Goal: Task Accomplishment & Management: Manage account settings

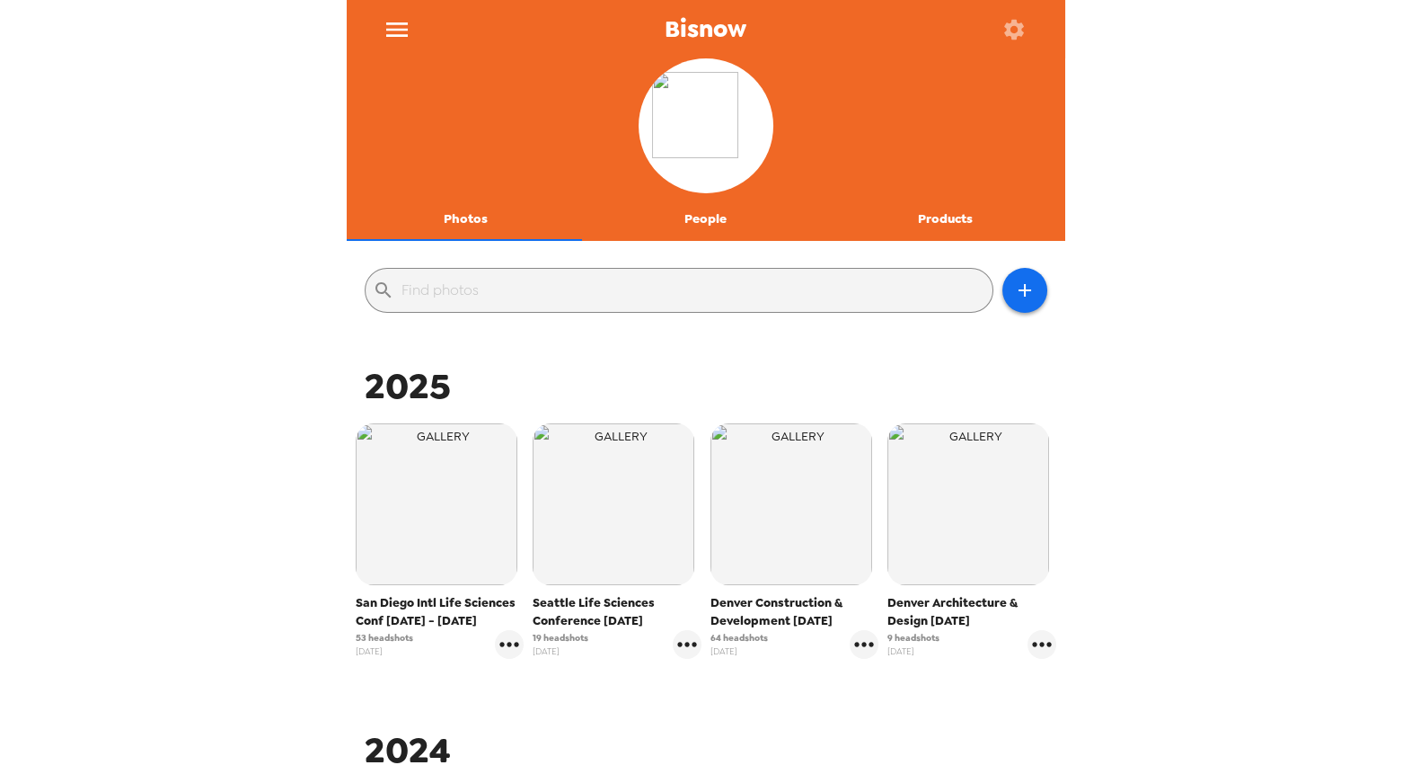
click at [405, 31] on icon "menu" at bounding box center [397, 29] width 29 height 29
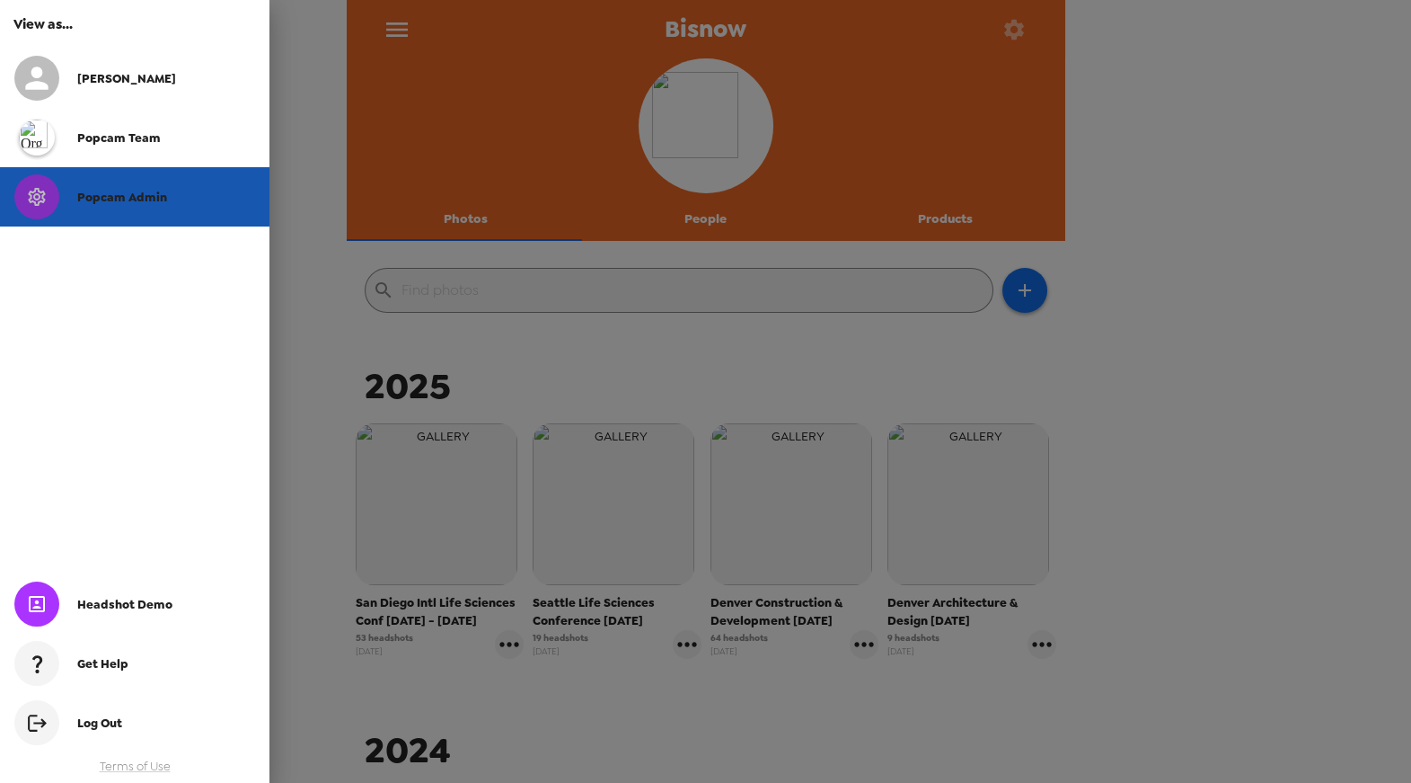
click at [90, 198] on span "Popcam Admin" at bounding box center [122, 197] width 90 height 15
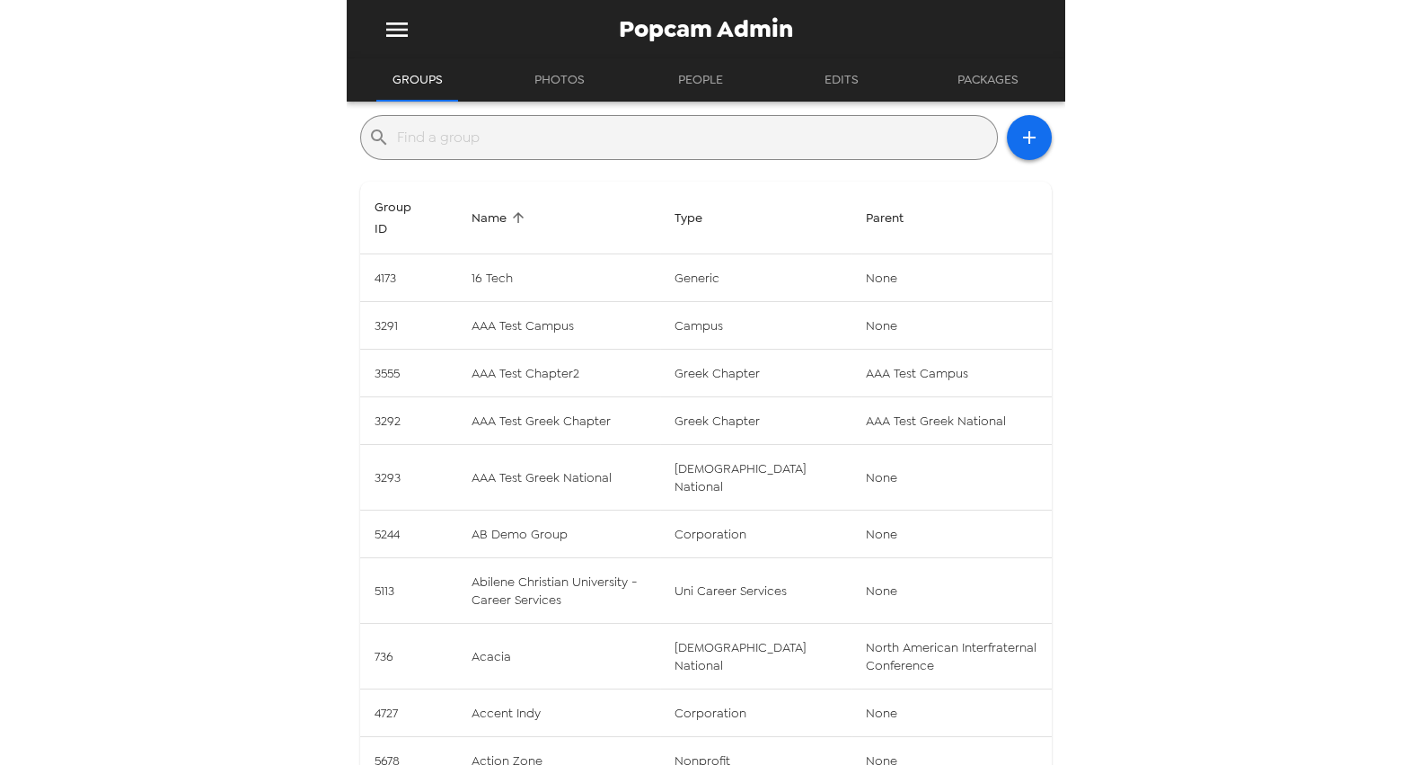
click at [712, 155] on div "​" at bounding box center [679, 137] width 638 height 45
click at [712, 140] on input "text" at bounding box center [693, 137] width 593 height 29
paste input "Alpha Sigma Alpha"
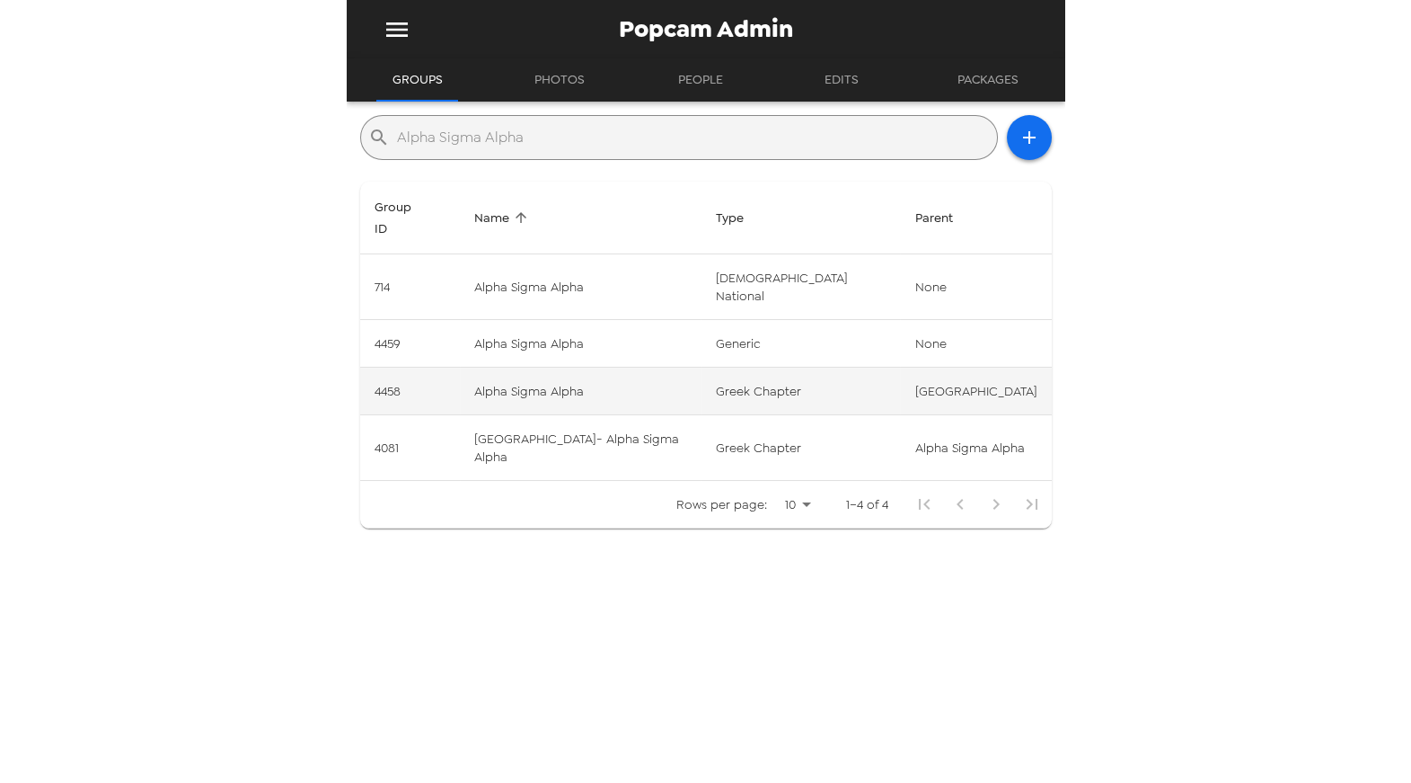
type input "Alpha Sigma Alpha"
click at [603, 367] on td "Alpha Sigma Alpha" at bounding box center [580, 391] width 241 height 48
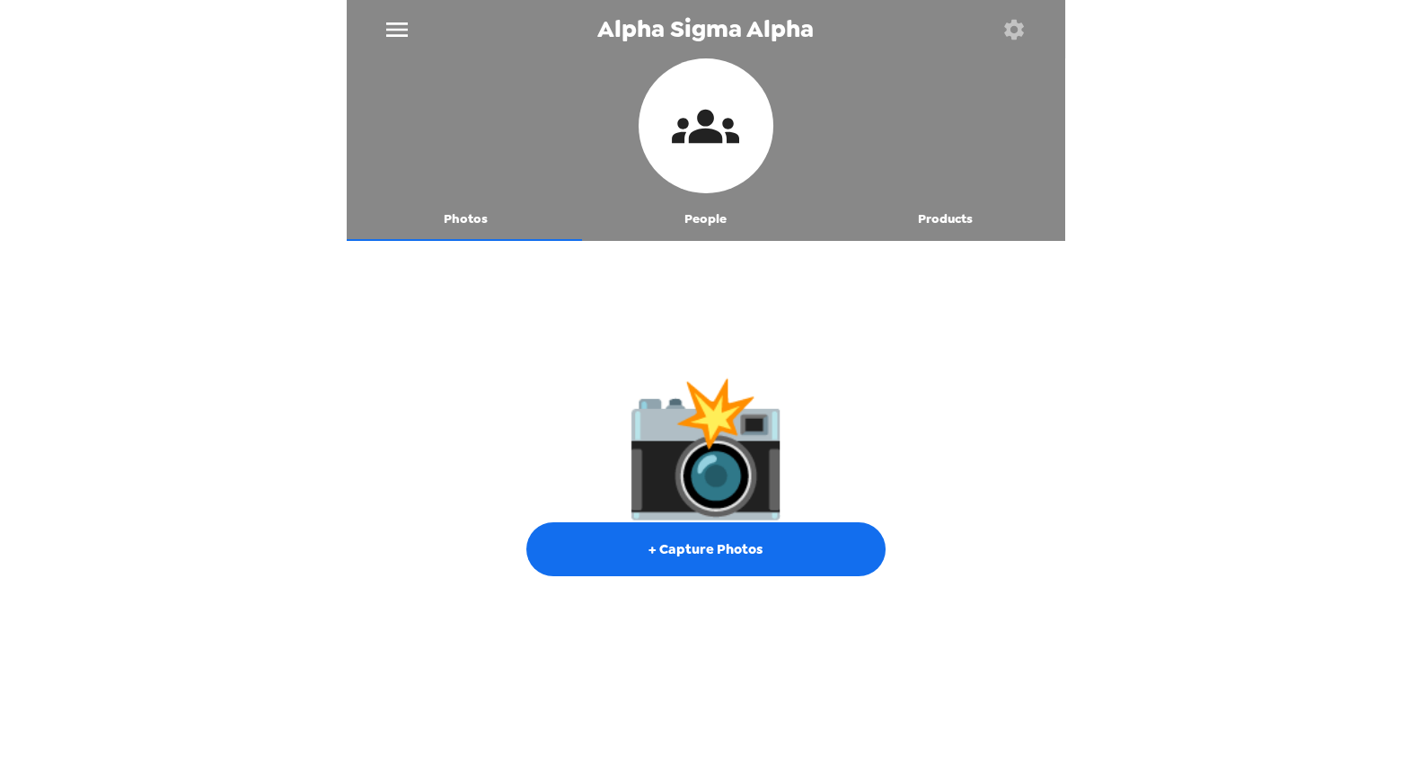
click at [709, 216] on button "People" at bounding box center [706, 219] width 240 height 43
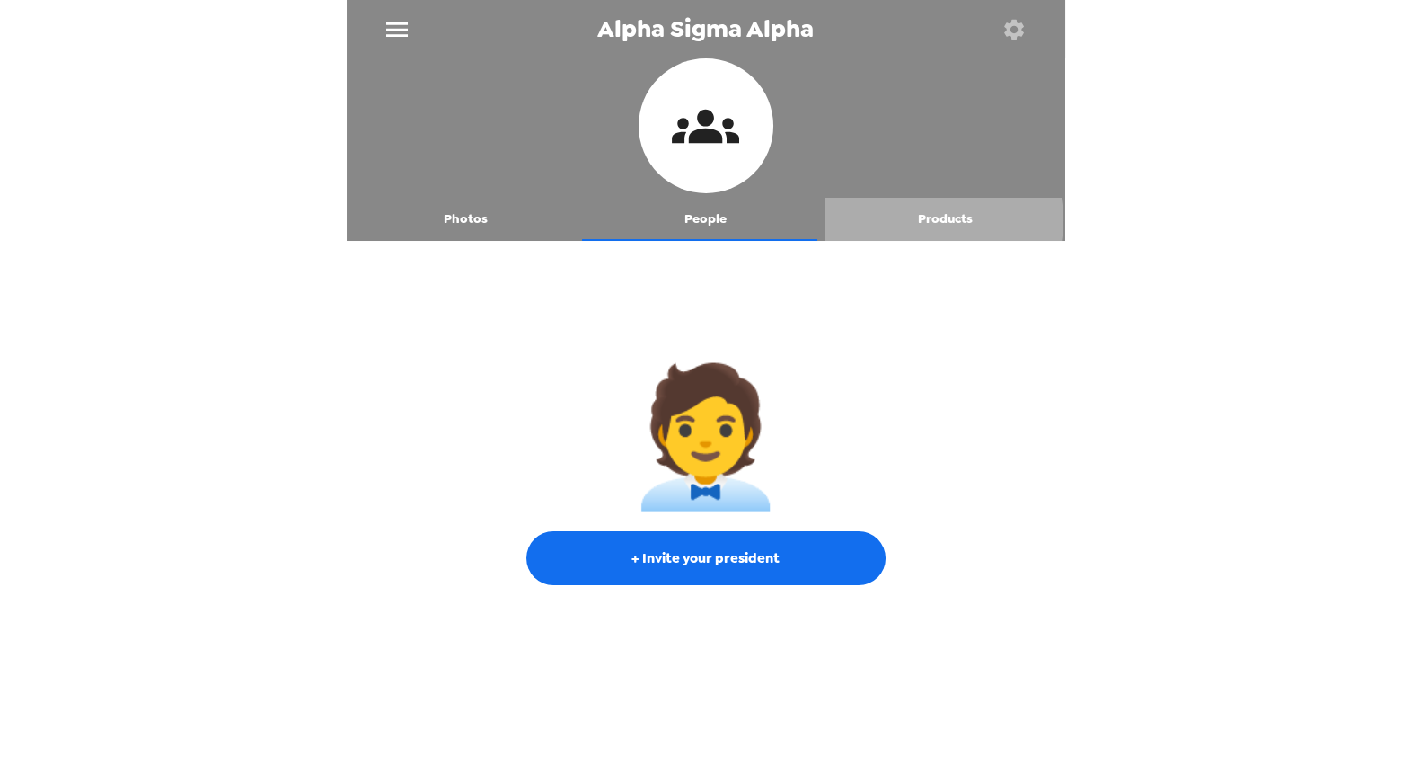
click at [921, 220] on button "Products" at bounding box center [946, 219] width 240 height 43
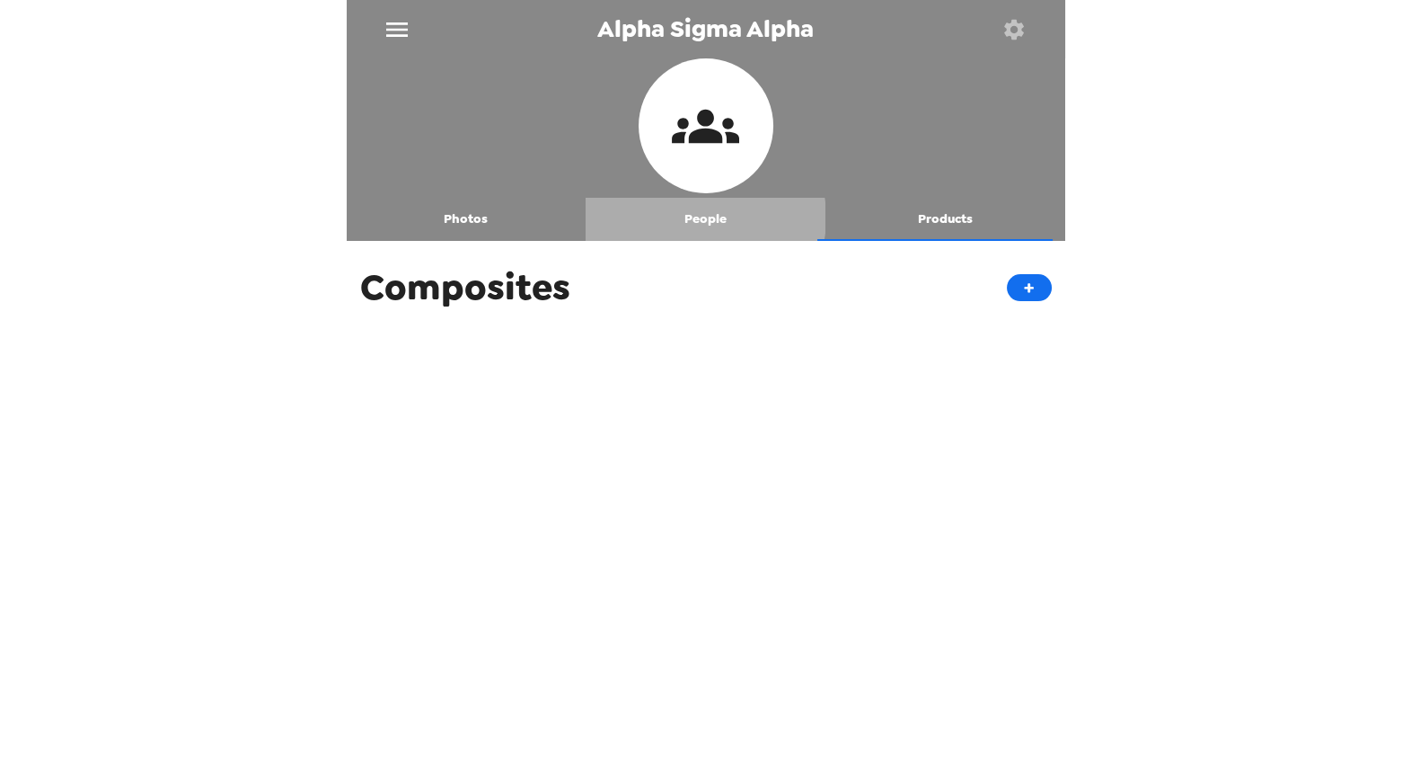
click at [701, 217] on button "People" at bounding box center [706, 219] width 240 height 43
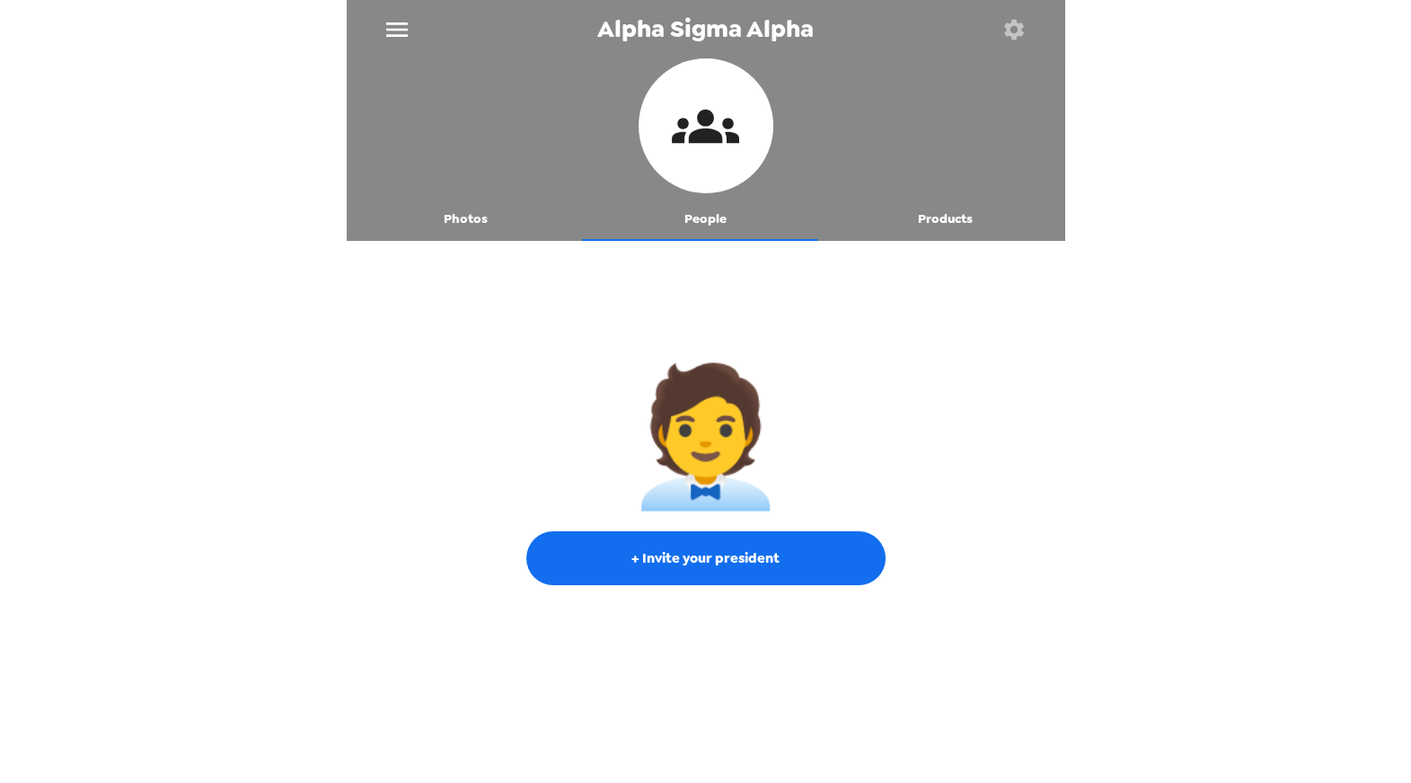
click at [462, 216] on button "Photos" at bounding box center [467, 219] width 240 height 43
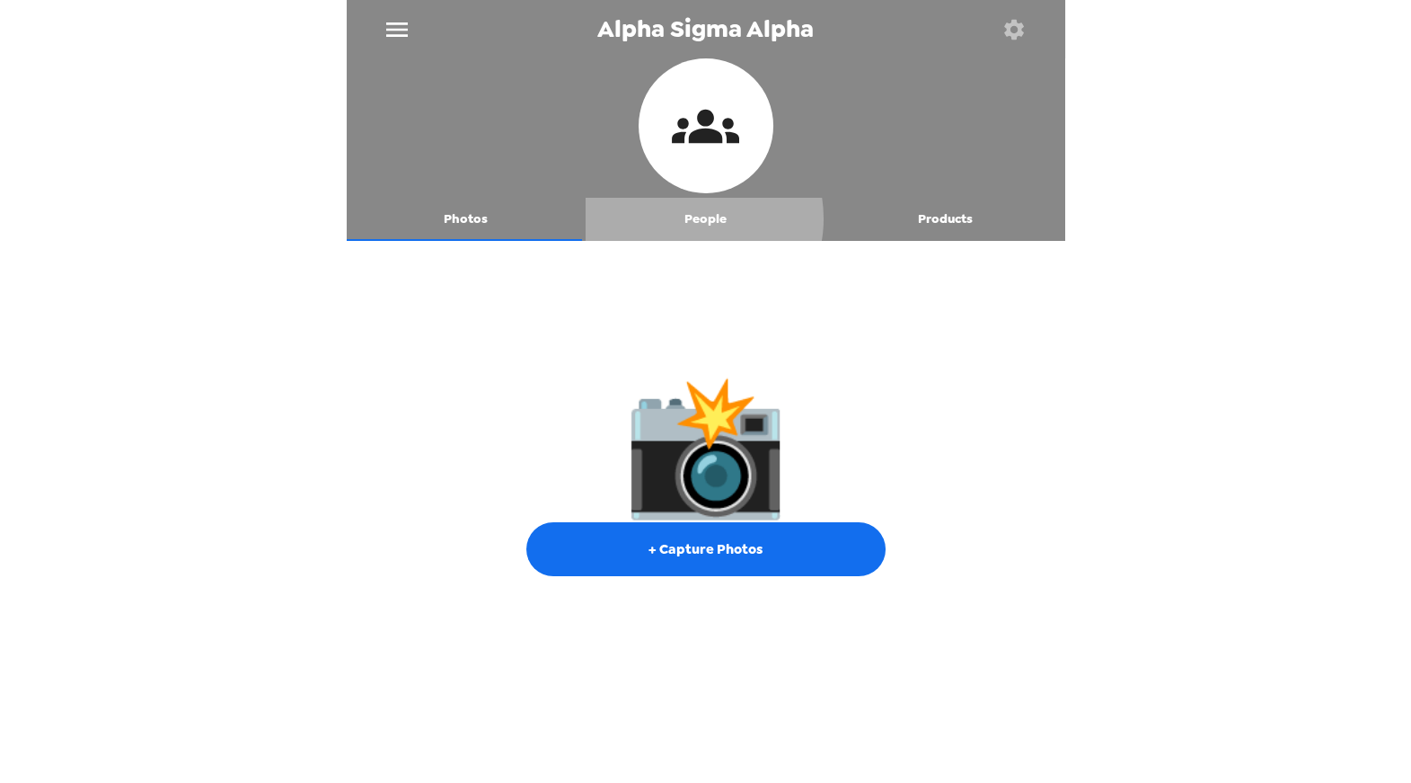
click at [686, 218] on button "People" at bounding box center [706, 219] width 240 height 43
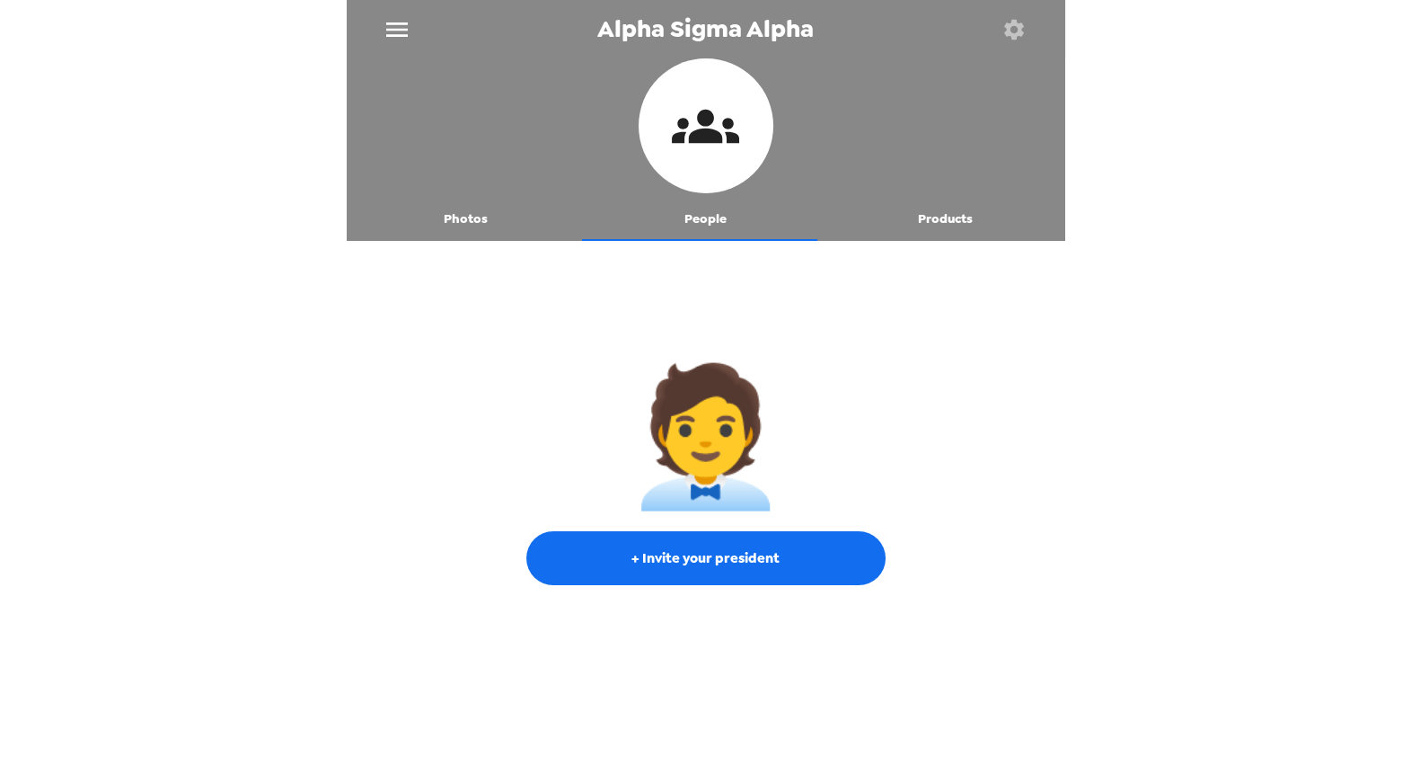
click at [927, 211] on button "Products" at bounding box center [946, 219] width 240 height 43
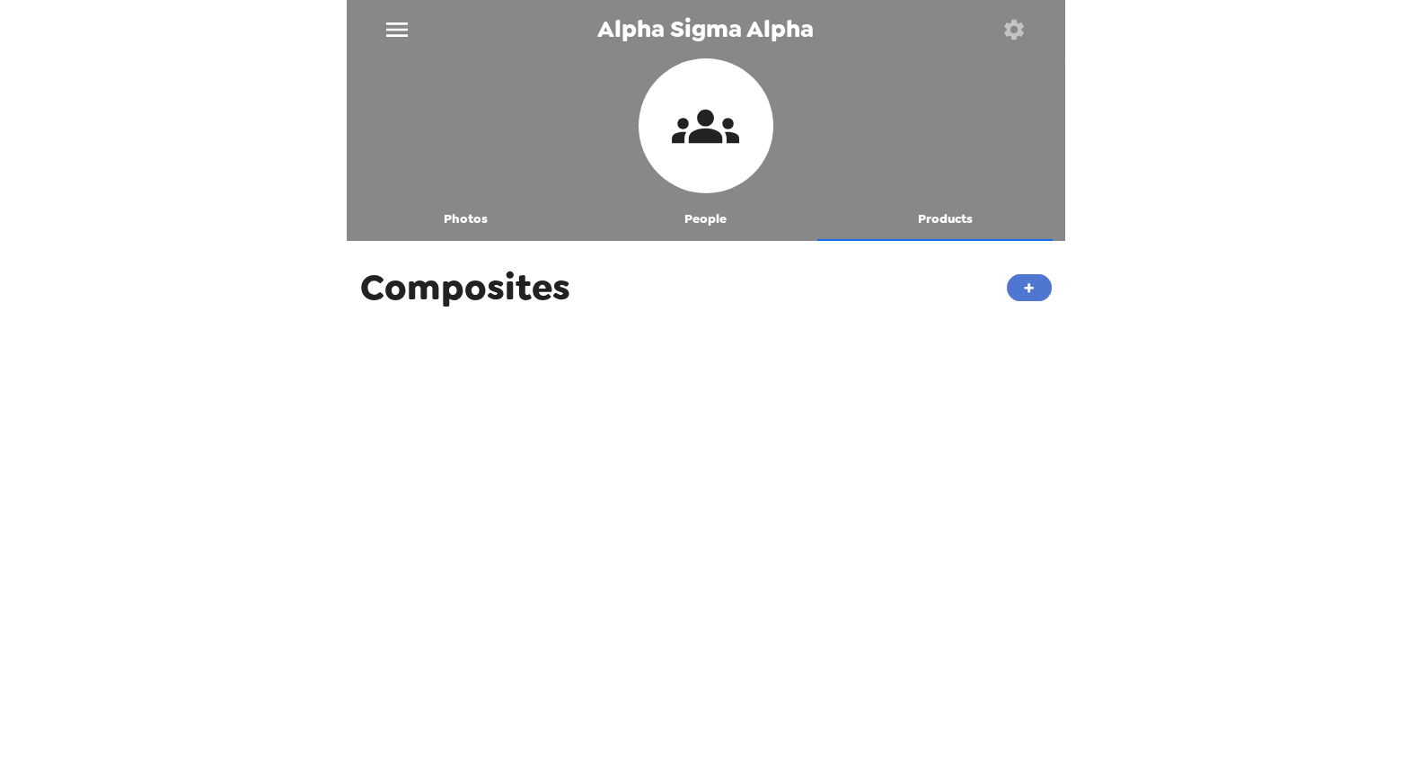
click at [1021, 284] on button "+" at bounding box center [1029, 287] width 45 height 27
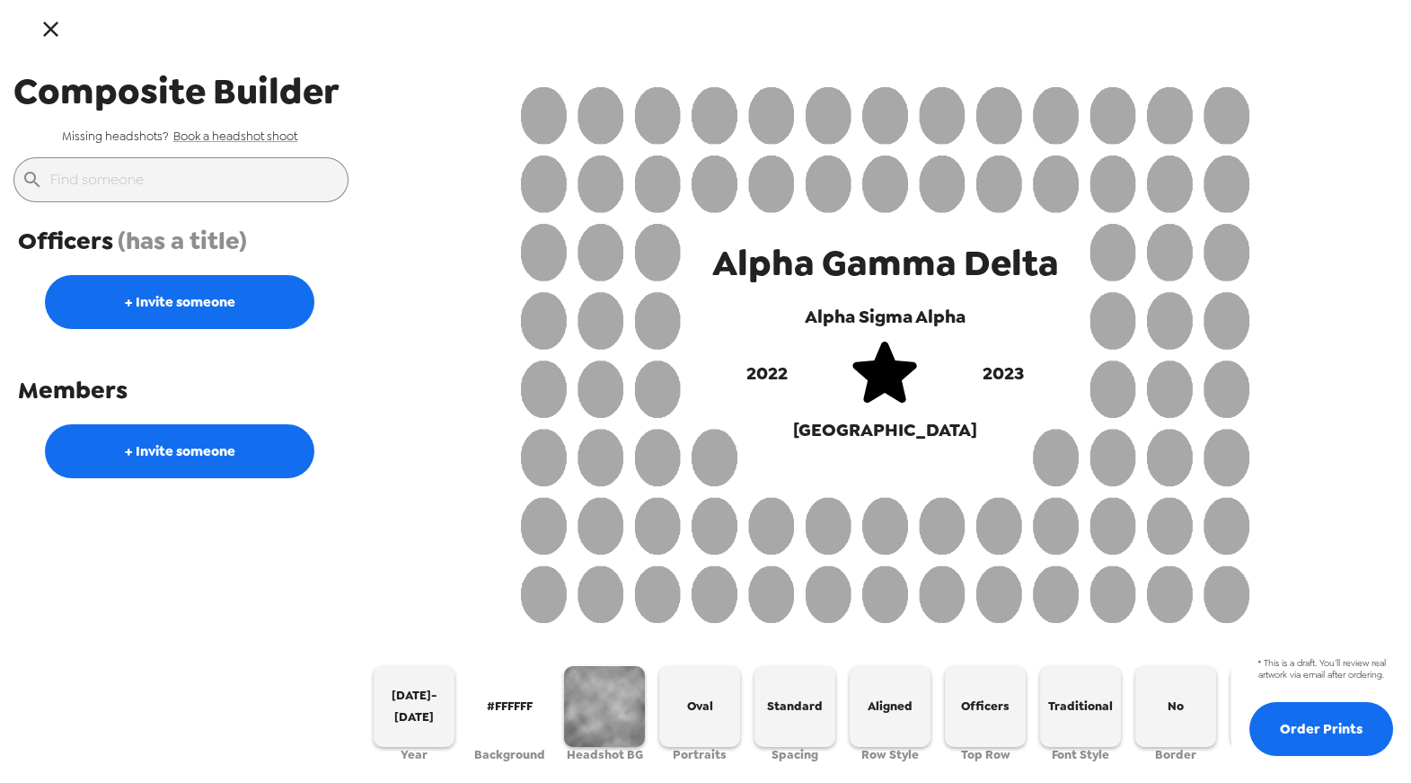
click at [46, 23] on icon "button" at bounding box center [50, 29] width 15 height 15
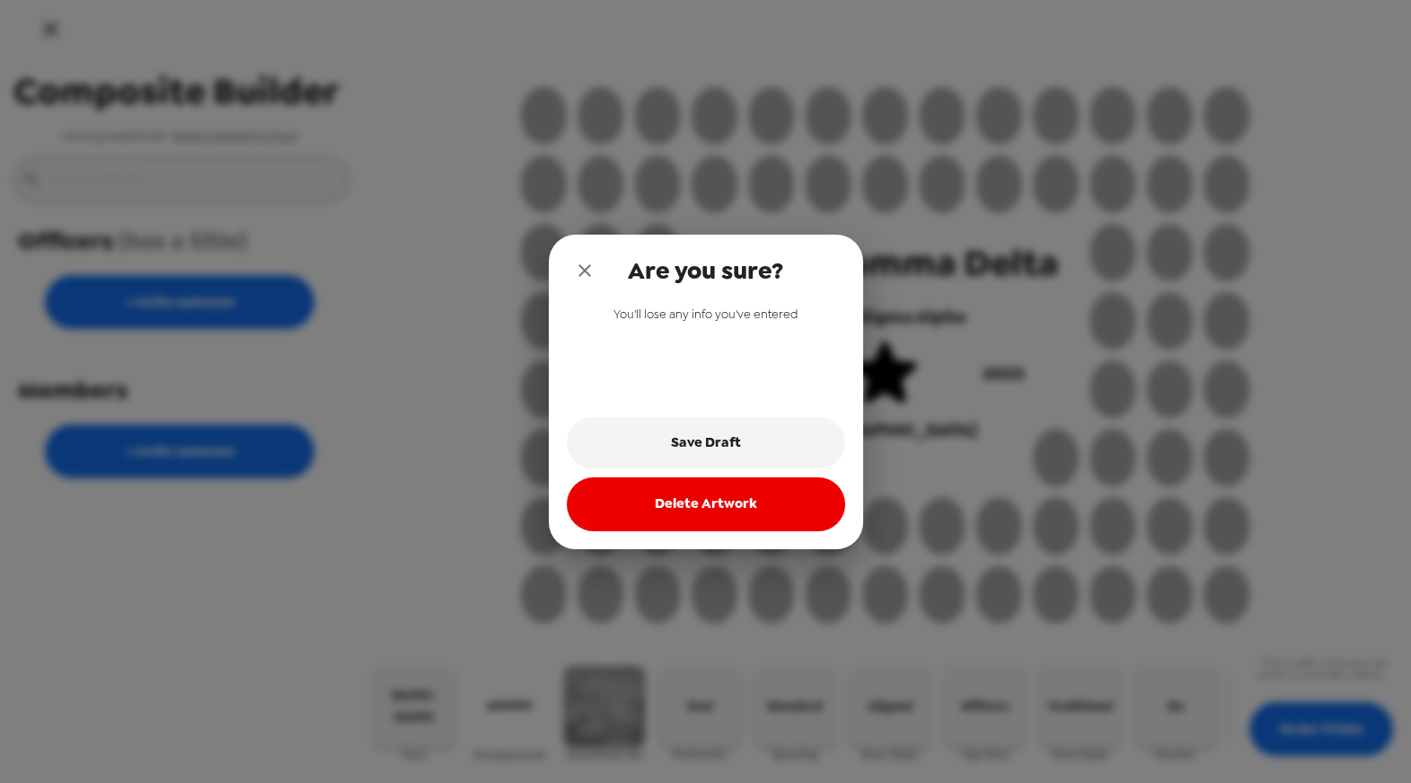
click at [581, 270] on icon "close" at bounding box center [585, 270] width 13 height 13
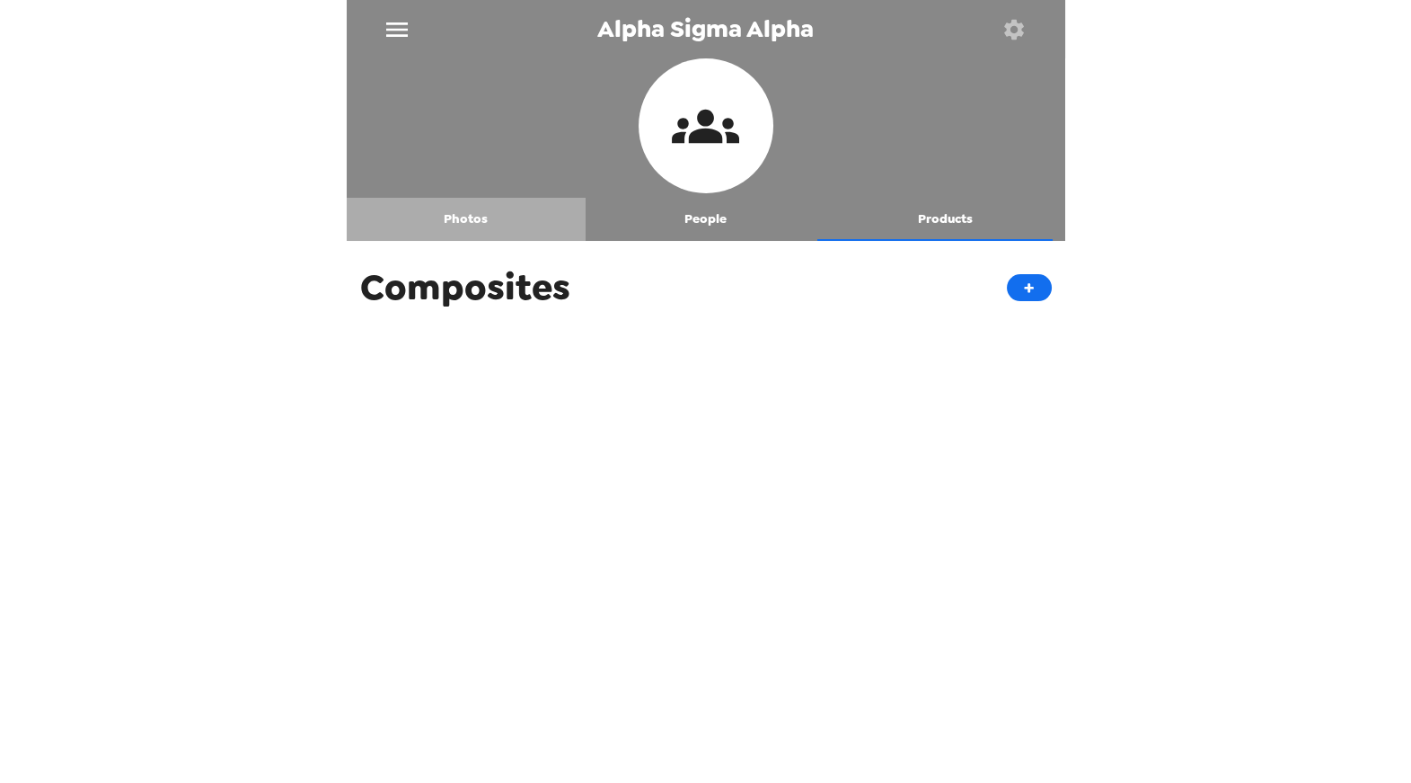
click at [469, 223] on button "Photos" at bounding box center [467, 219] width 240 height 43
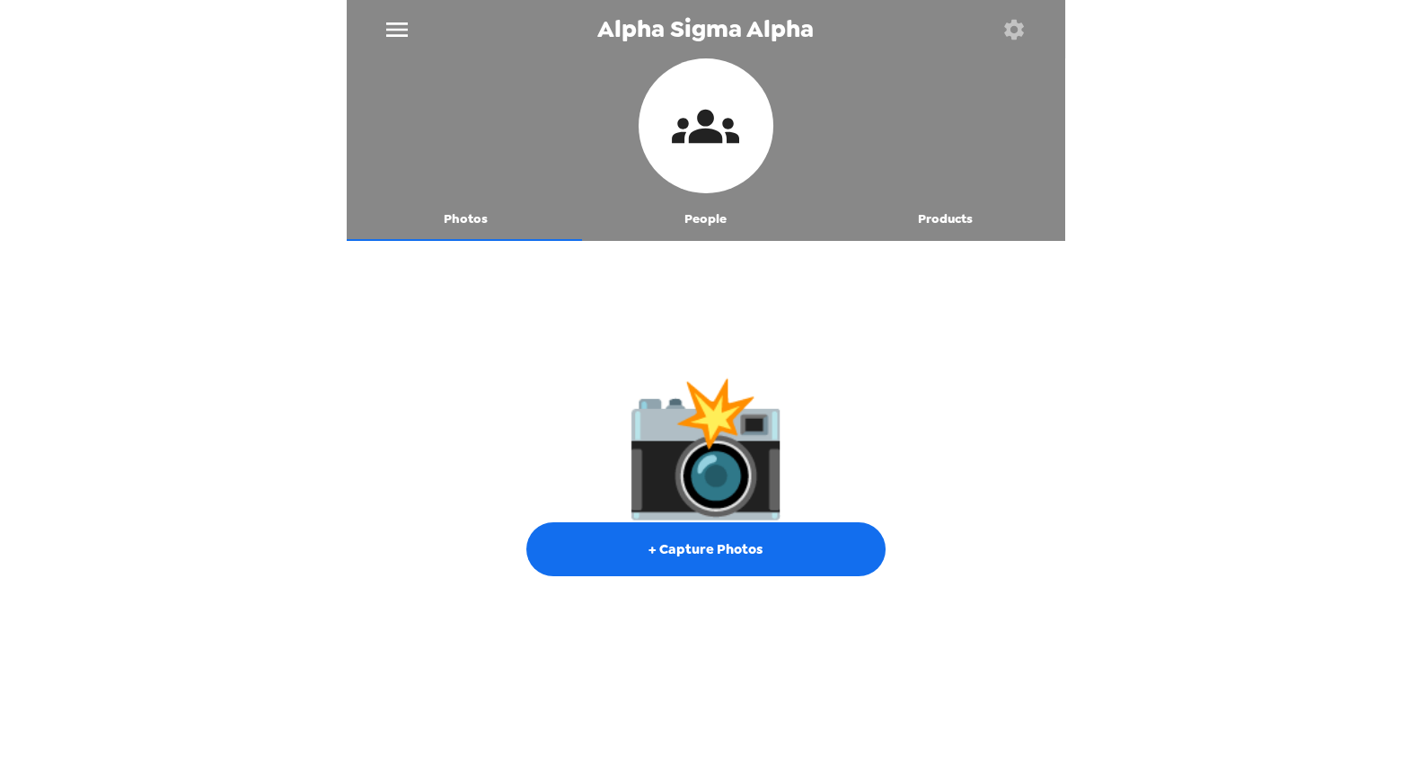
click at [1017, 25] on icon "button" at bounding box center [1014, 29] width 20 height 20
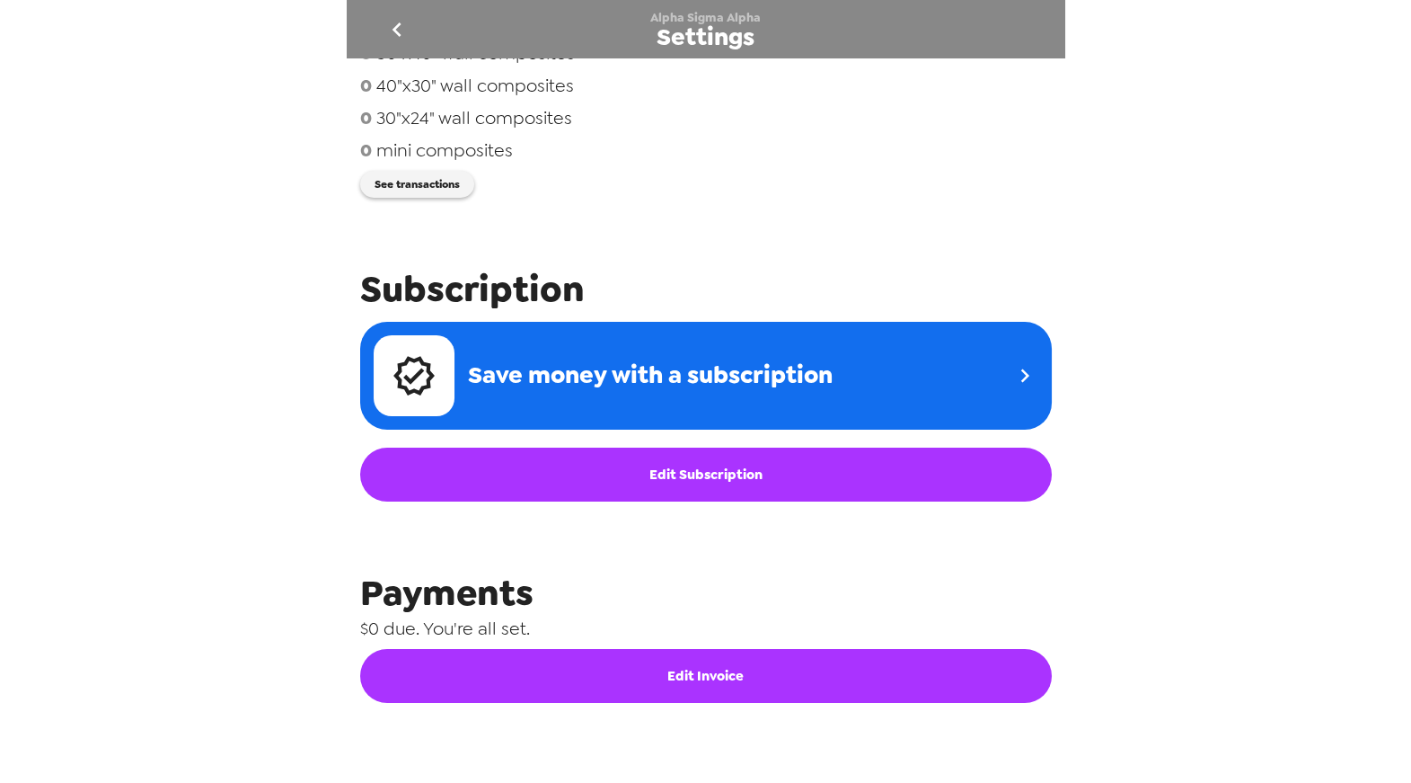
scroll to position [740, 0]
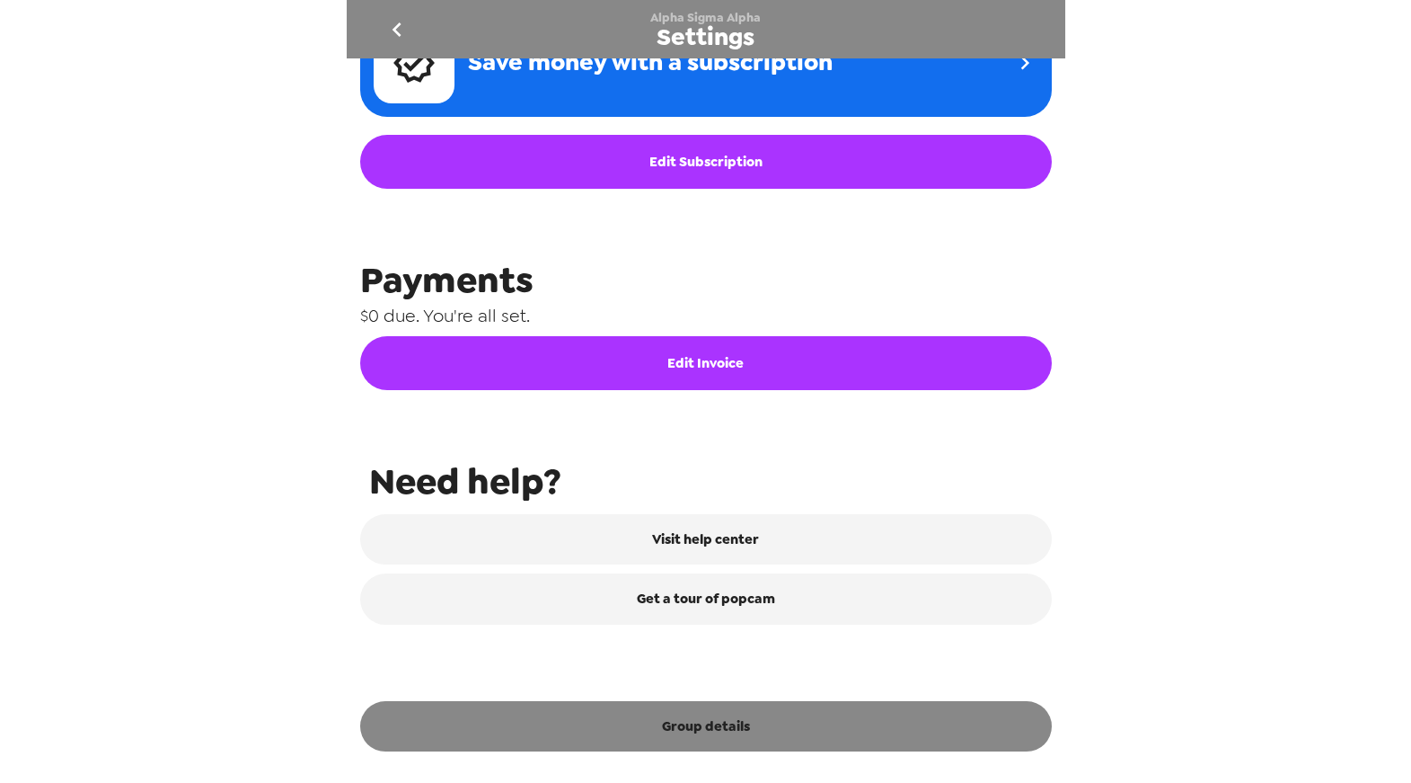
click at [814, 708] on button "Group details" at bounding box center [706, 726] width 692 height 50
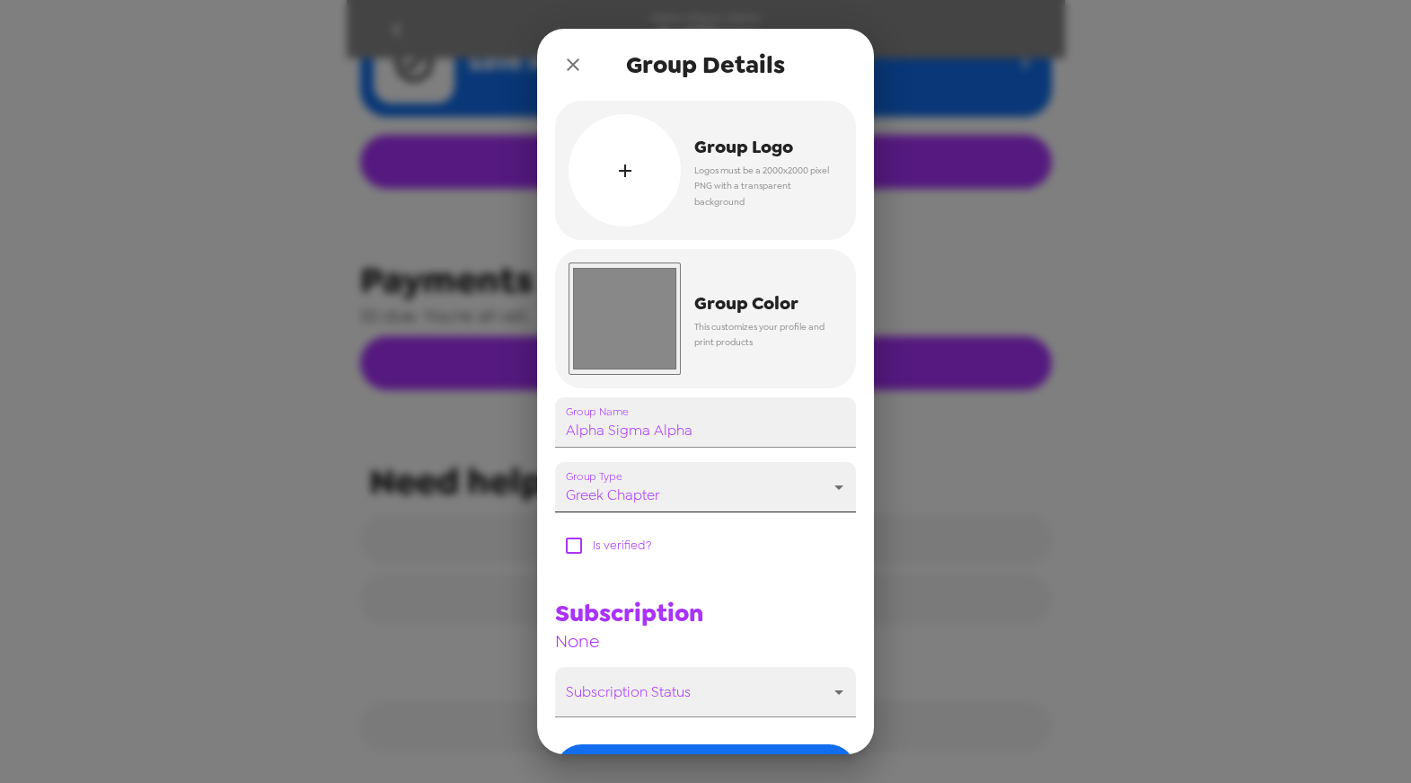
click at [828, 481] on body "Alpha Sigma Alpha Settings Integrations Group network You're sharing photos wit…" at bounding box center [705, 391] width 1411 height 783
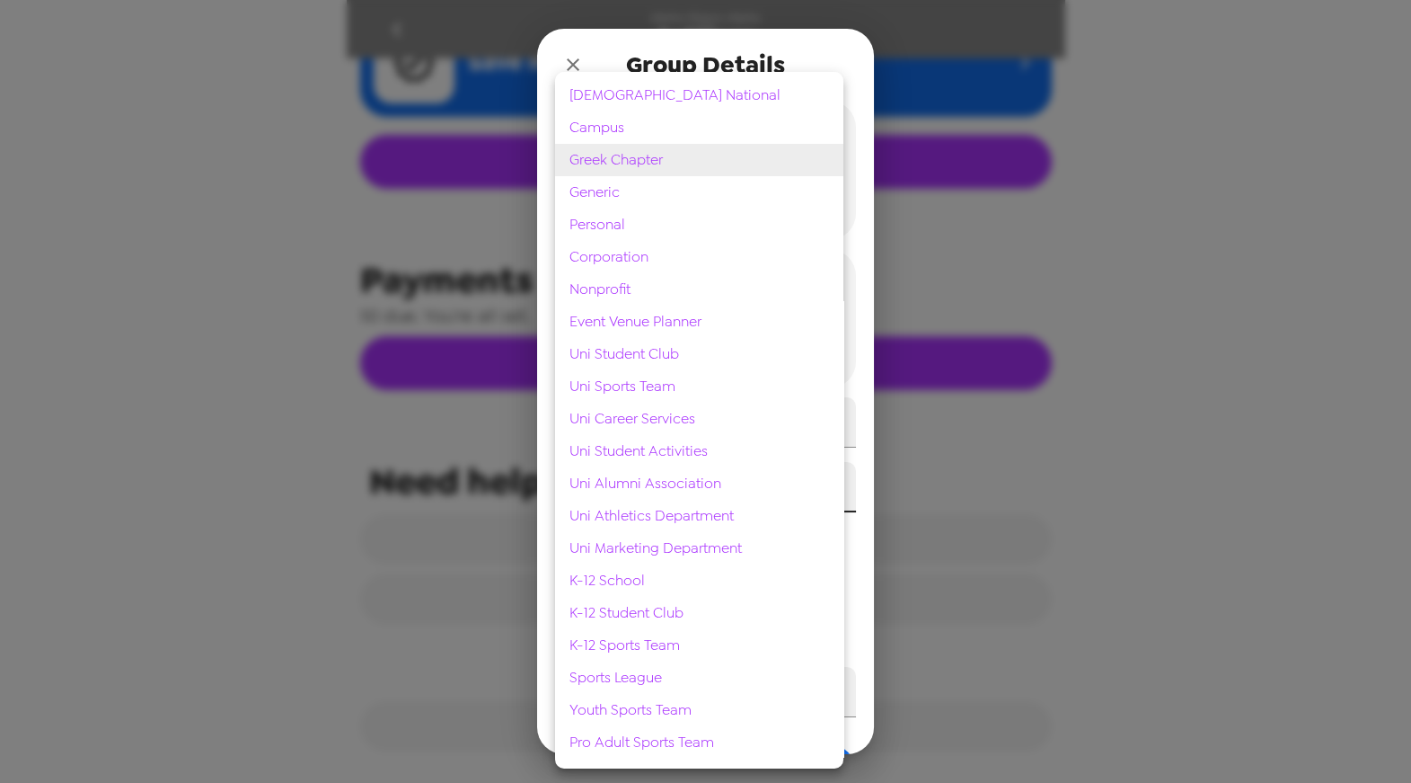
click at [841, 27] on div at bounding box center [705, 391] width 1411 height 783
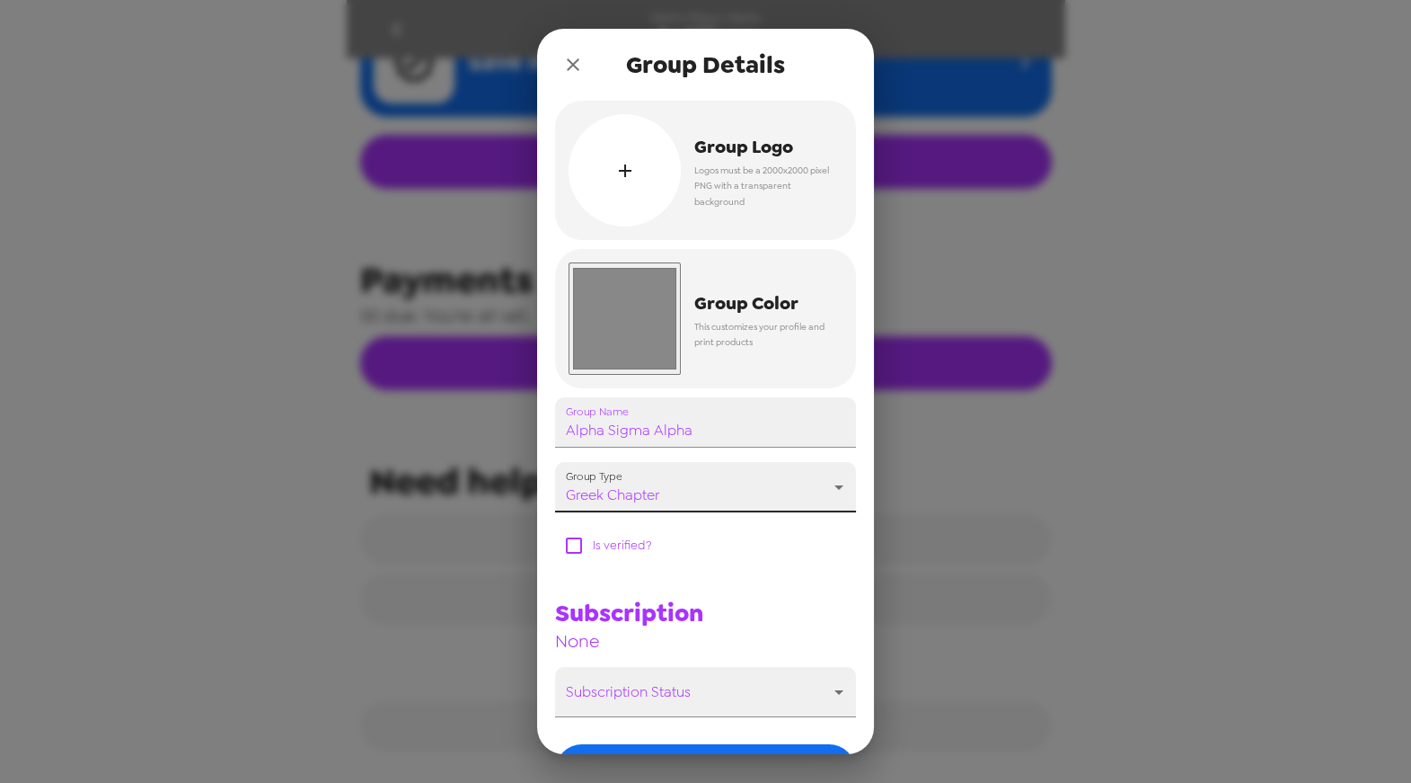
click at [826, 50] on div "greek national campus greek chapter generic personal corporation nonprofit even…" at bounding box center [705, 391] width 1411 height 783
click at [573, 553] on input "checkbox" at bounding box center [574, 545] width 38 height 38
checkbox input "true"
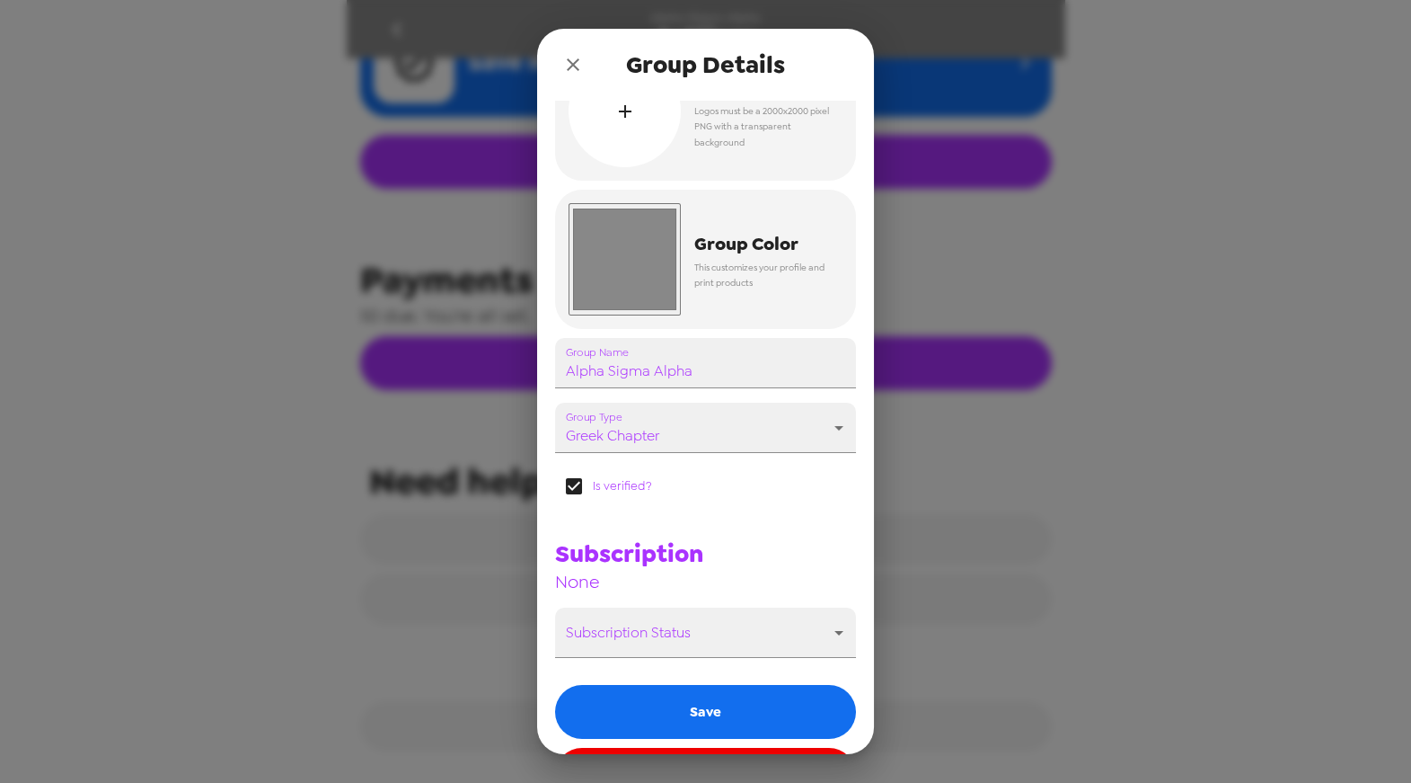
scroll to position [124, 0]
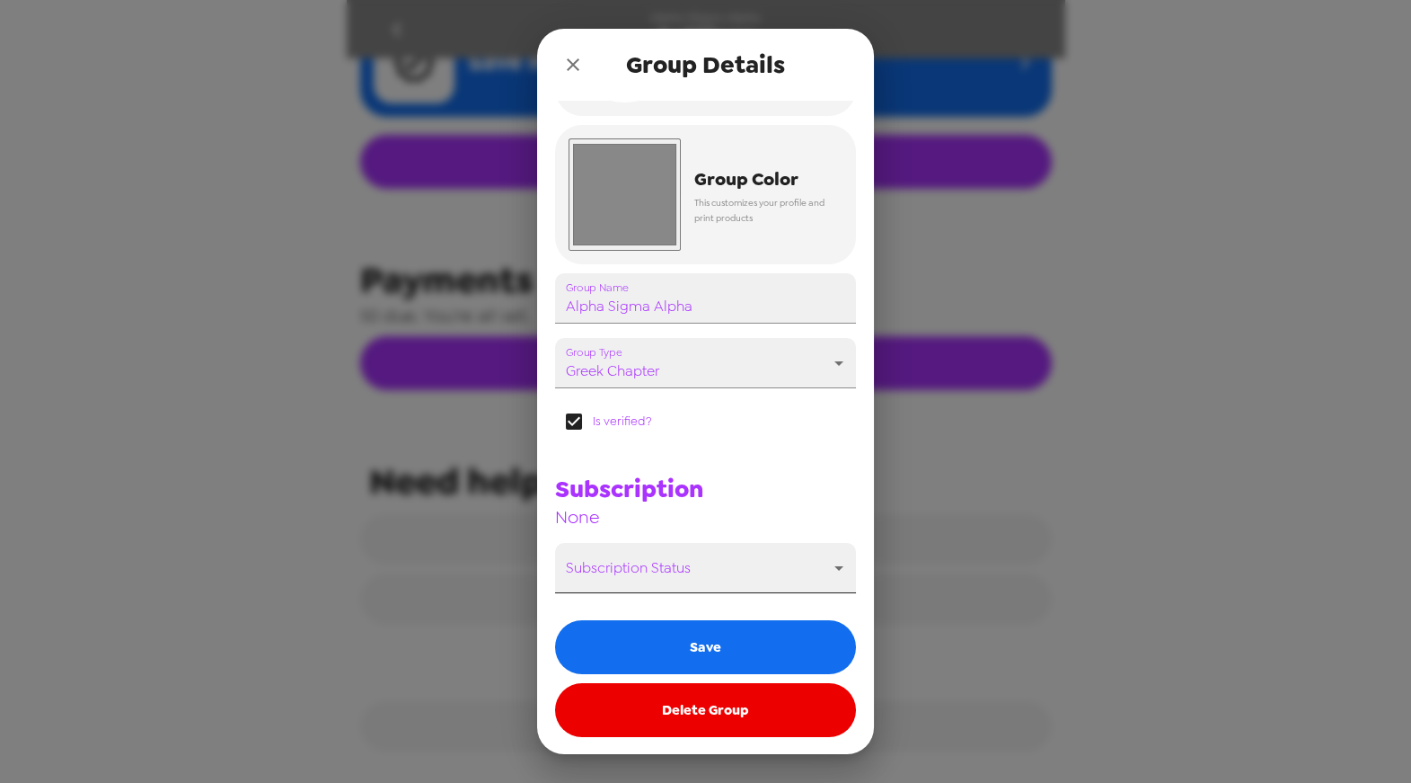
click at [822, 562] on body "Alpha Sigma Alpha Settings Integrations Group network You're sharing photos wit…" at bounding box center [705, 391] width 1411 height 783
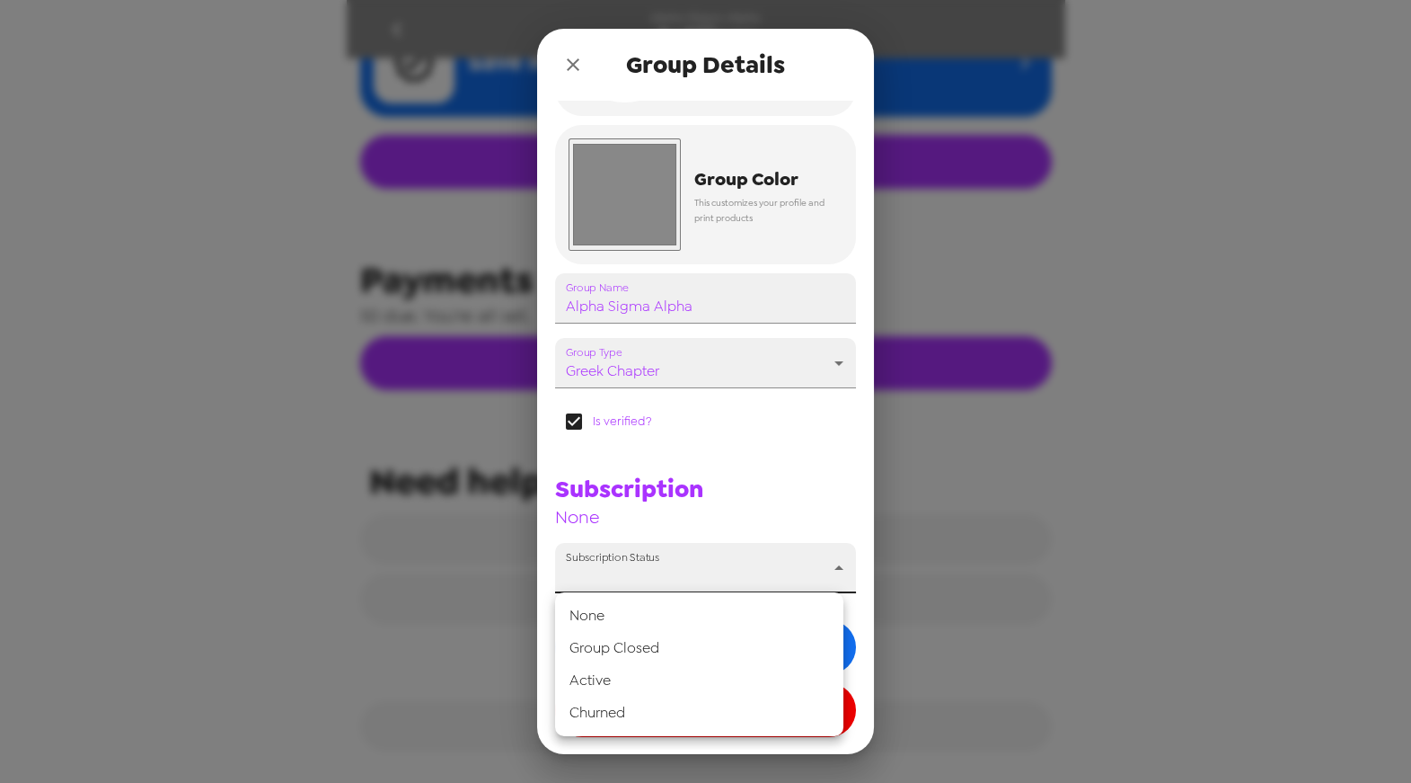
click at [783, 446] on div at bounding box center [705, 391] width 1411 height 783
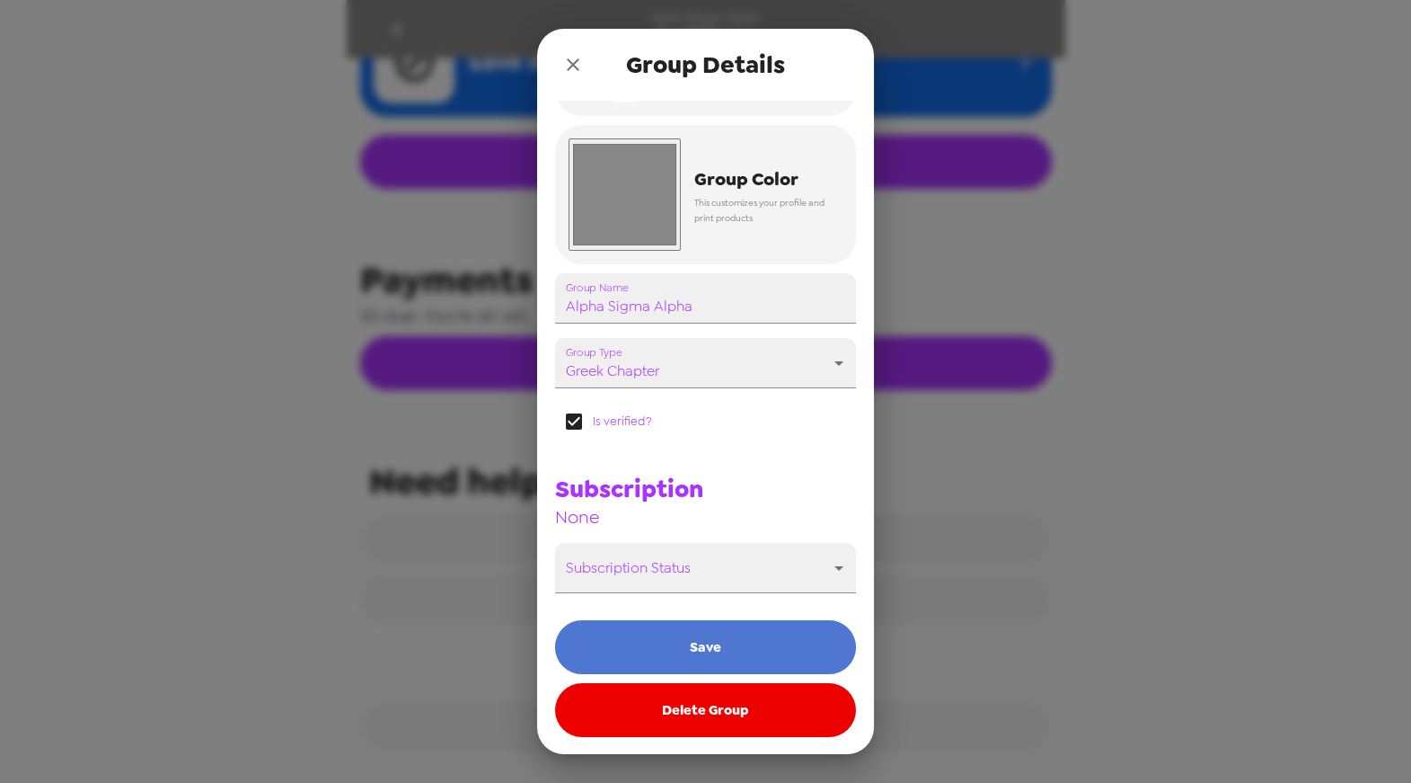
click at [707, 641] on button "Save" at bounding box center [705, 647] width 301 height 54
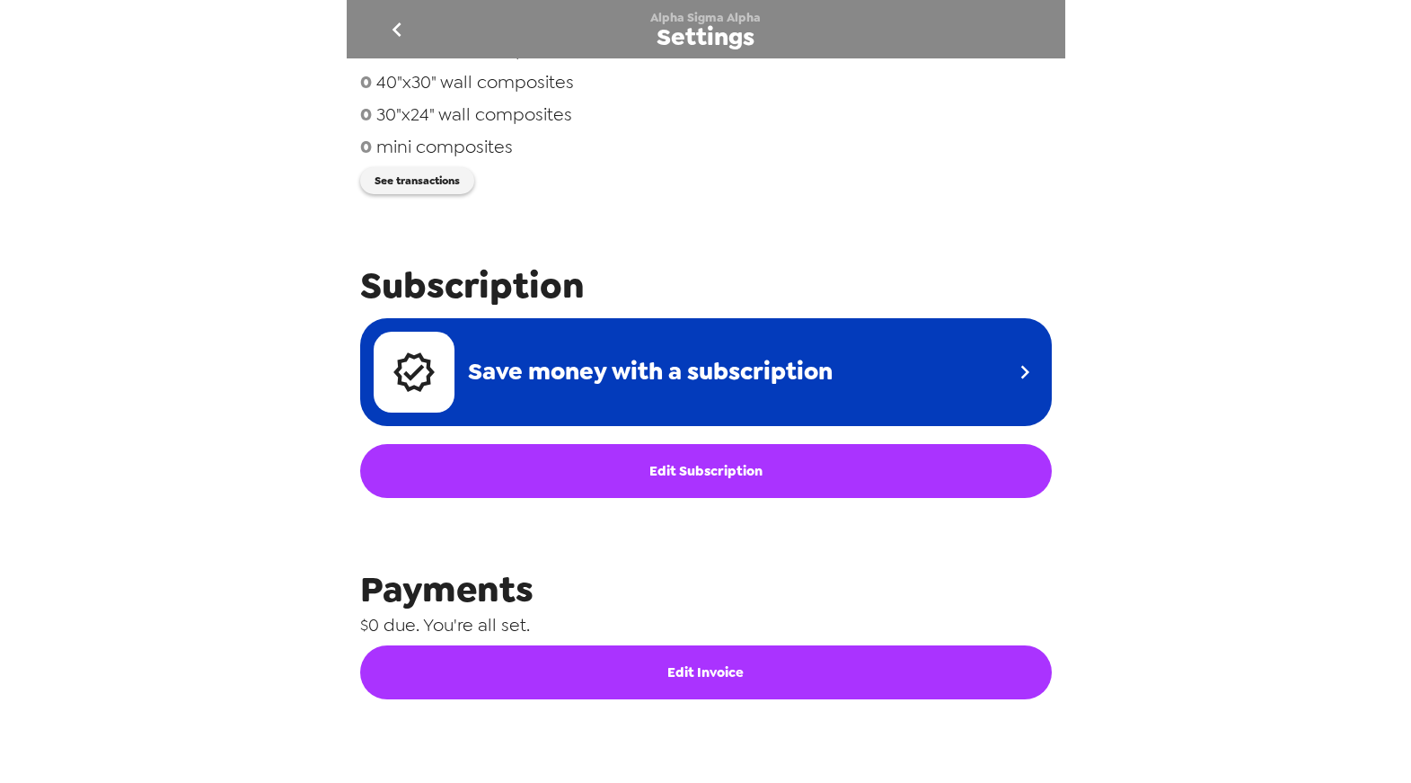
scroll to position [319, 0]
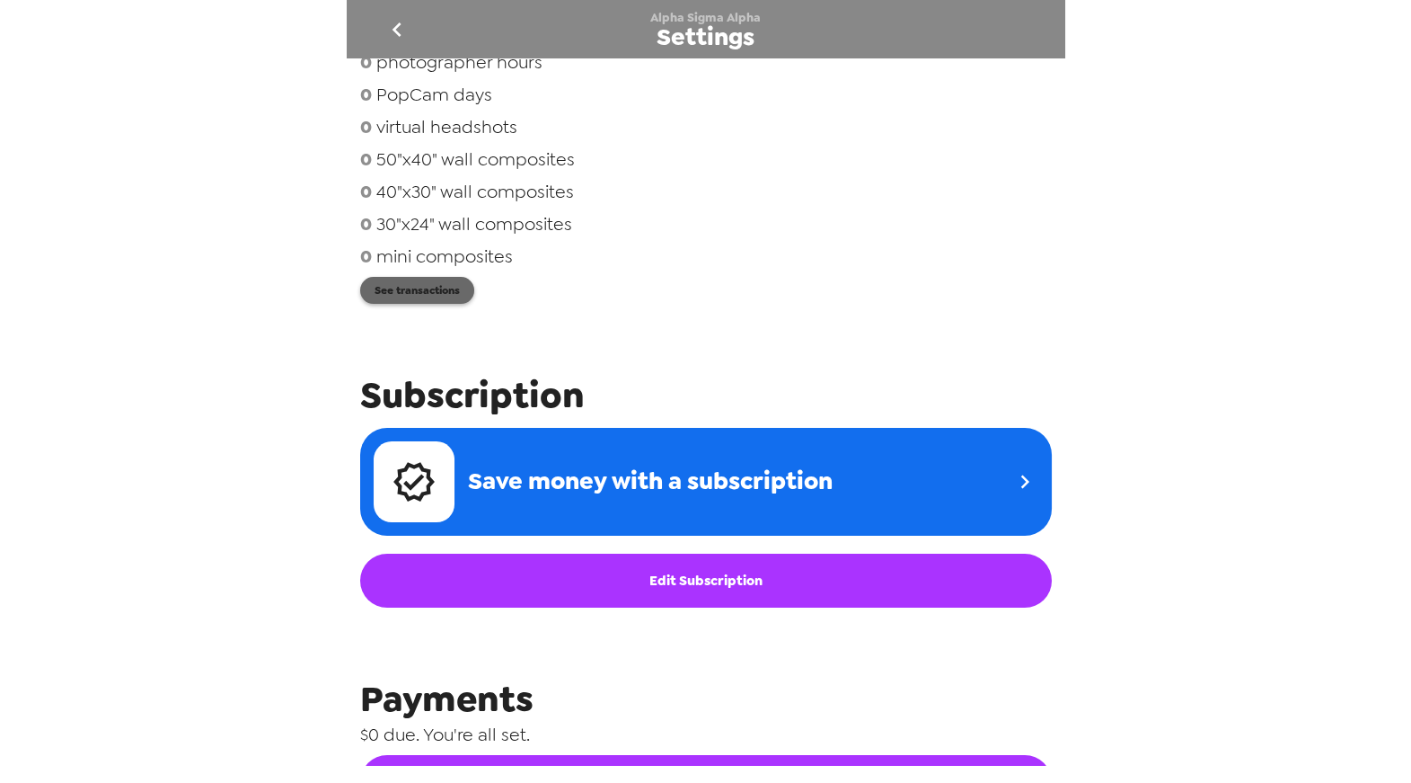
click at [424, 301] on button "See transactions" at bounding box center [417, 290] width 114 height 27
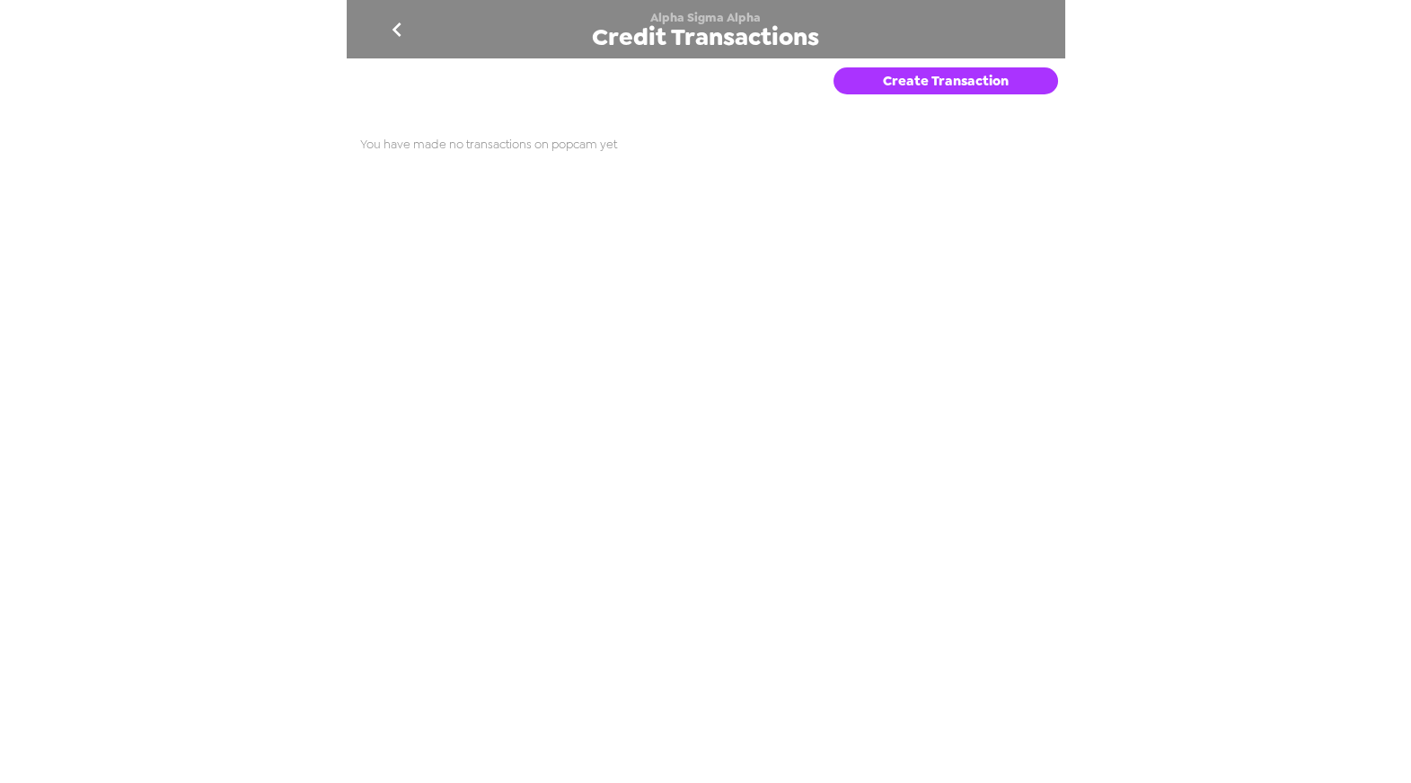
click at [993, 87] on button "Create Transaction" at bounding box center [946, 80] width 225 height 27
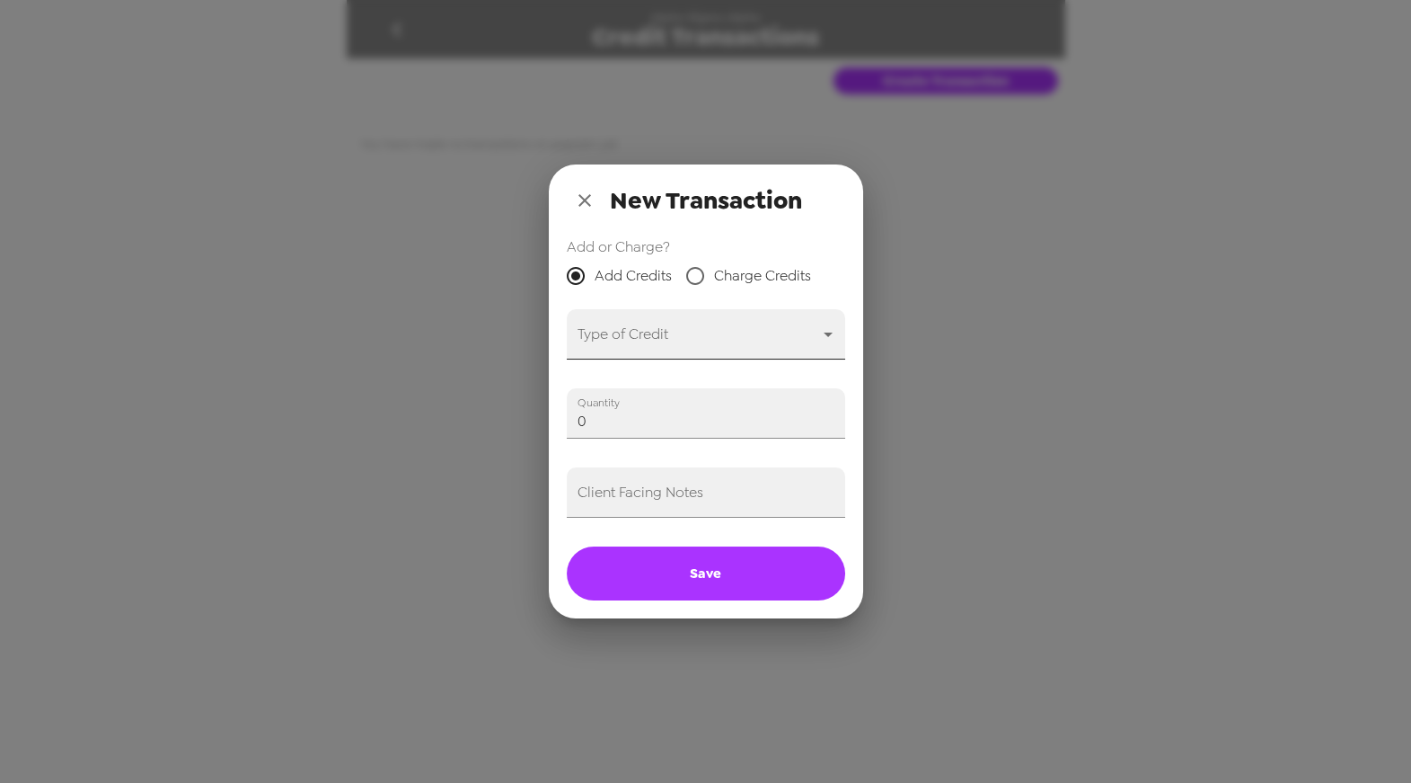
click at [822, 331] on body "Alpha Sigma Alpha Credit Transactions Create Transaction You have made no trans…" at bounding box center [705, 391] width 1411 height 783
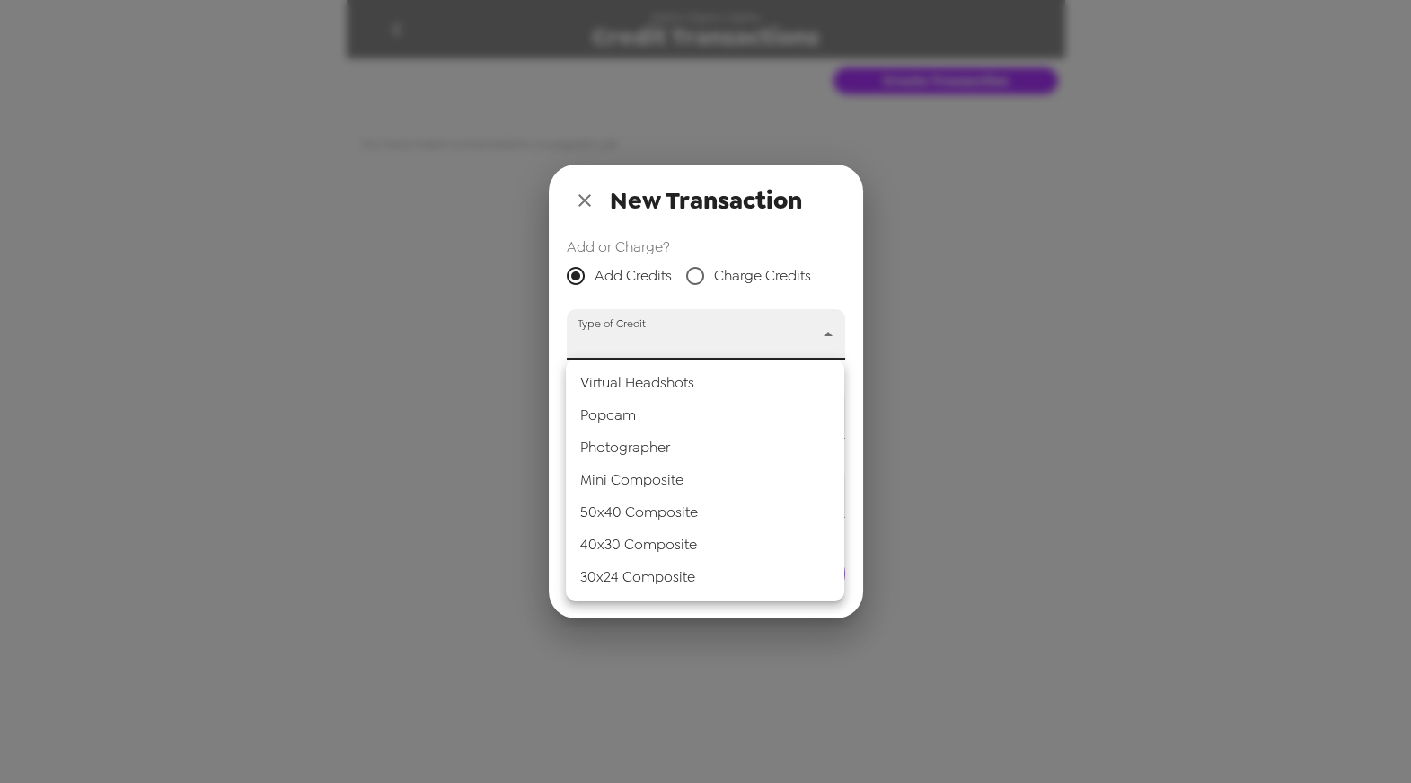
click at [664, 539] on li "40x30 Composite" at bounding box center [705, 544] width 279 height 32
type input "40-30_composite"
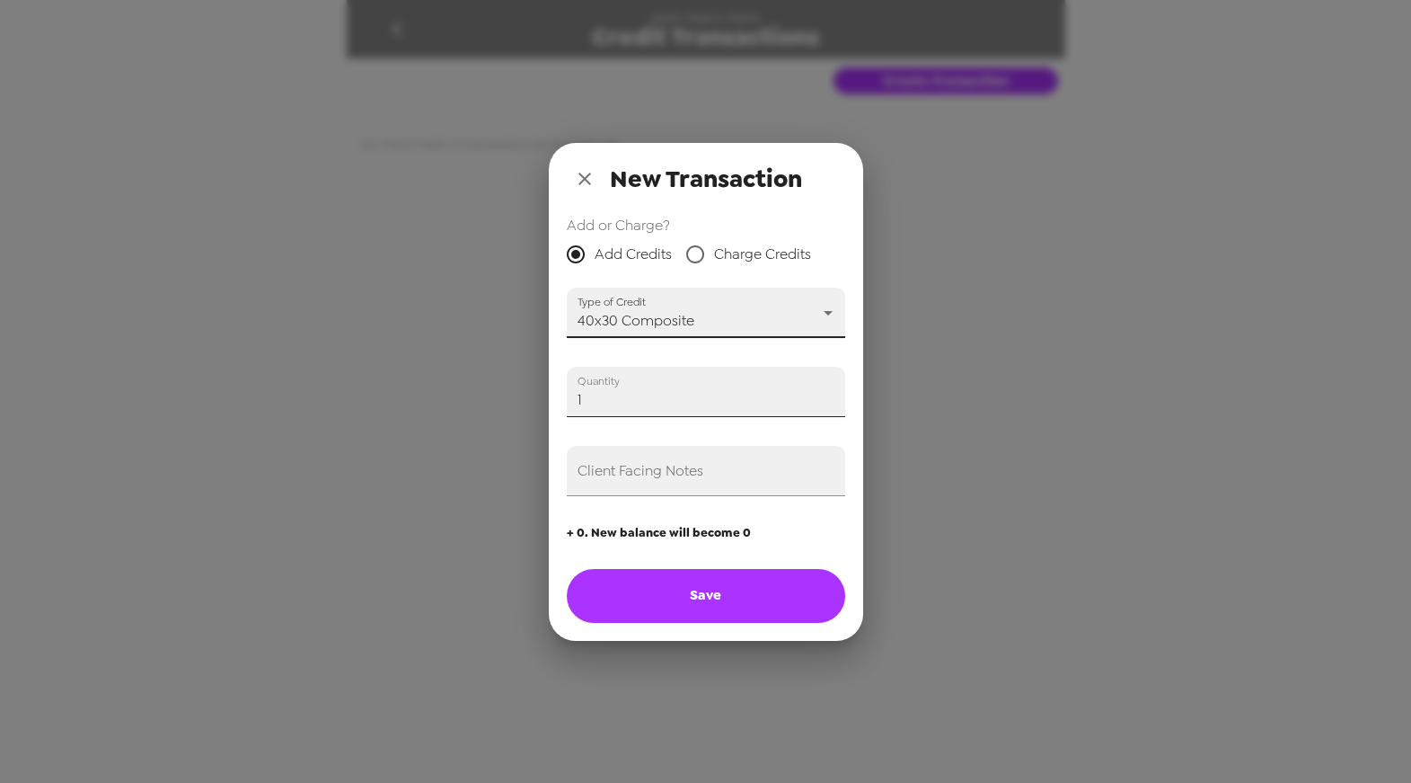
click at [827, 392] on input "1" at bounding box center [706, 392] width 279 height 50
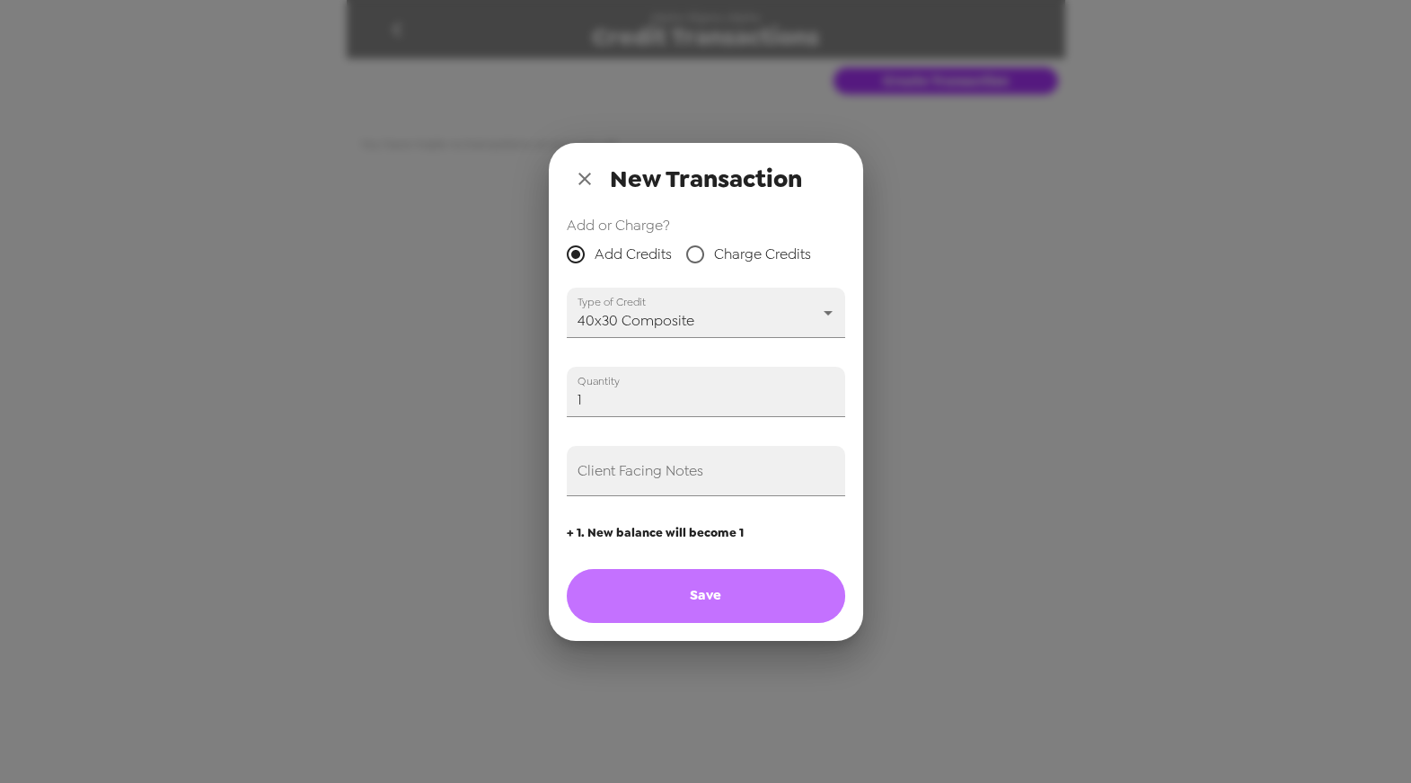
click at [778, 599] on button "Save" at bounding box center [706, 596] width 279 height 54
type input "0"
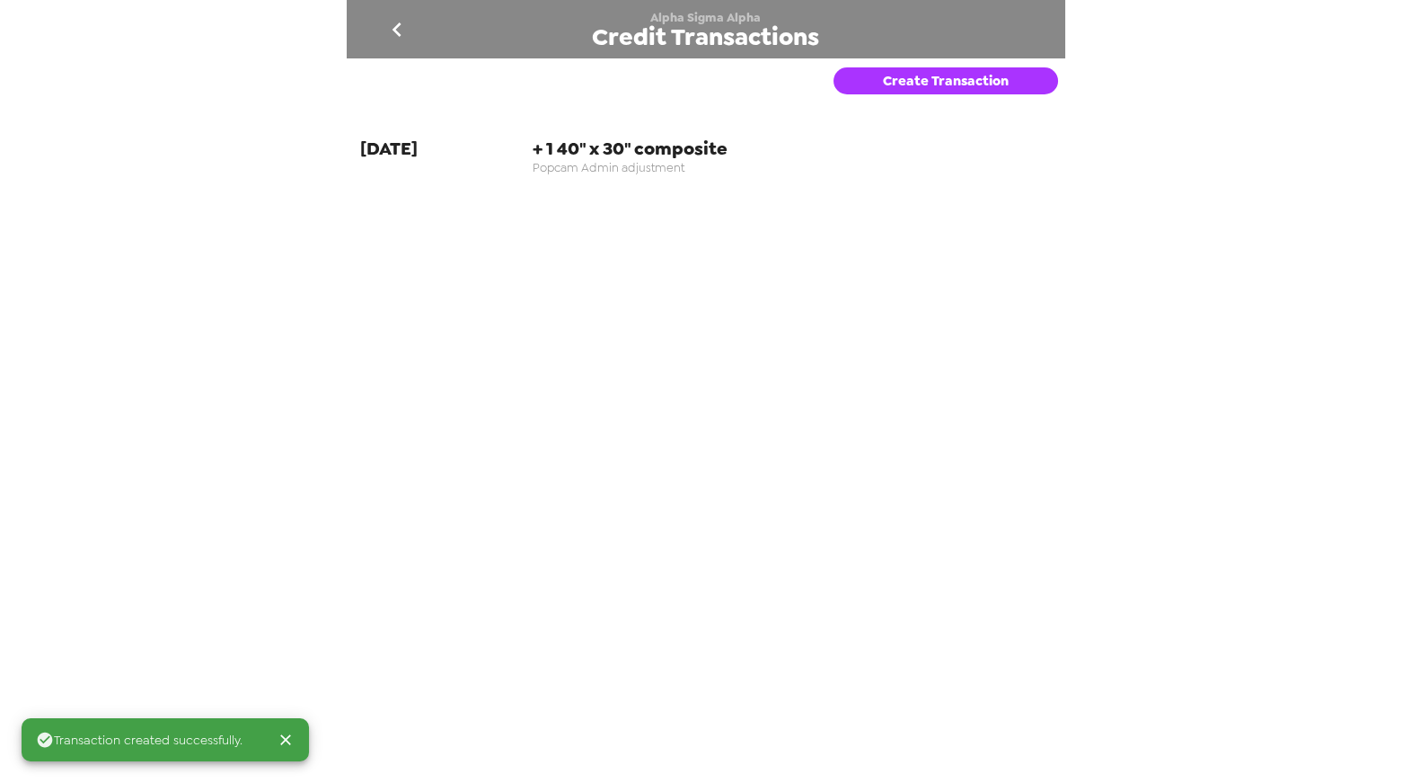
click at [935, 77] on button "Create Transaction" at bounding box center [946, 80] width 225 height 27
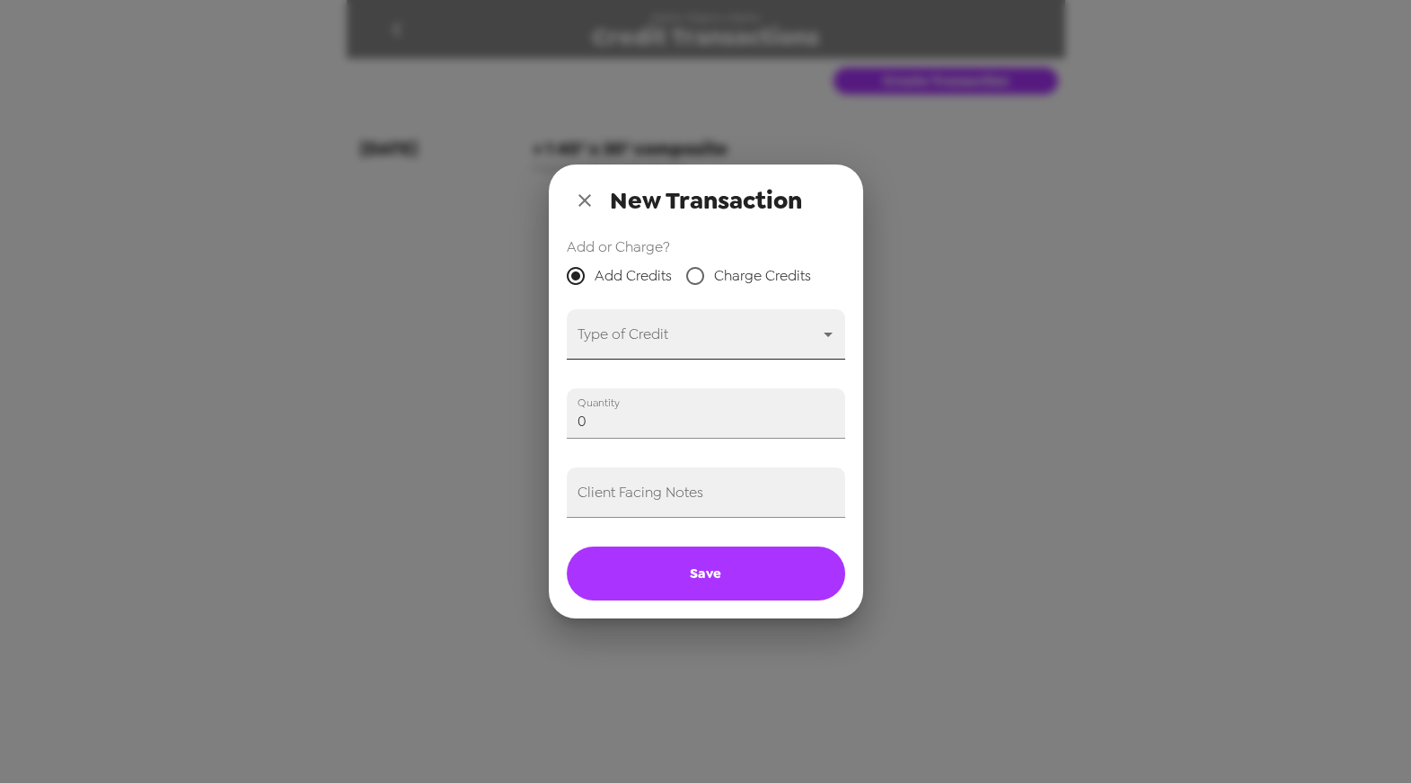
click at [709, 338] on body "Alpha Sigma Alpha Credit Transactions Create Transaction [DATE] + 1 40" x 30" c…" at bounding box center [705, 391] width 1411 height 783
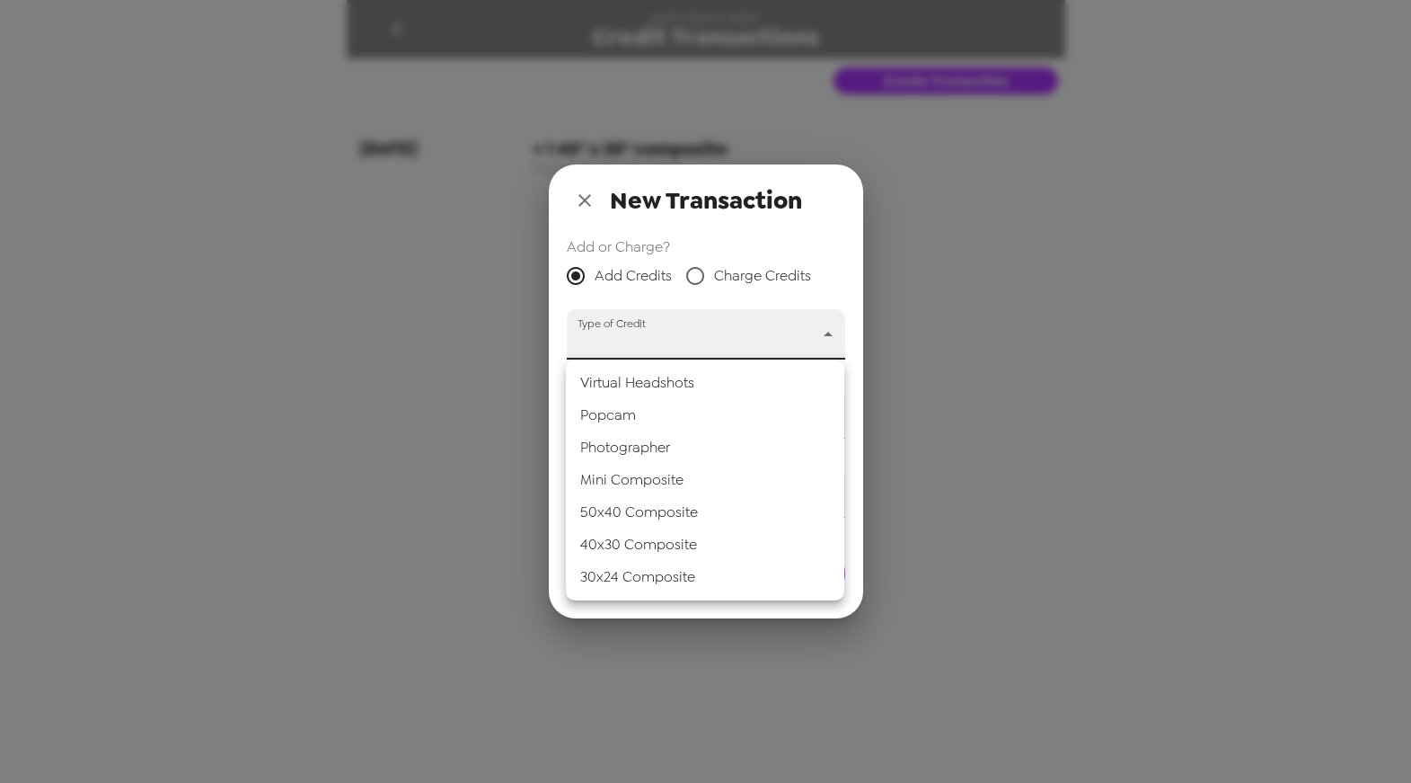
click at [706, 419] on li "Popcam" at bounding box center [705, 415] width 279 height 32
type input "popcam"
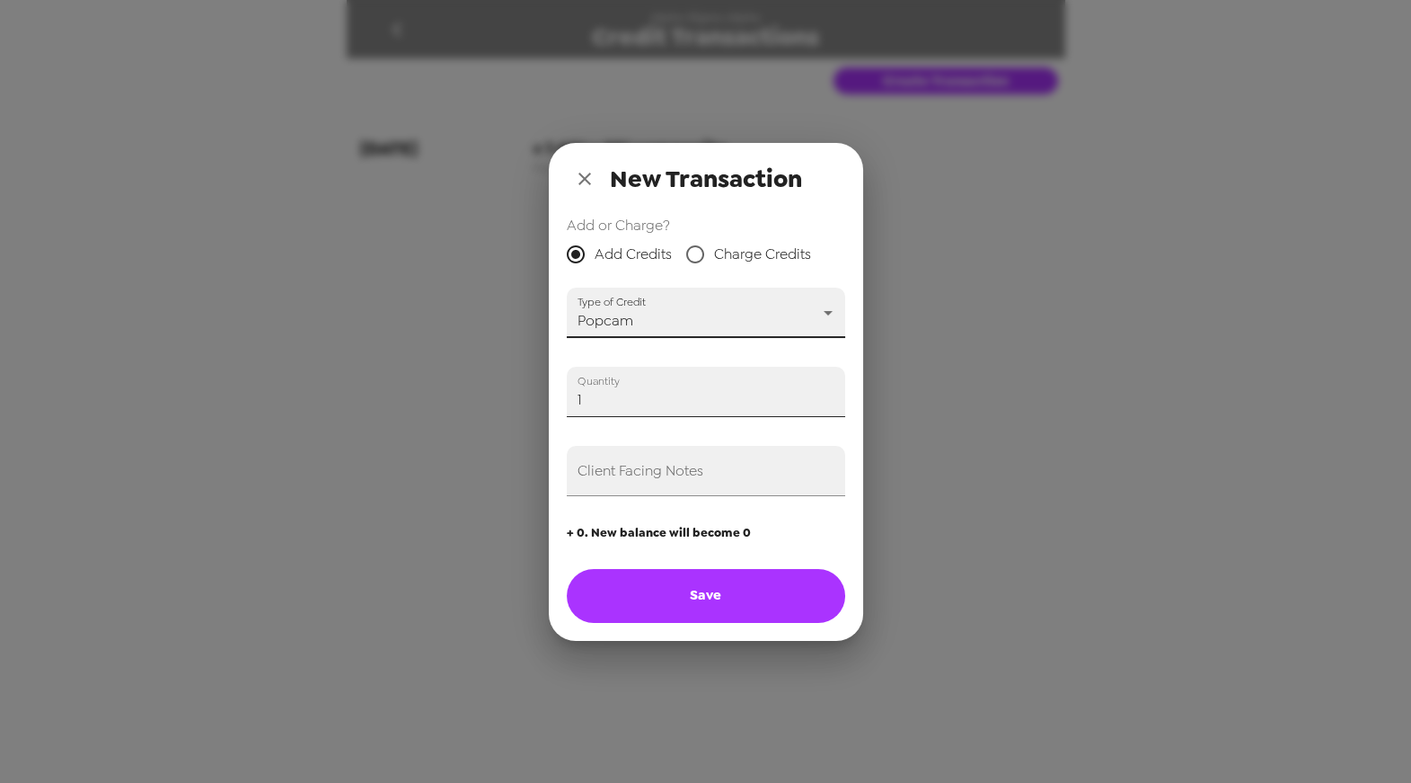
click at [827, 390] on input "1" at bounding box center [706, 392] width 279 height 50
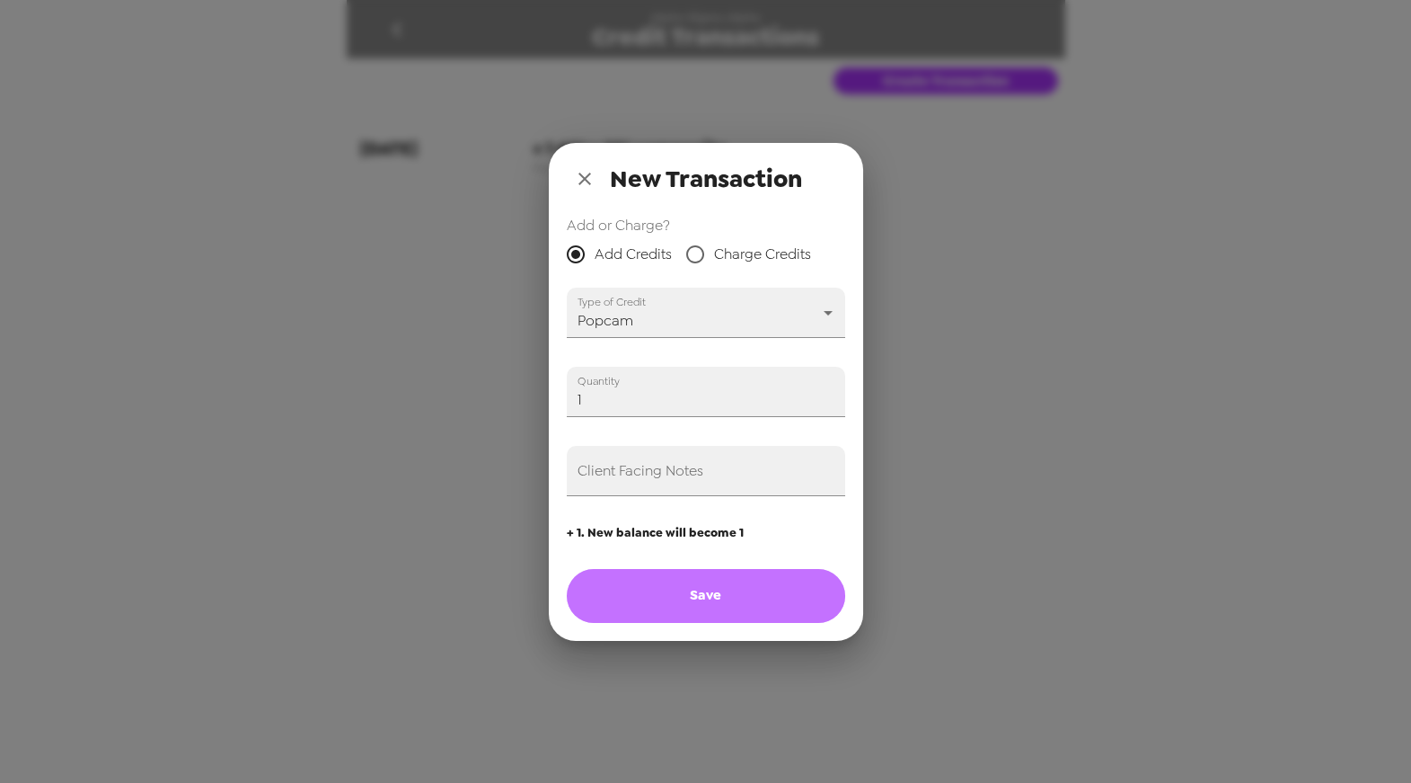
click at [713, 594] on button "Save" at bounding box center [706, 596] width 279 height 54
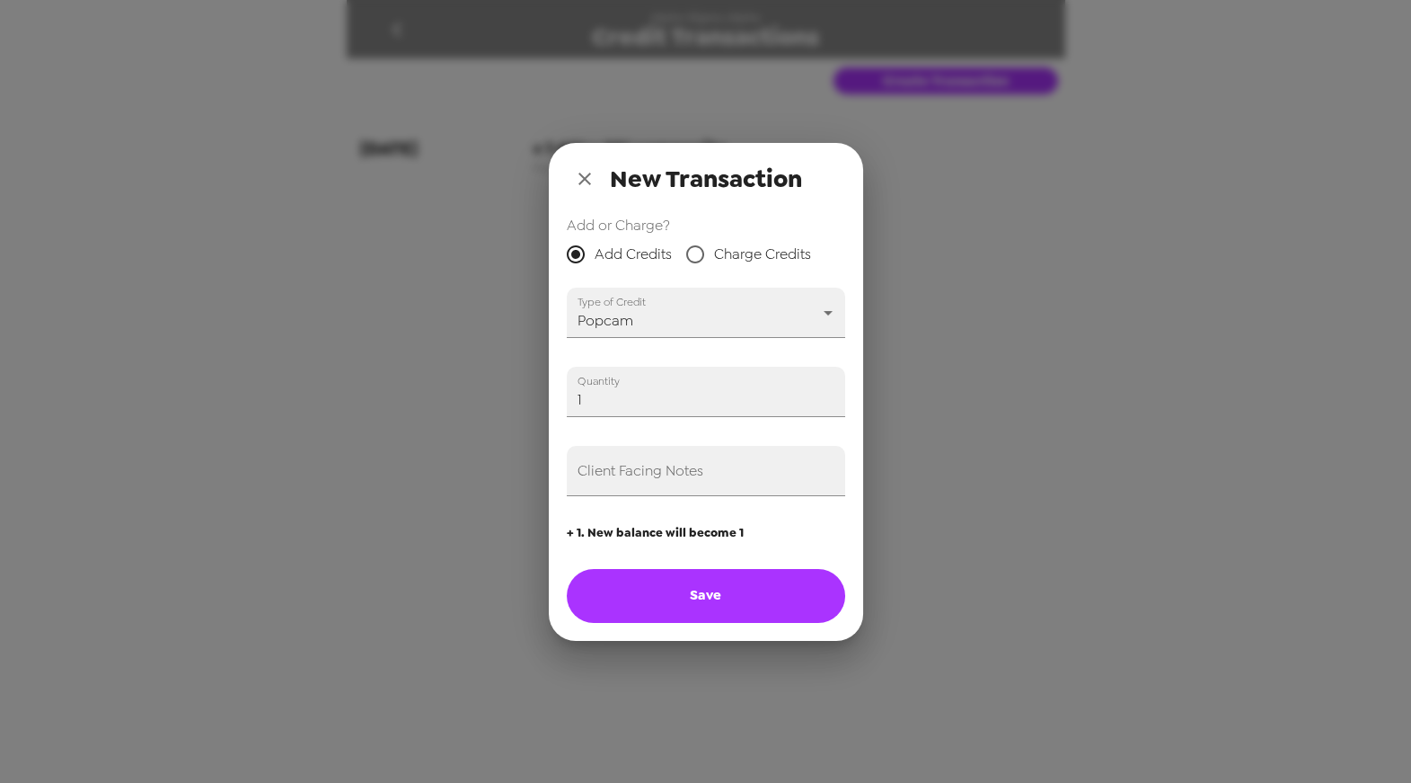
type input "0"
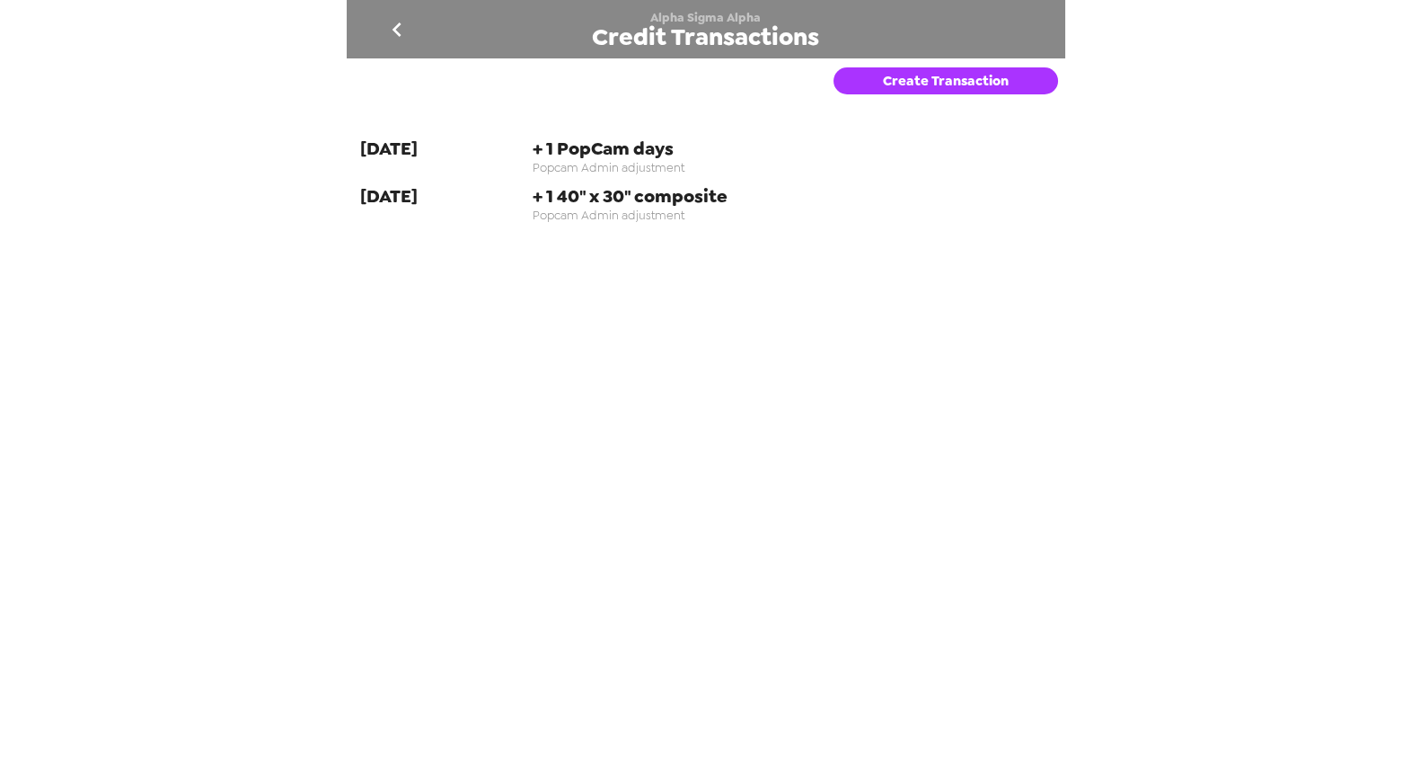
click at [396, 31] on icon "go back" at bounding box center [397, 29] width 9 height 14
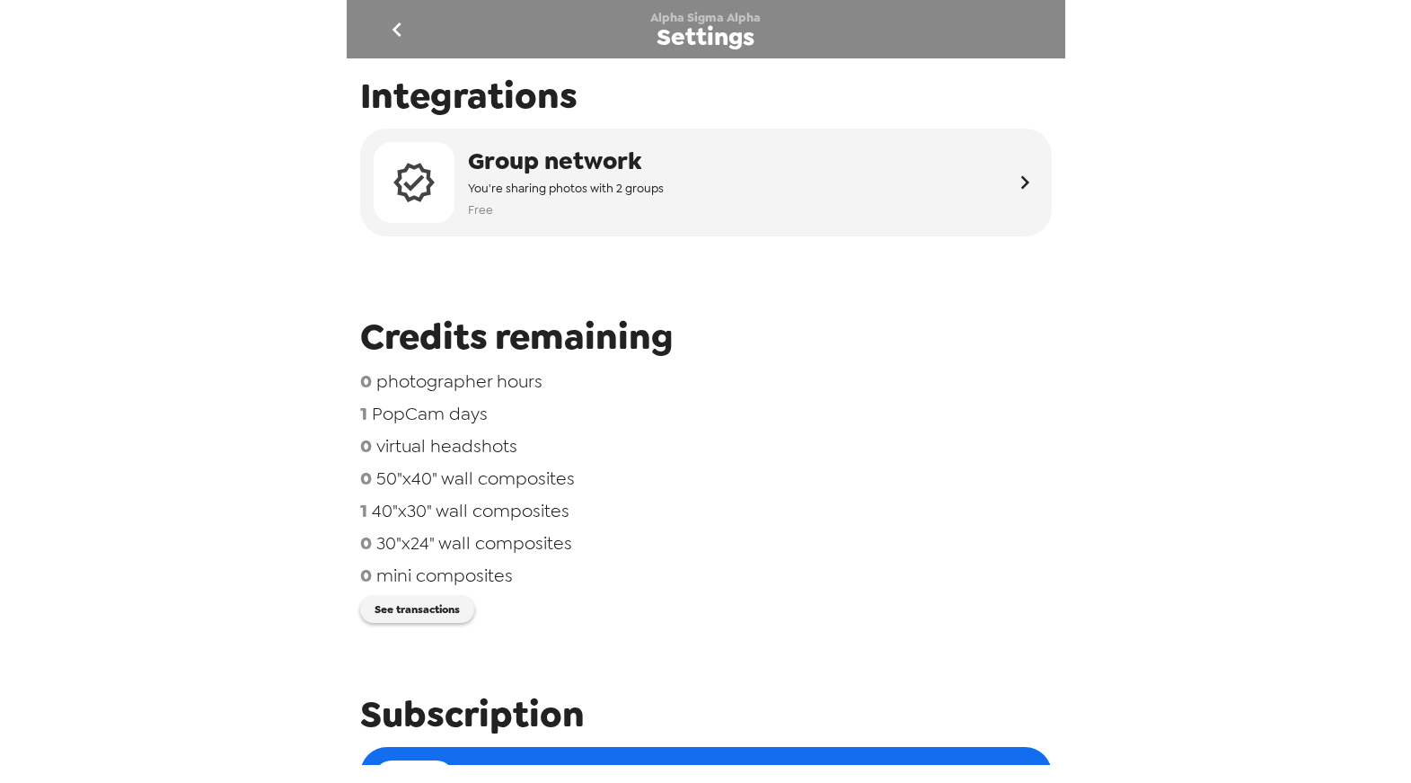
click at [390, 25] on icon "go back" at bounding box center [397, 29] width 29 height 29
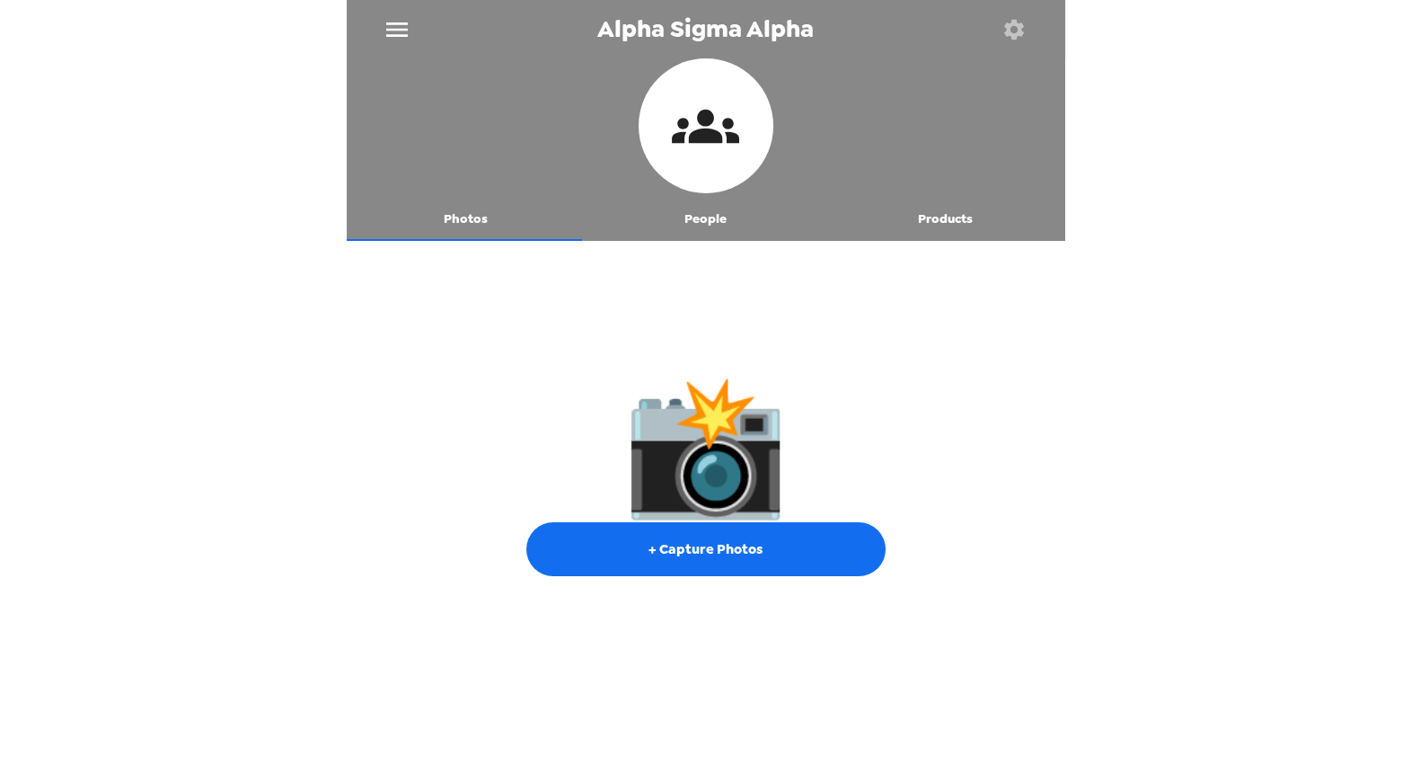
click at [678, 225] on button "People" at bounding box center [706, 219] width 240 height 43
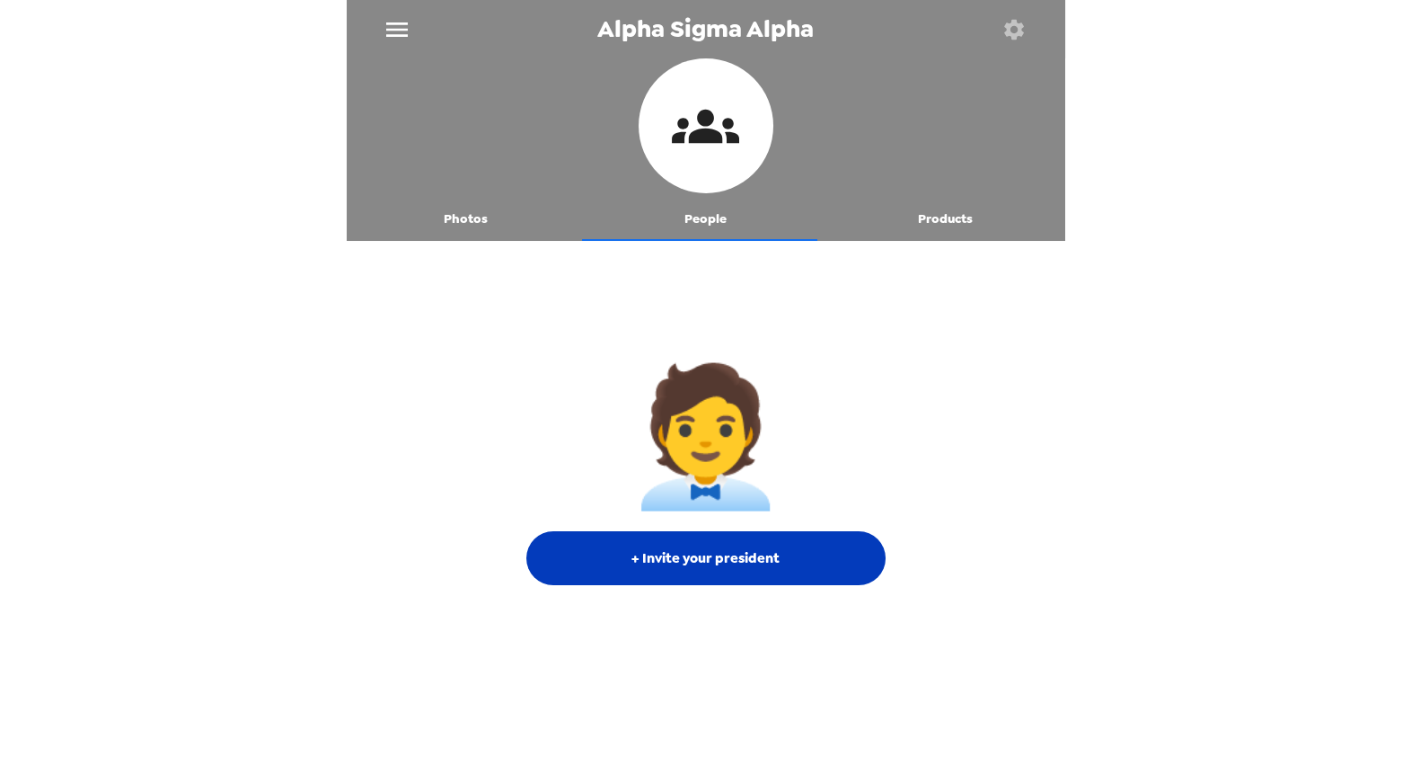
click at [807, 552] on button "+ Invite your president" at bounding box center [705, 558] width 359 height 54
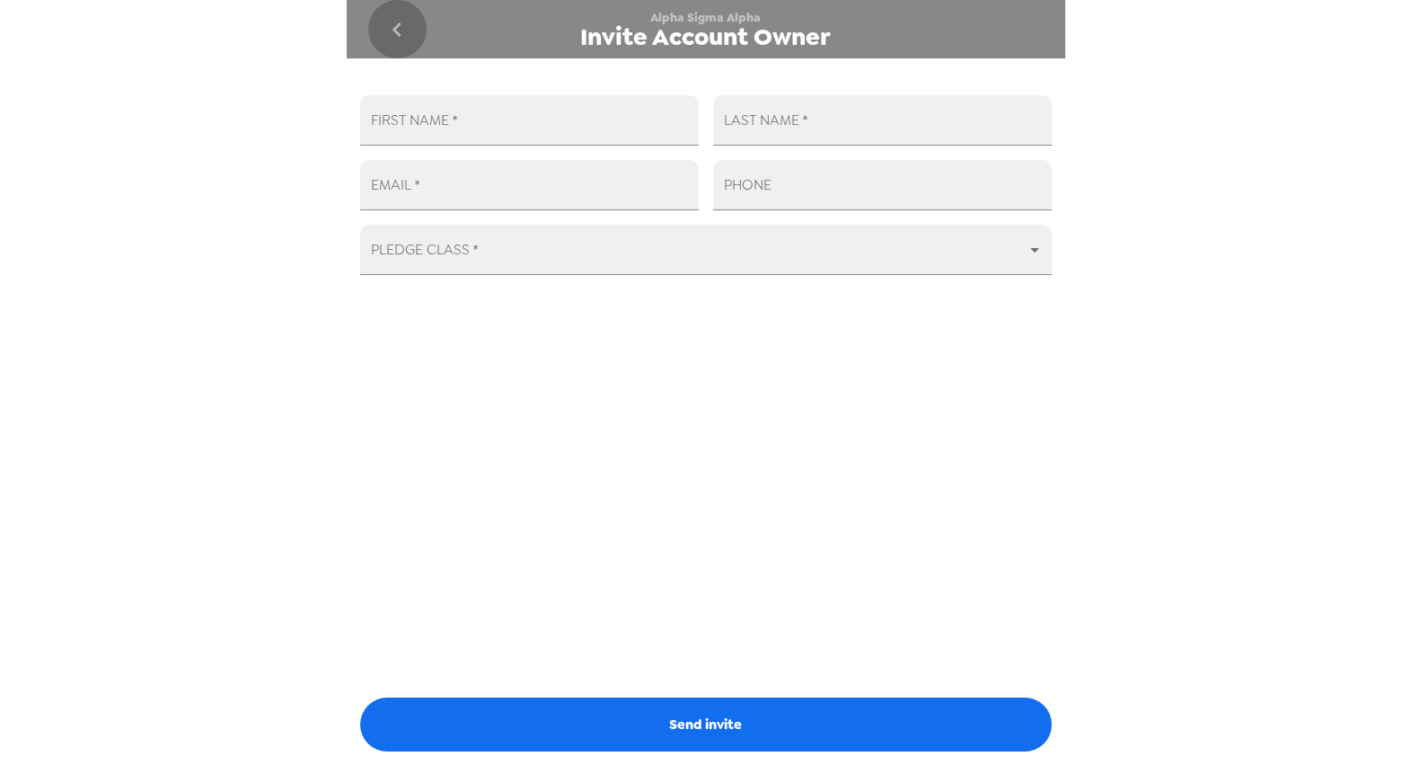
click at [397, 30] on icon "go back" at bounding box center [397, 29] width 29 height 29
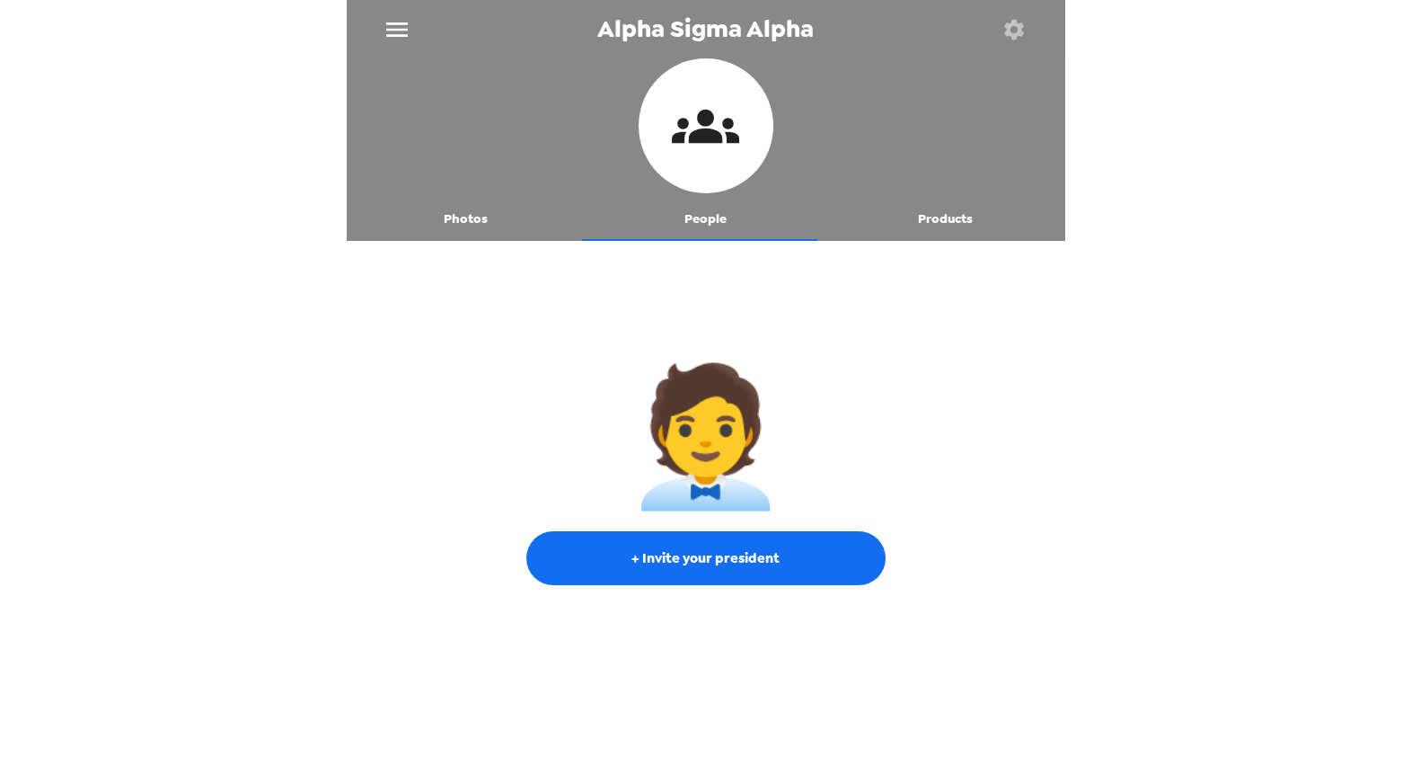
click at [936, 214] on button "Products" at bounding box center [946, 219] width 240 height 43
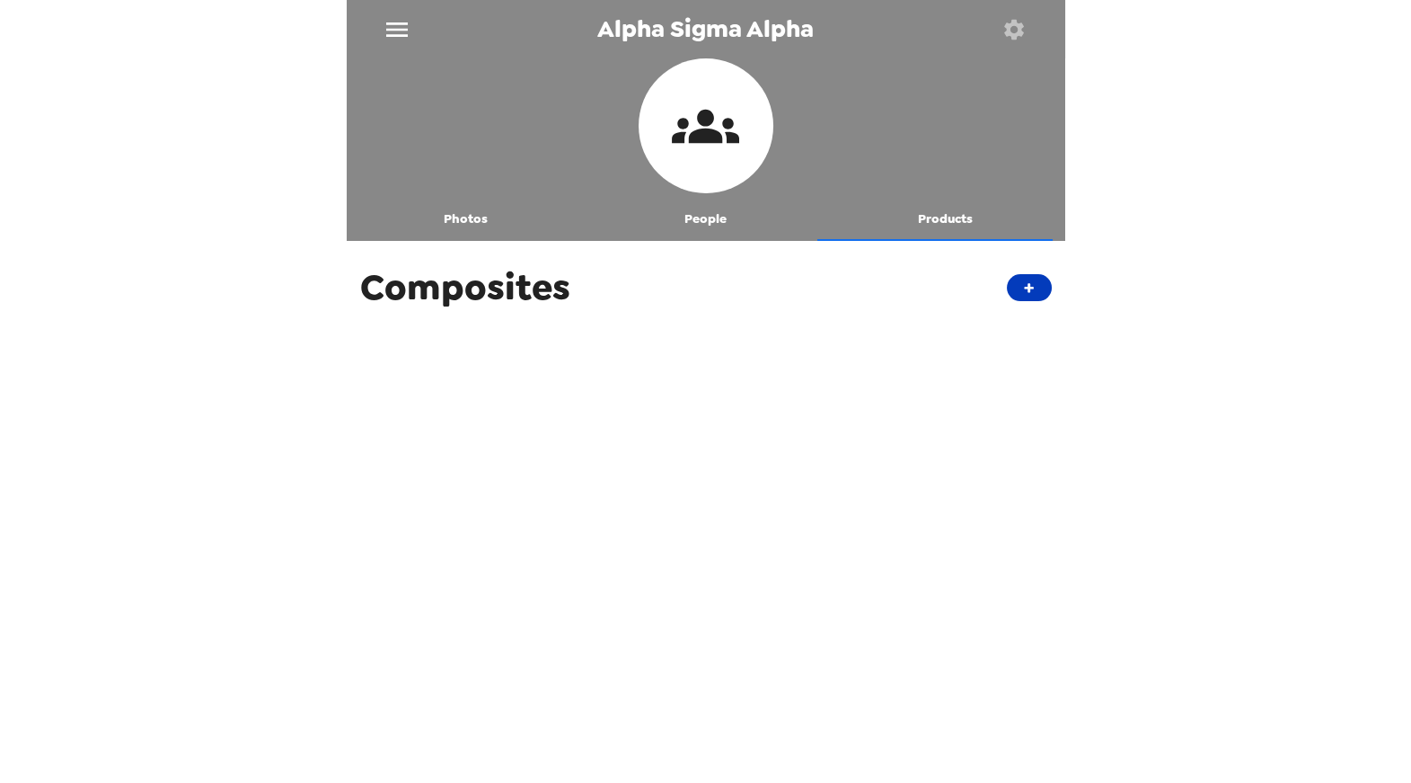
click at [1011, 287] on button "+" at bounding box center [1029, 287] width 45 height 27
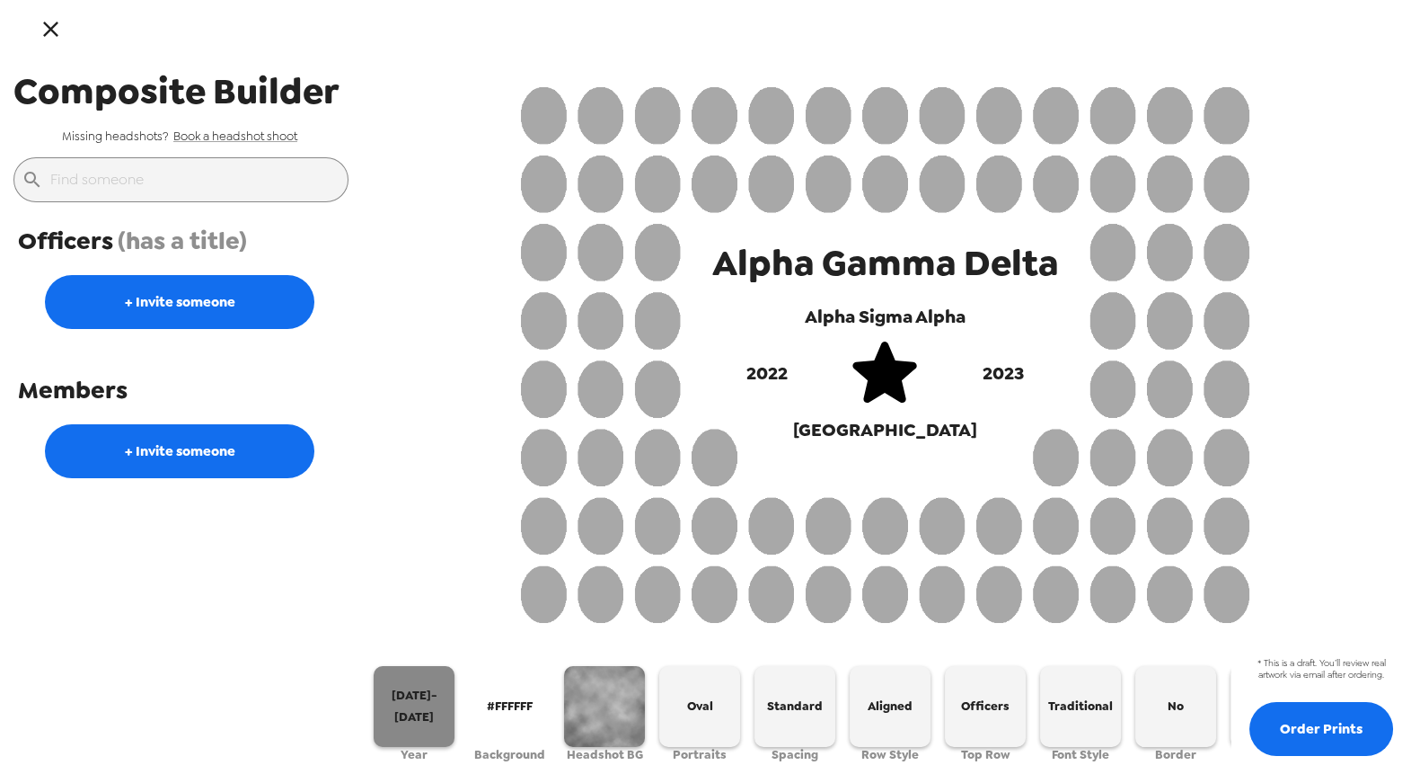
click at [434, 689] on span "[DATE]-[DATE]" at bounding box center [414, 706] width 66 height 42
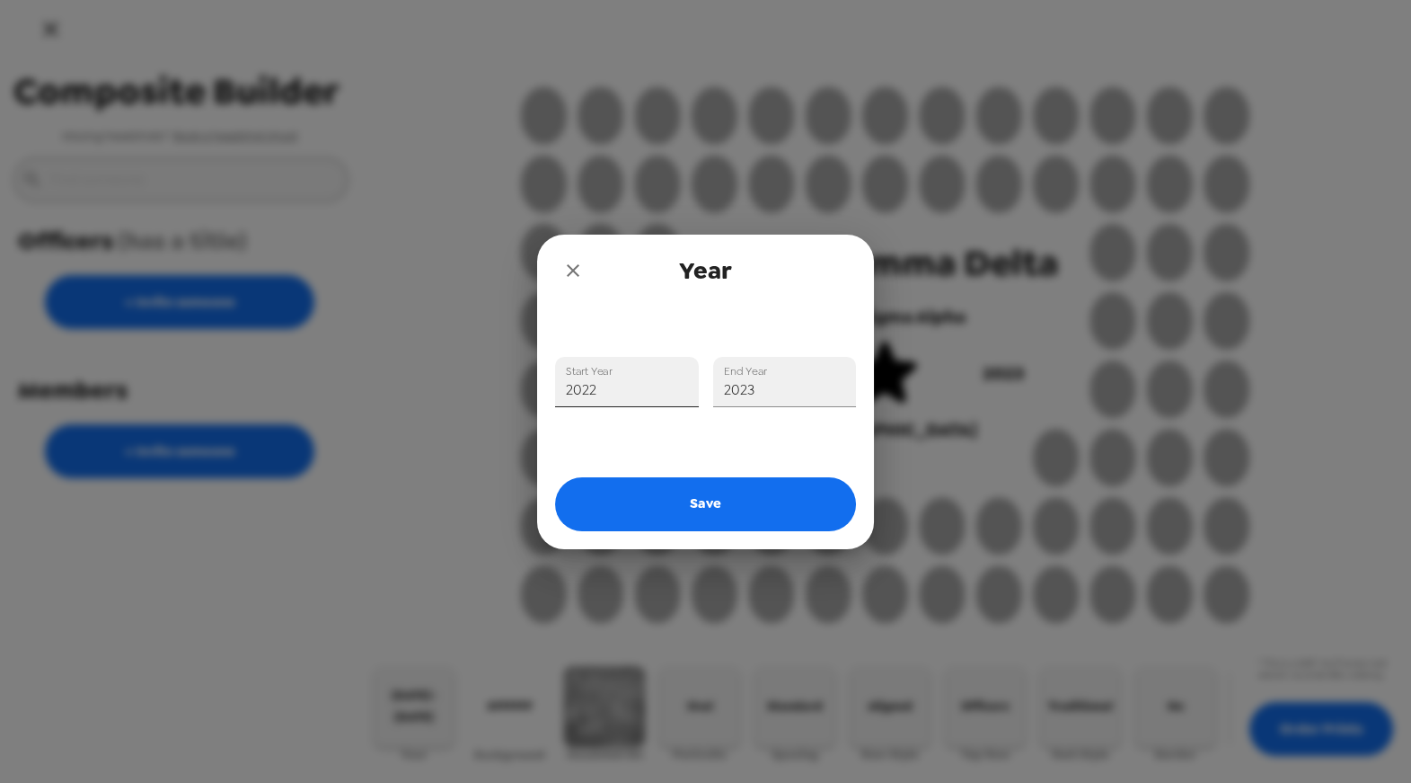
click at [661, 401] on input "2022" at bounding box center [627, 382] width 144 height 50
type input "2025"
click at [804, 394] on input "2023" at bounding box center [785, 382] width 144 height 50
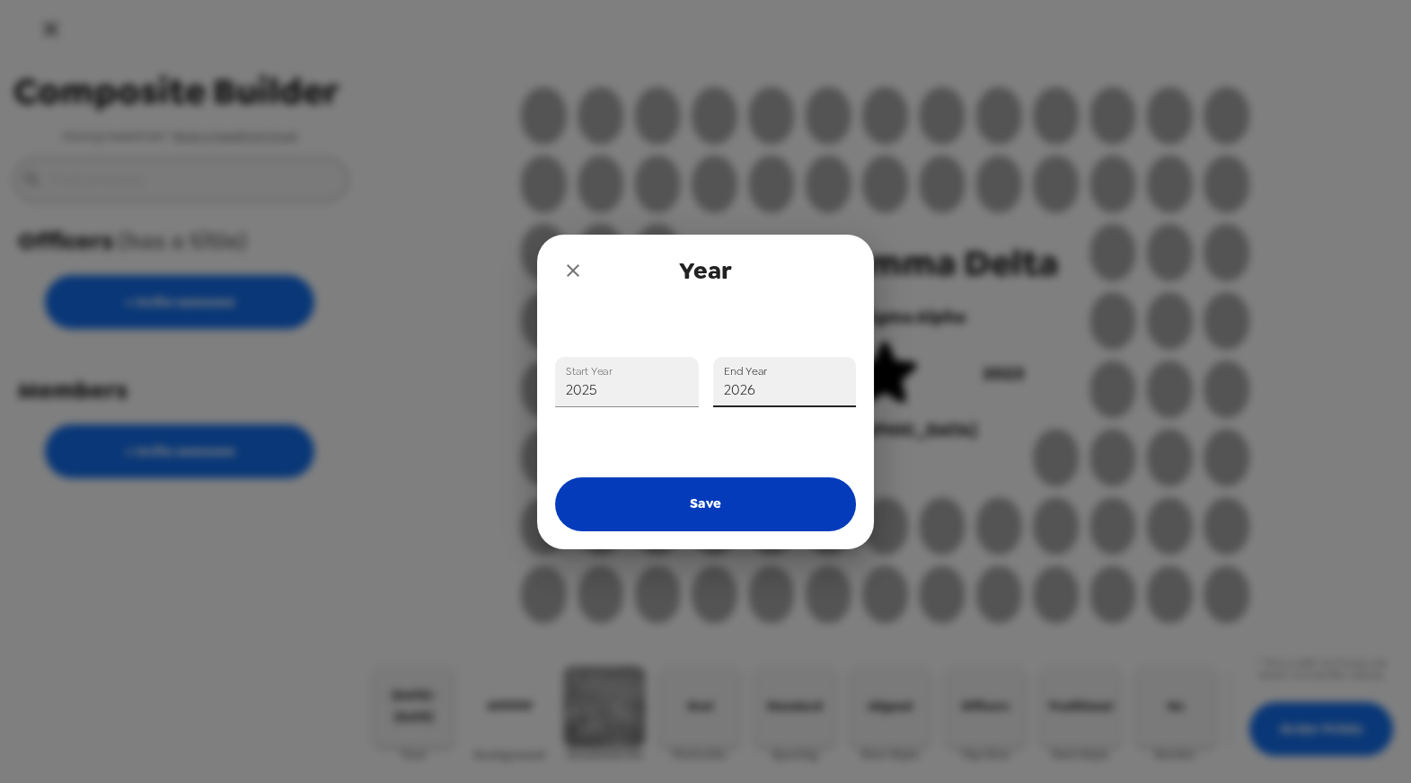
type input "2026"
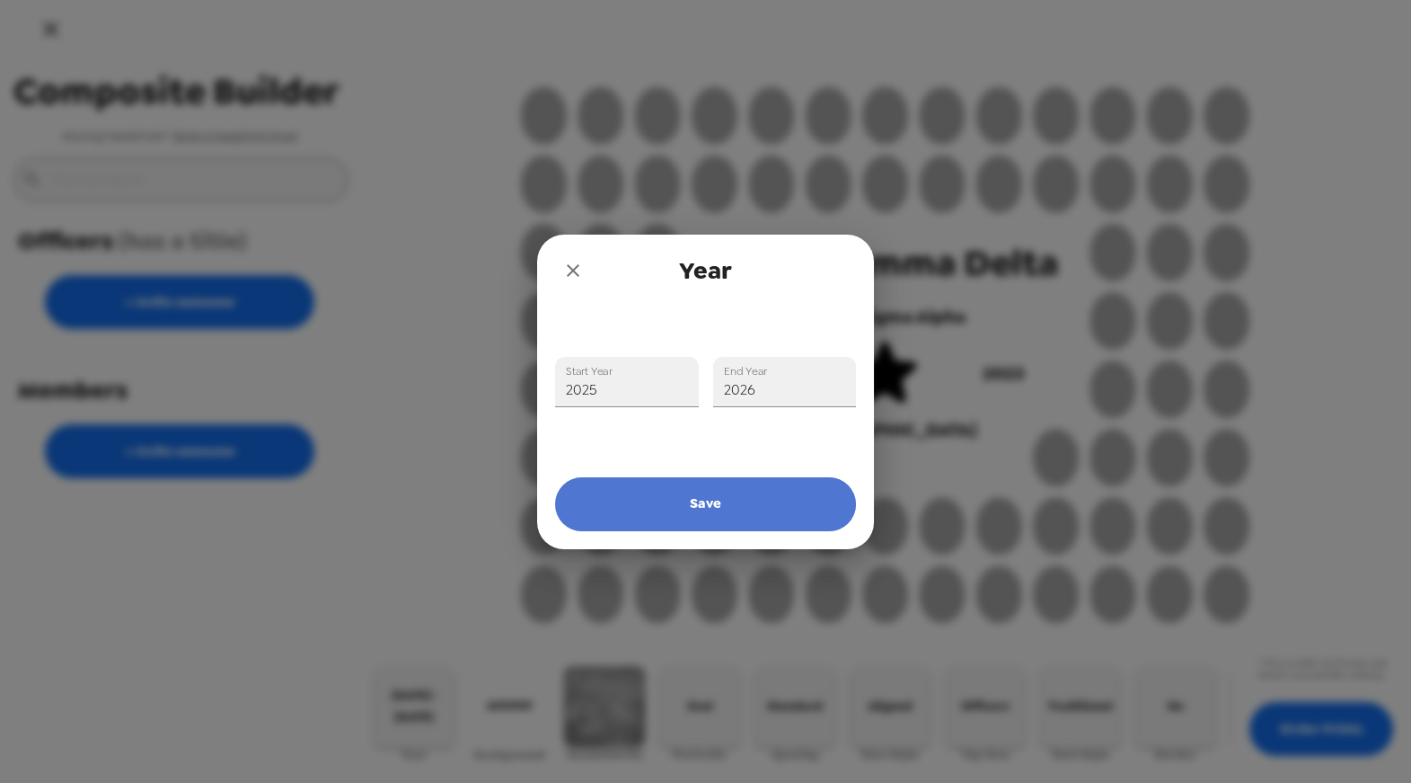
click at [765, 498] on button "Save" at bounding box center [705, 504] width 301 height 54
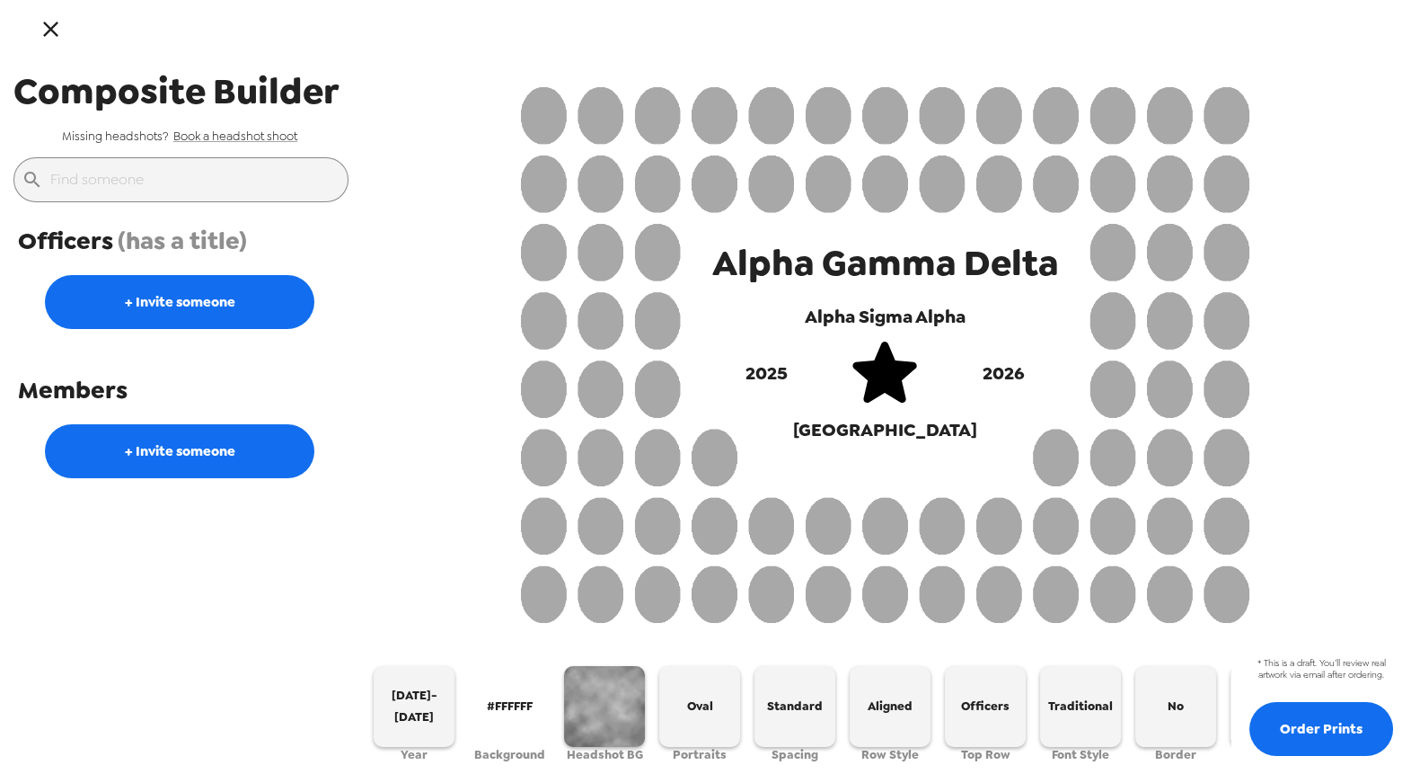
click at [521, 707] on span "#FFFFFF" at bounding box center [510, 705] width 46 height 21
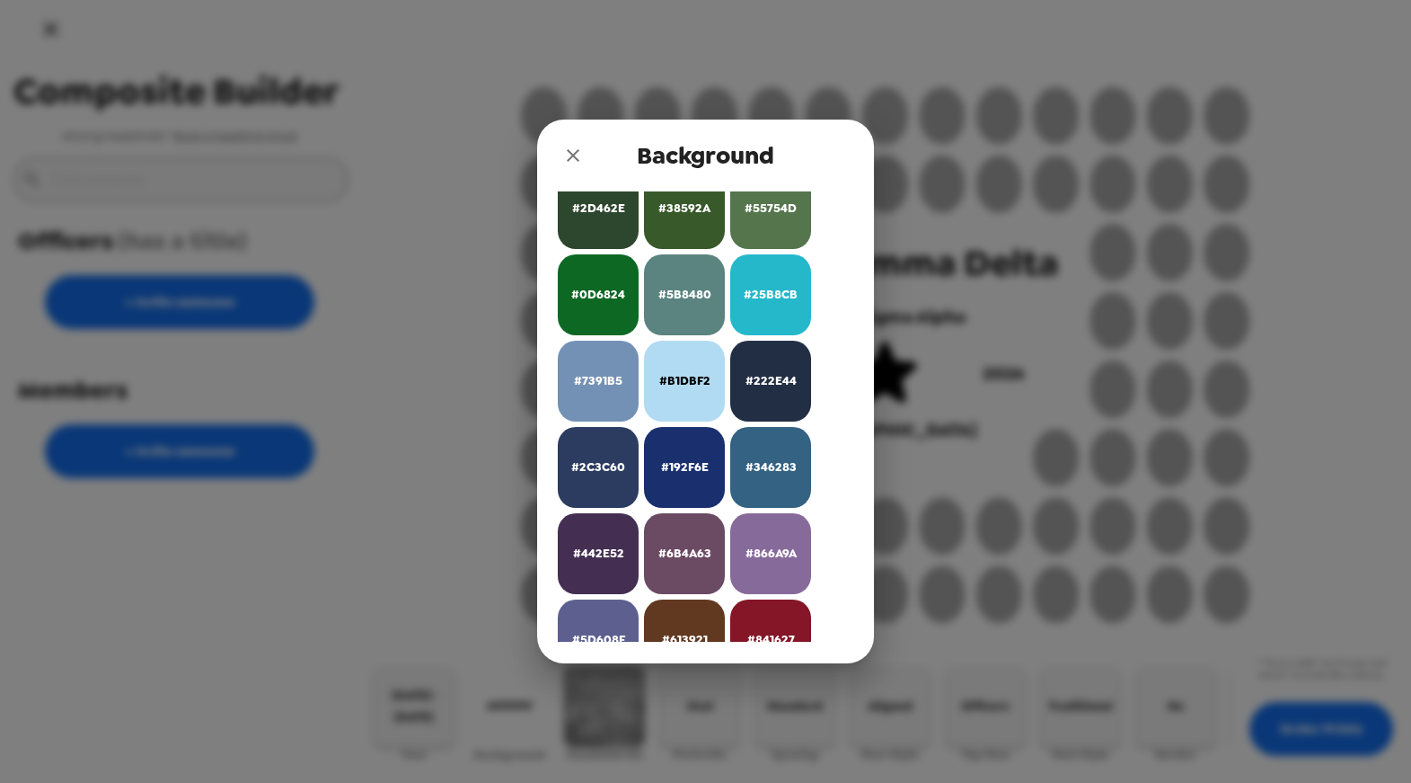
scroll to position [585, 0]
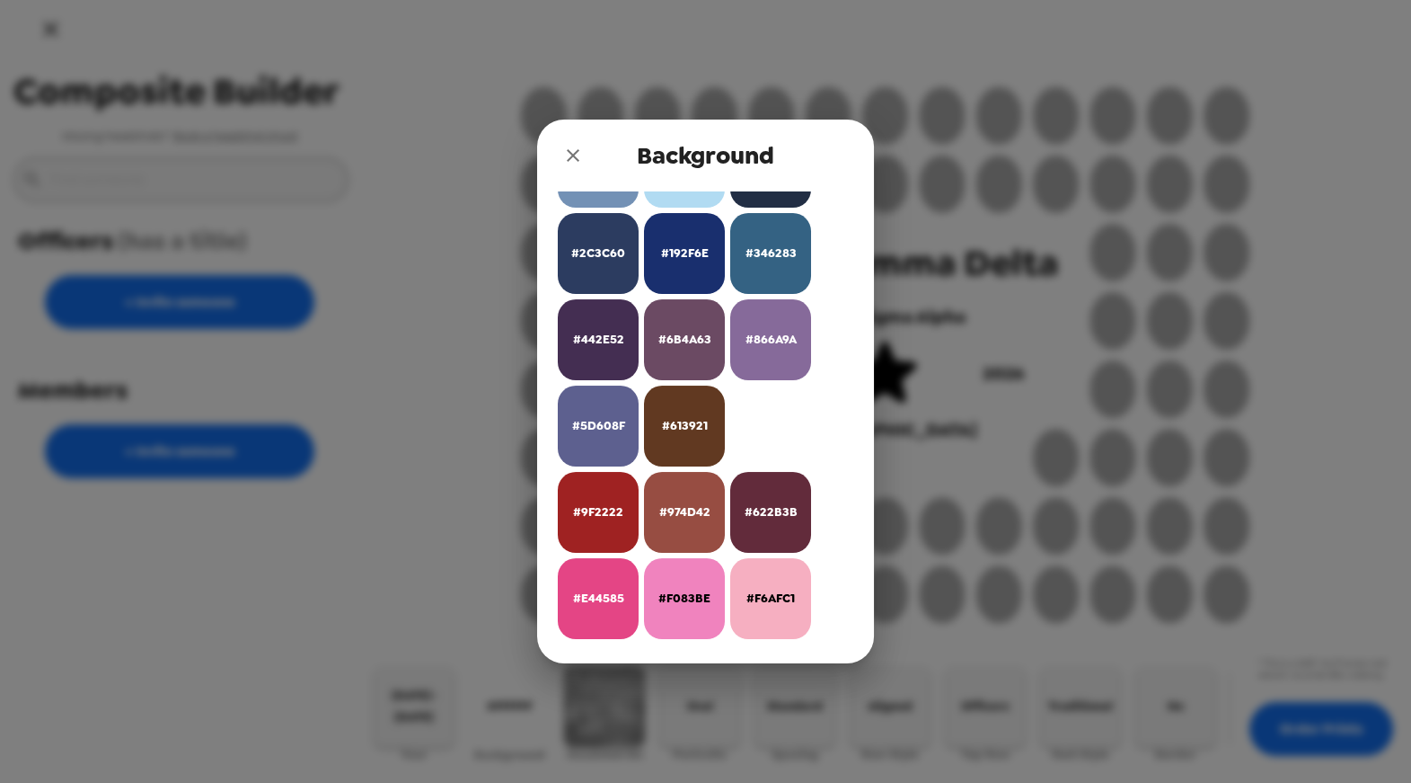
click at [767, 427] on span "#841627" at bounding box center [771, 425] width 48 height 21
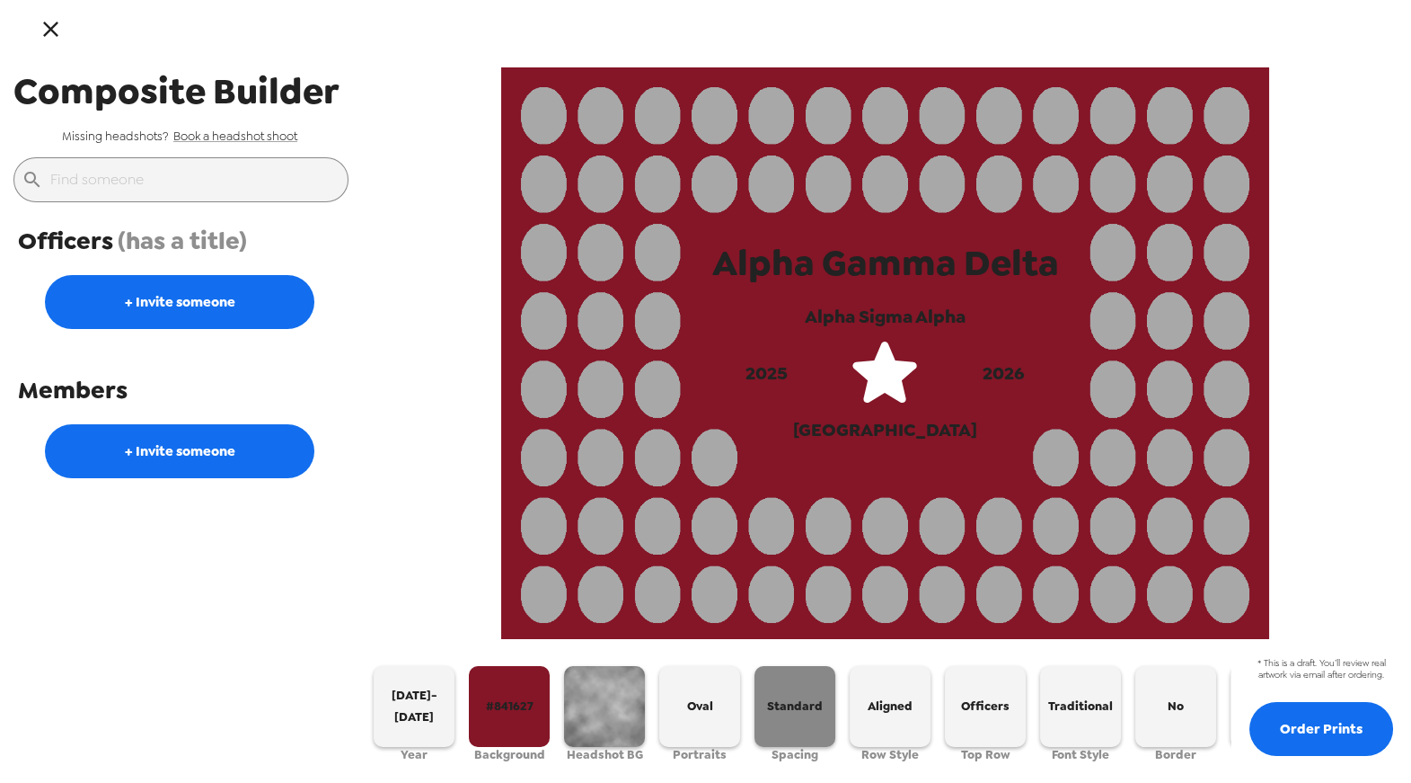
click at [791, 677] on button "Standard" at bounding box center [795, 706] width 81 height 81
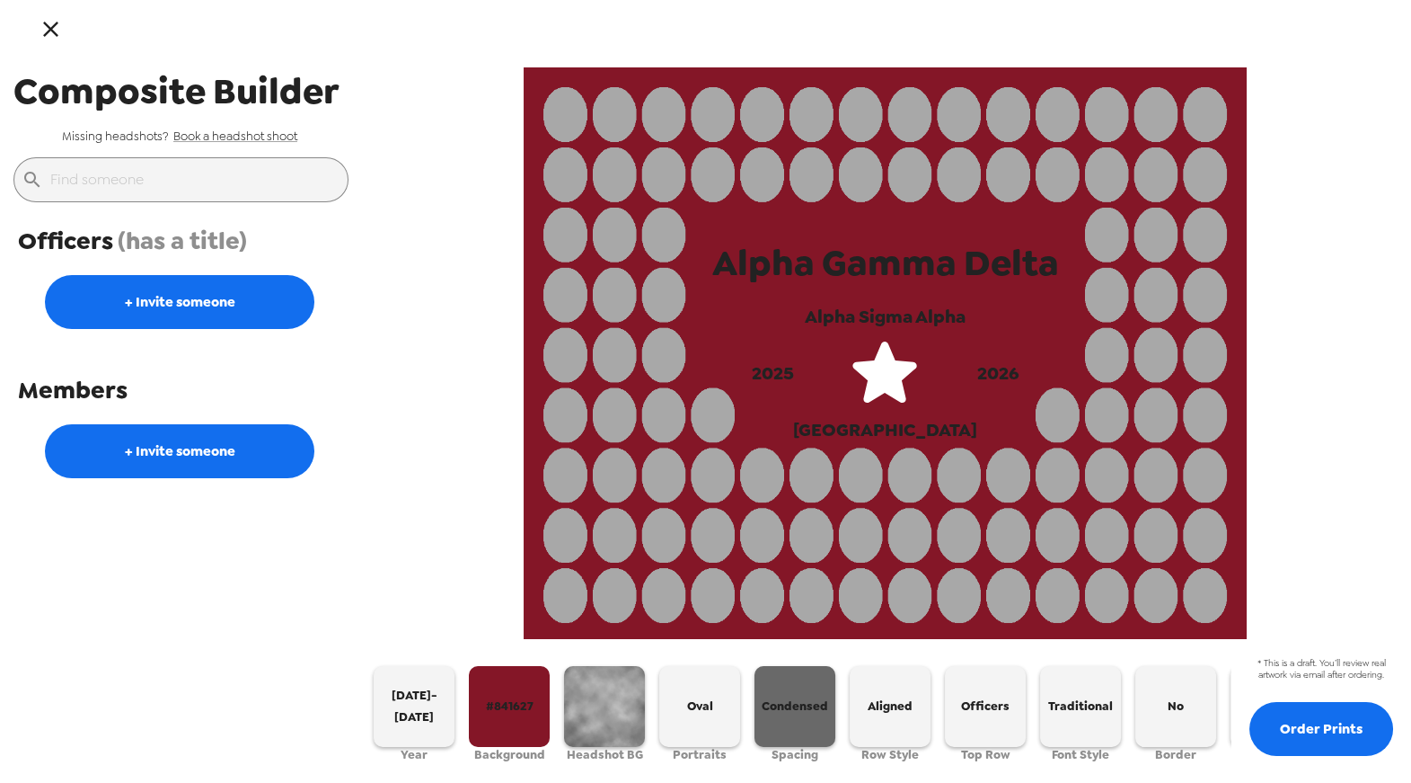
click at [804, 703] on span "Condensed" at bounding box center [795, 705] width 66 height 21
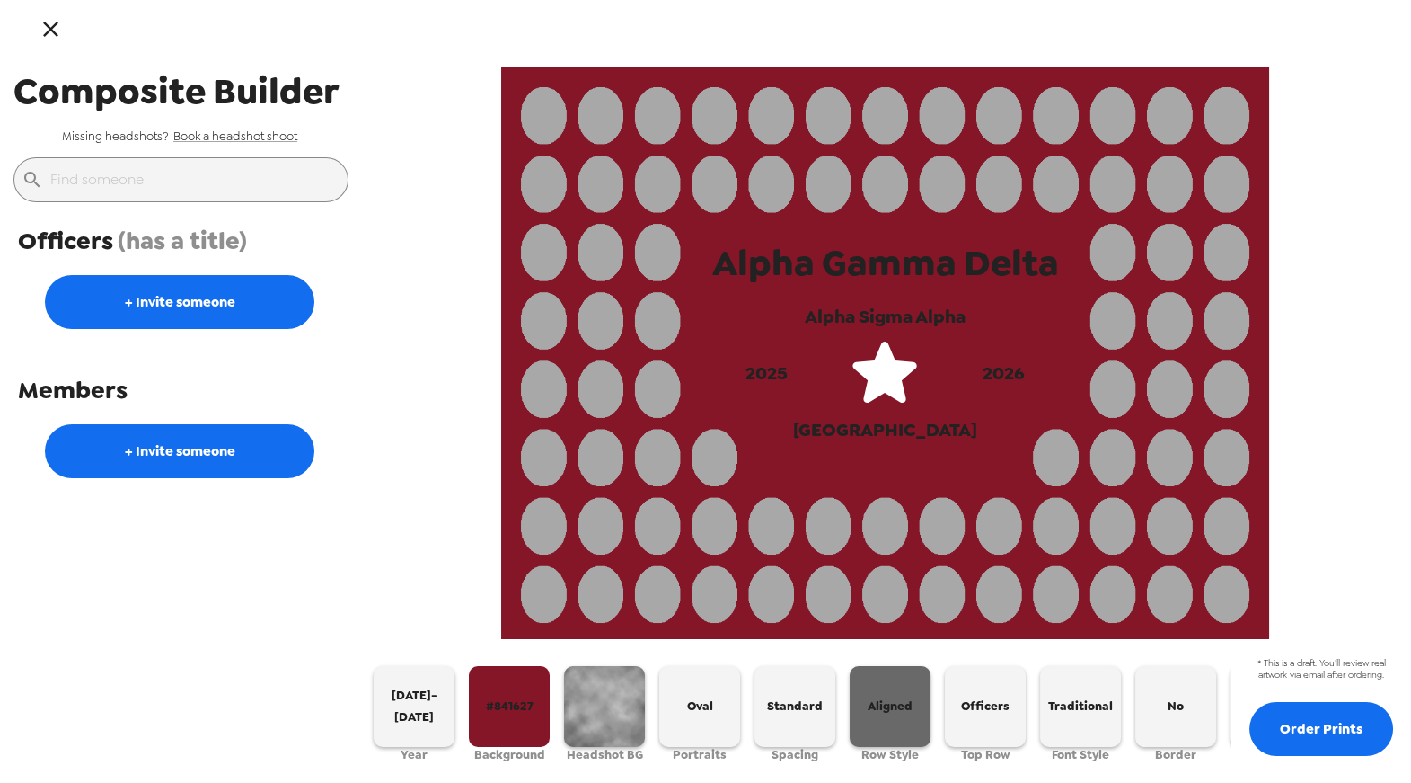
click at [880, 708] on span "Aligned" at bounding box center [890, 705] width 45 height 21
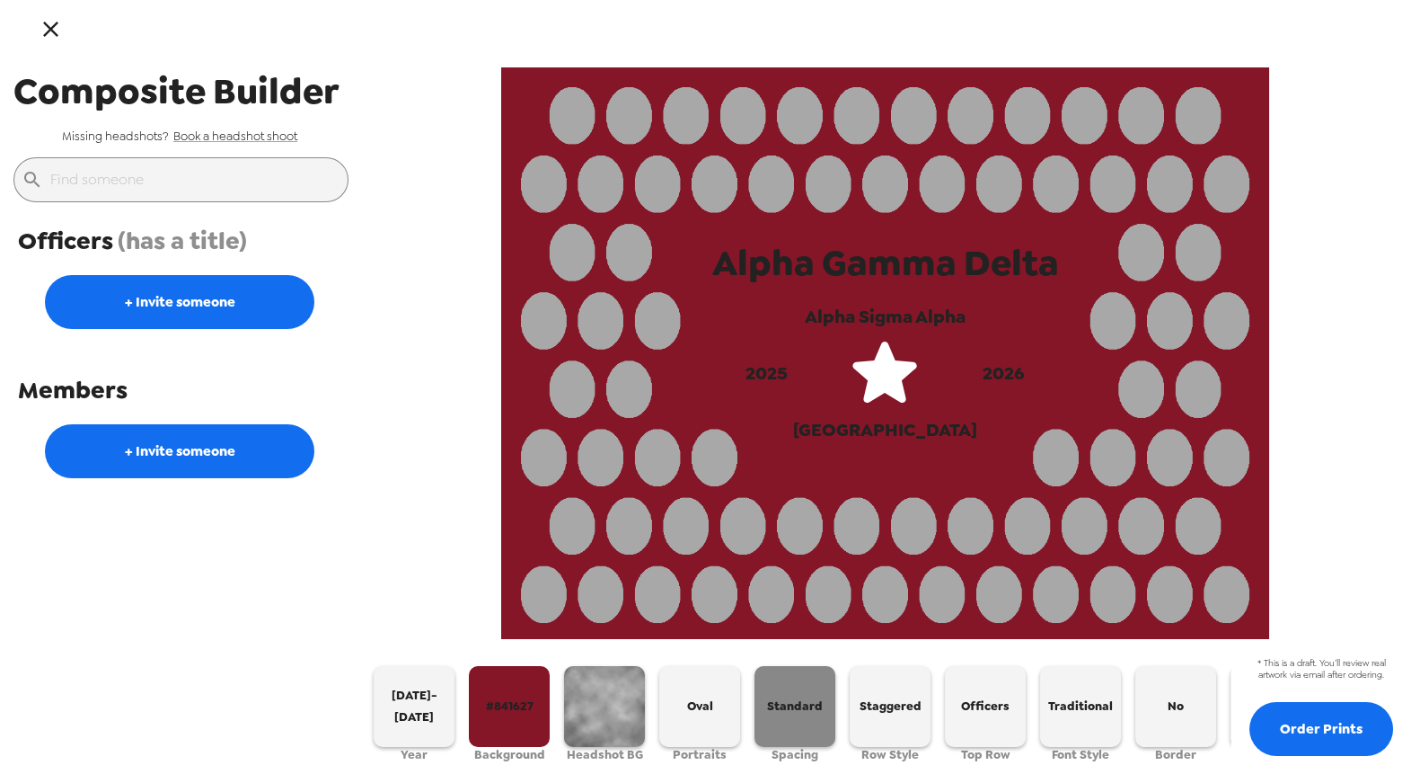
click at [785, 708] on span "Standard" at bounding box center [795, 705] width 56 height 21
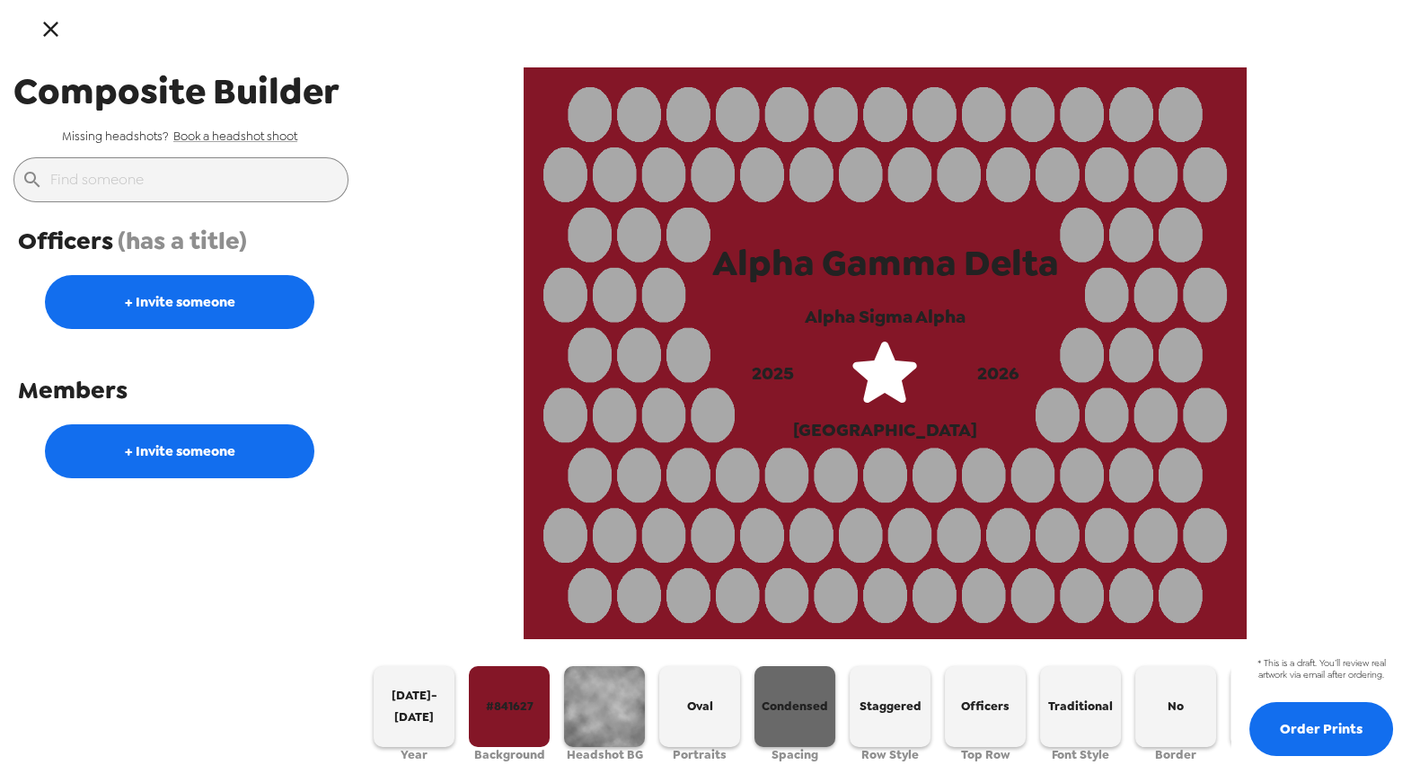
click at [787, 708] on span "Condensed" at bounding box center [795, 705] width 66 height 21
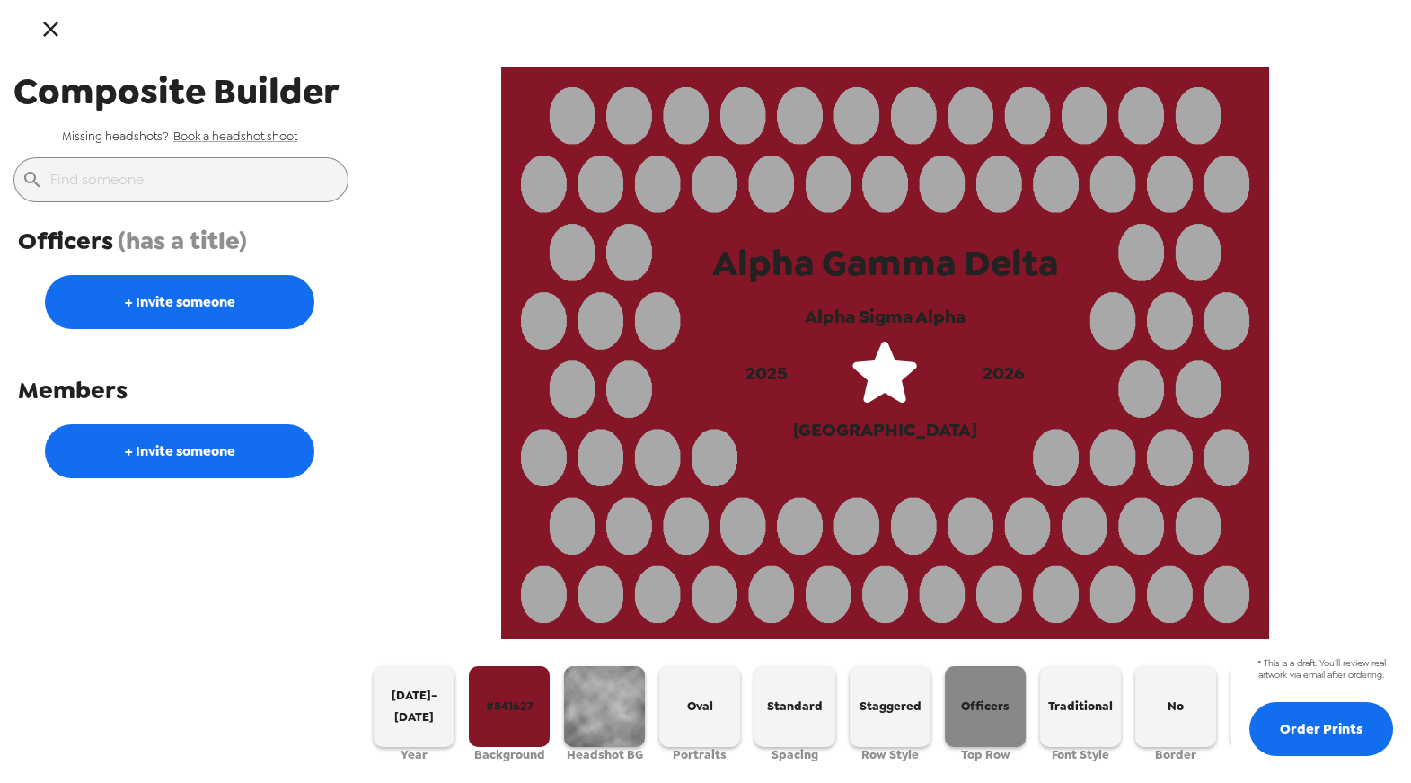
click at [981, 701] on span "Officers" at bounding box center [985, 705] width 49 height 21
click at [981, 701] on span "Seniors" at bounding box center [986, 705] width 44 height 21
click at [59, 38] on icon "button" at bounding box center [51, 29] width 26 height 26
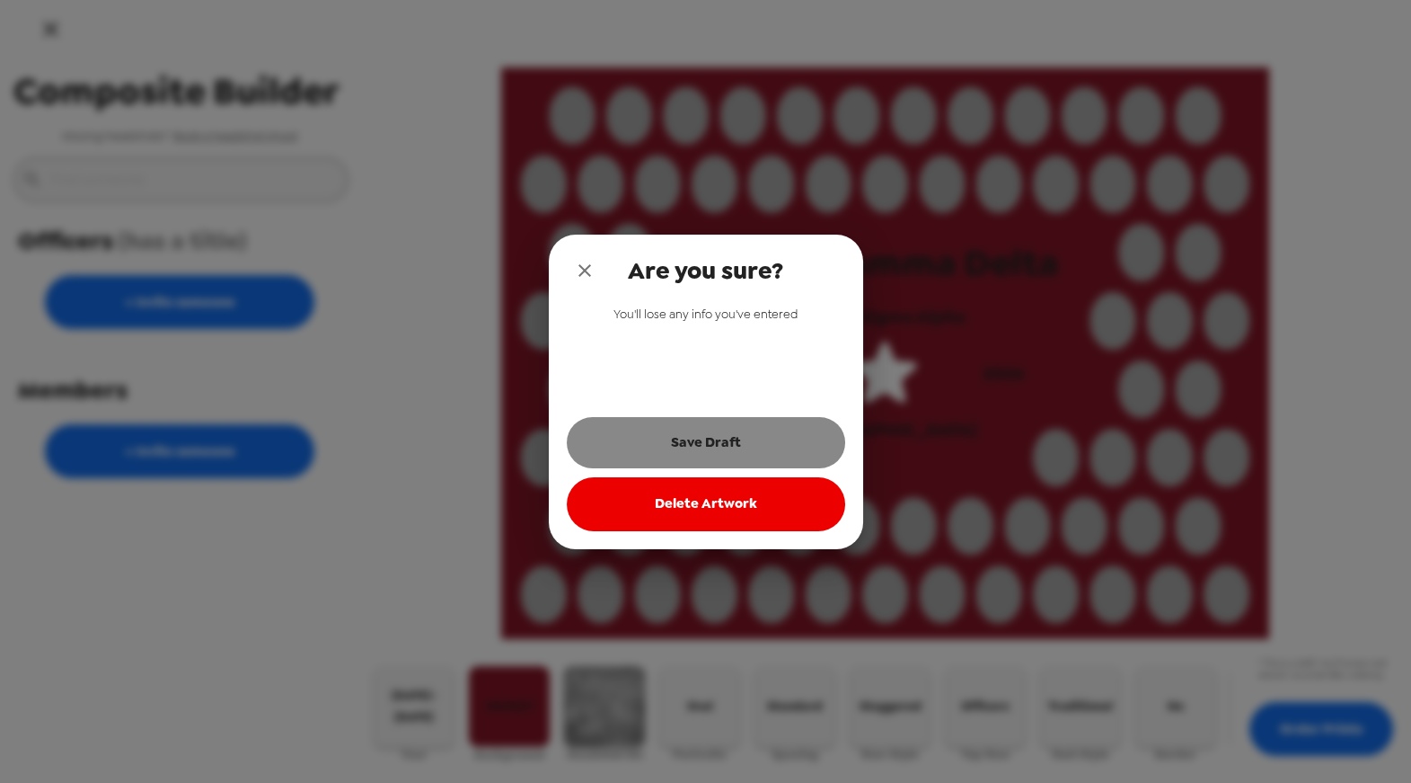
click at [765, 435] on button "Save Draft" at bounding box center [706, 442] width 279 height 50
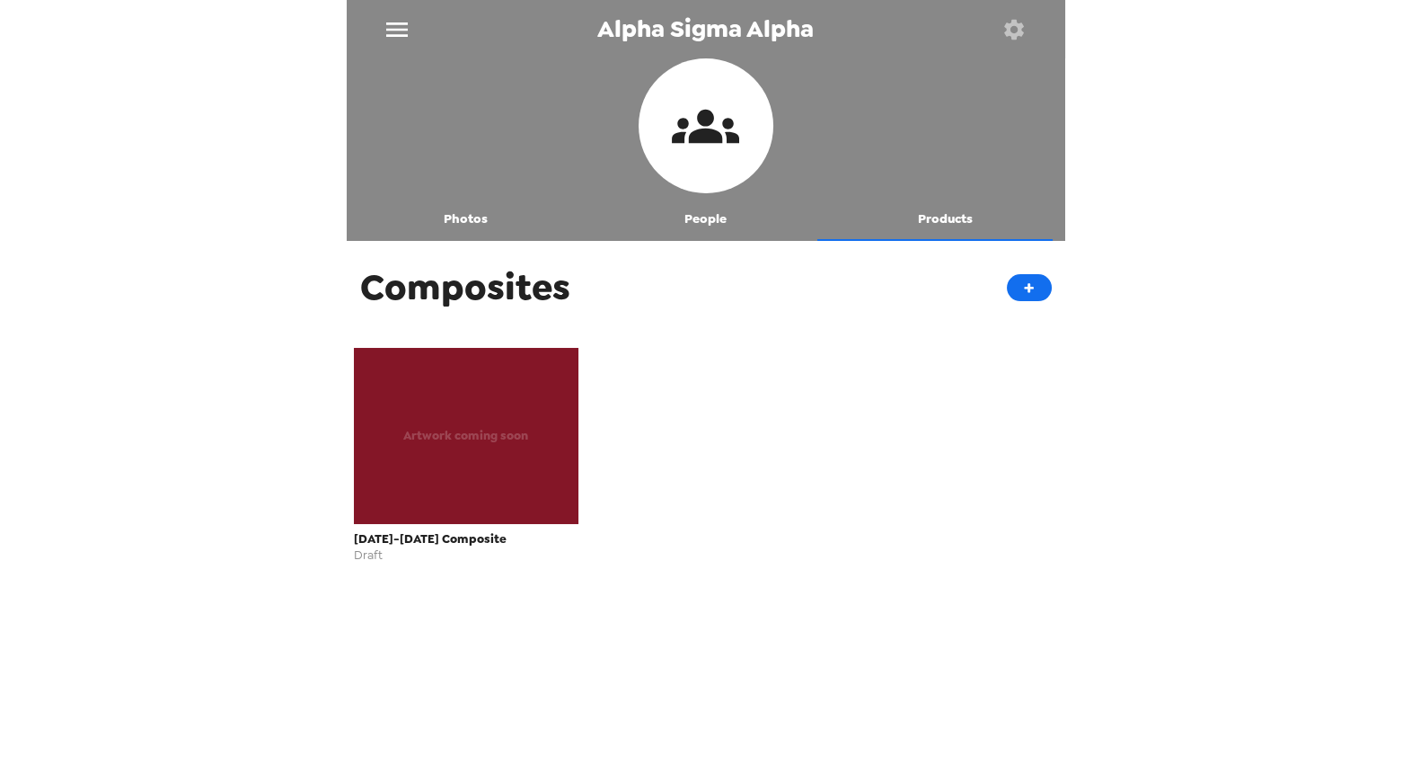
click at [710, 222] on button "People" at bounding box center [706, 219] width 240 height 43
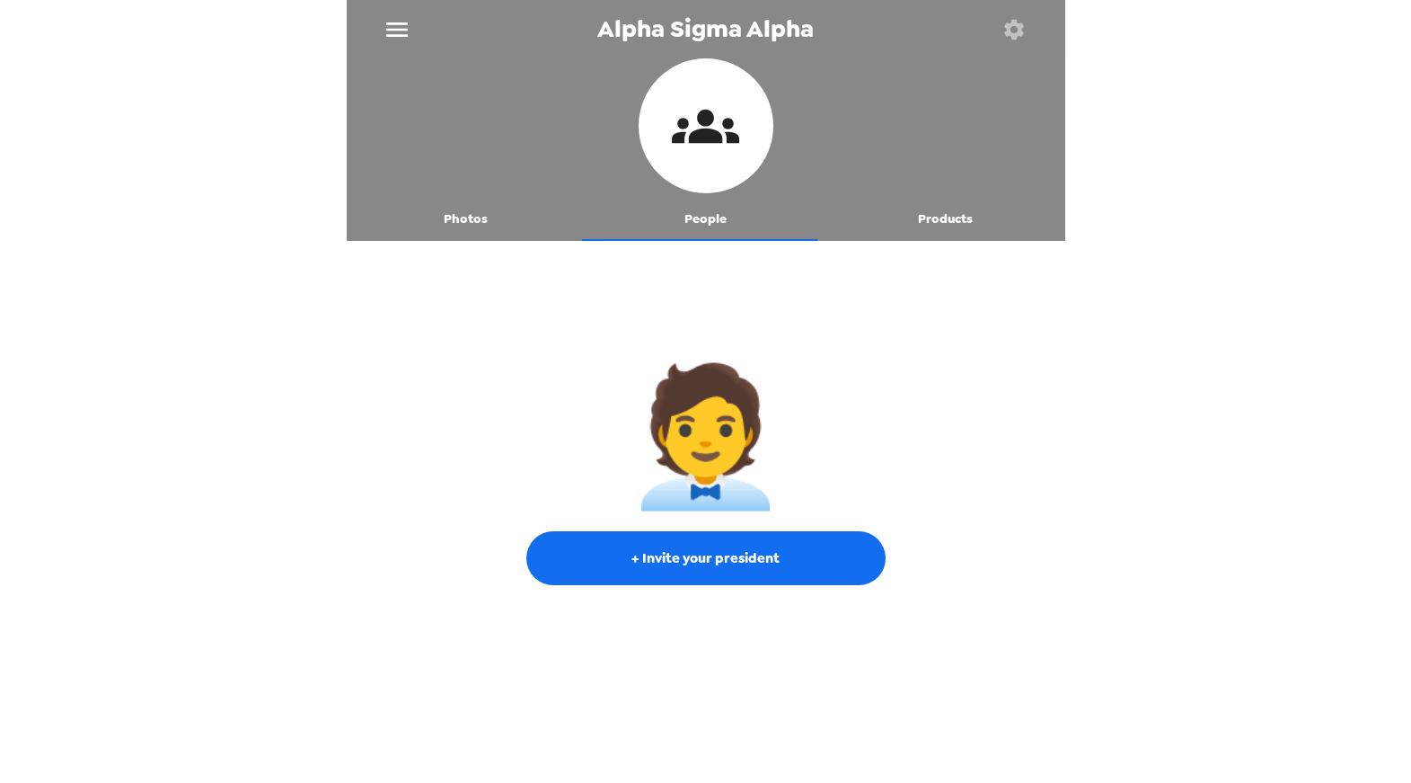
click at [452, 220] on button "Photos" at bounding box center [467, 219] width 240 height 43
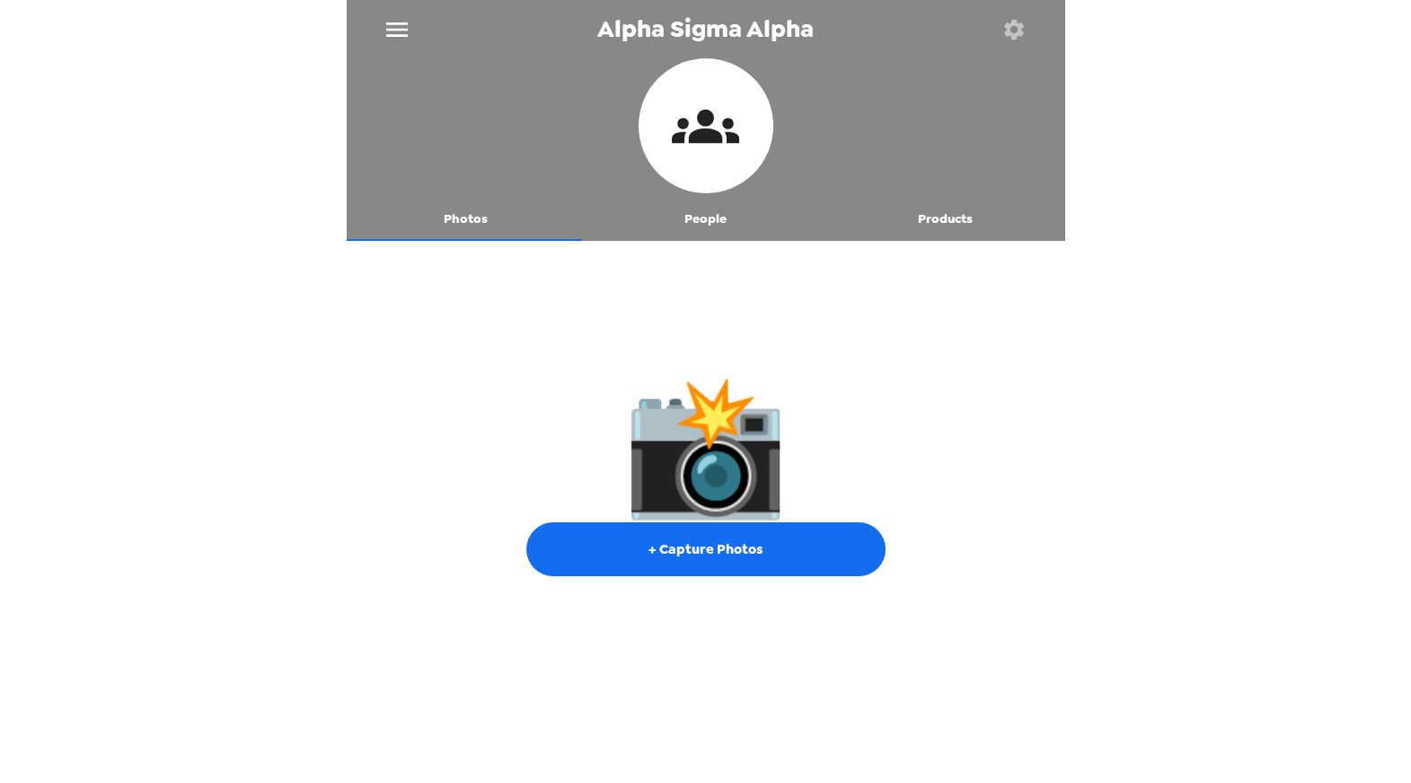
click at [402, 31] on icon "menu" at bounding box center [397, 29] width 29 height 29
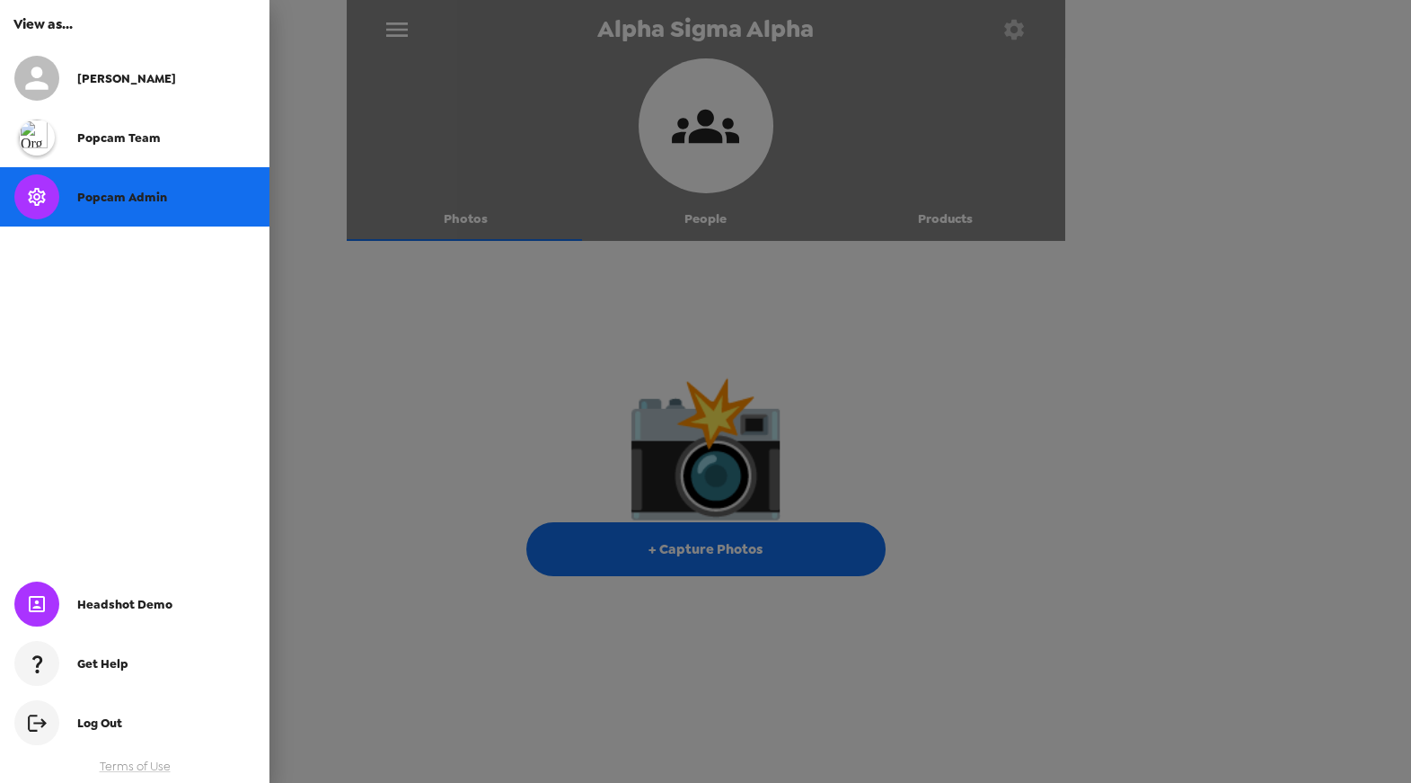
click at [560, 81] on div at bounding box center [705, 391] width 1411 height 783
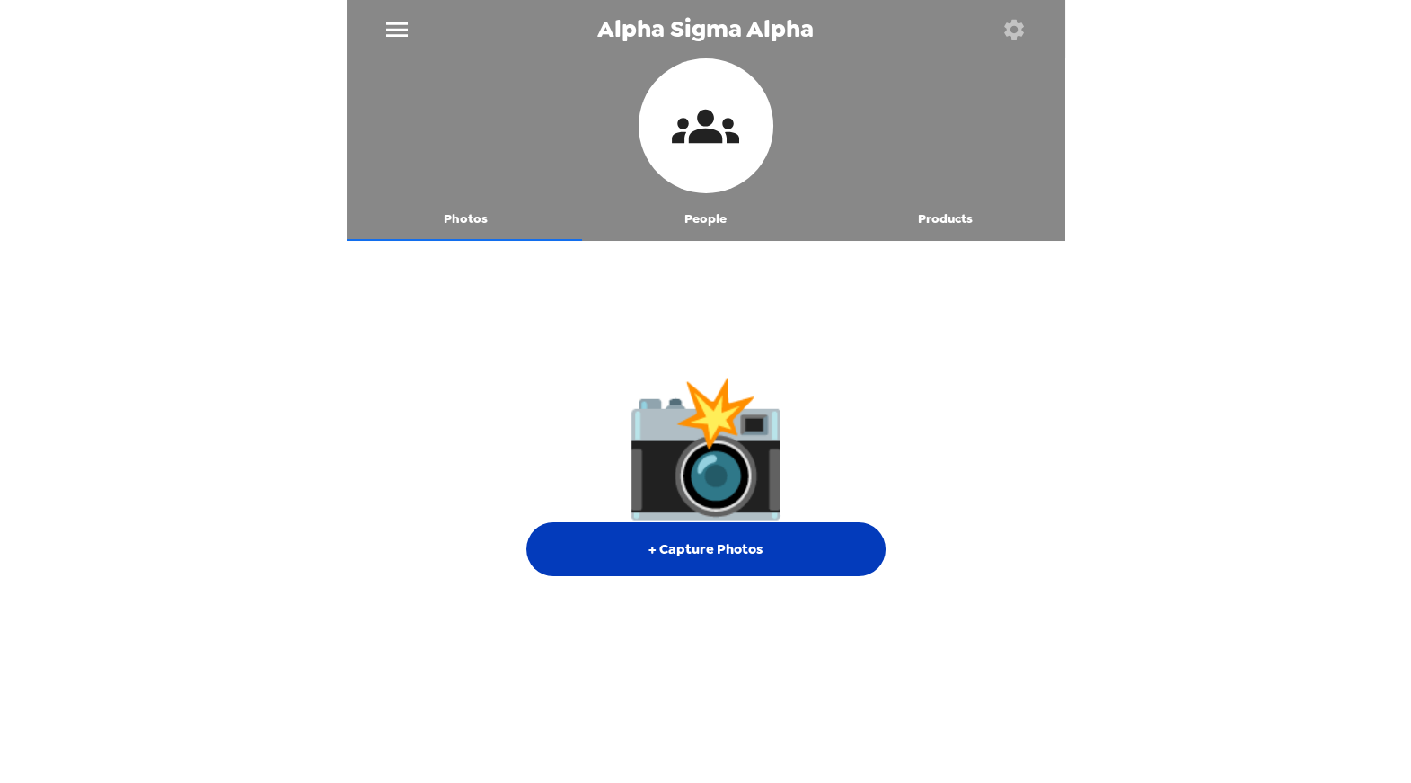
click at [744, 540] on button "+ Capture Photos" at bounding box center [705, 549] width 359 height 54
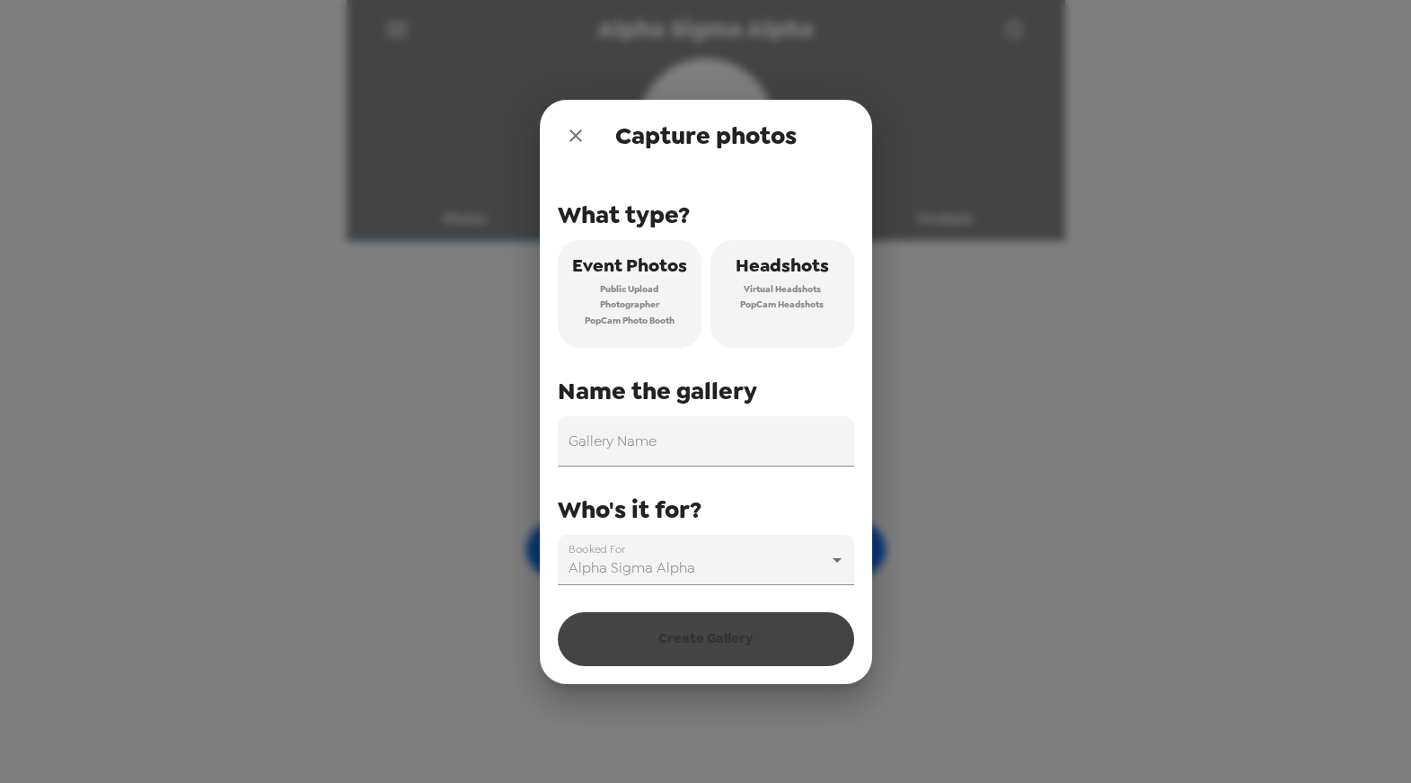
click at [818, 306] on span "PopCam Headshots" at bounding box center [782, 304] width 84 height 16
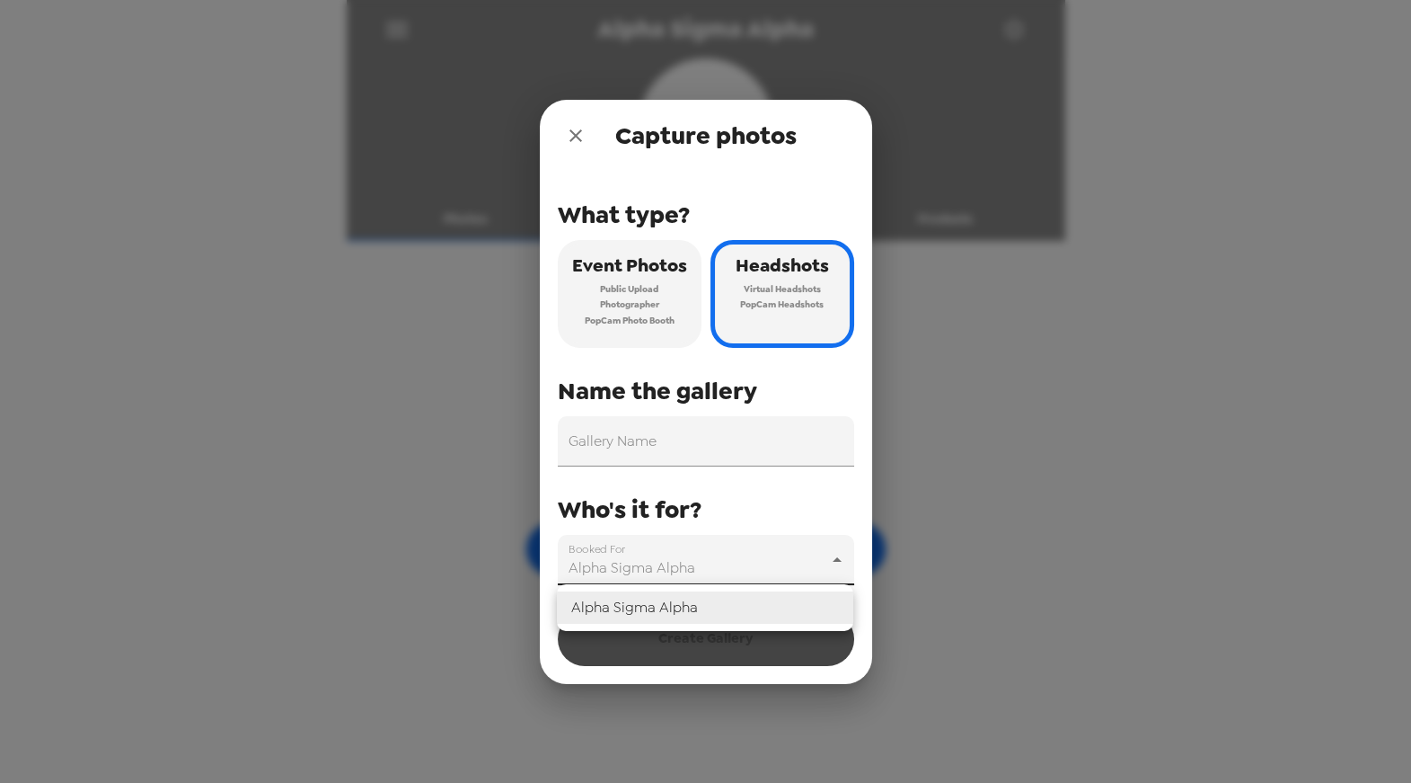
click at [831, 560] on body "Alpha Sigma Alpha Photos People Products 📸 + Capture Photos [STREET_ADDRESS][PE…" at bounding box center [705, 391] width 1411 height 783
click at [719, 440] on div at bounding box center [705, 391] width 1411 height 783
click at [724, 441] on input "Gallery Name" at bounding box center [706, 441] width 296 height 50
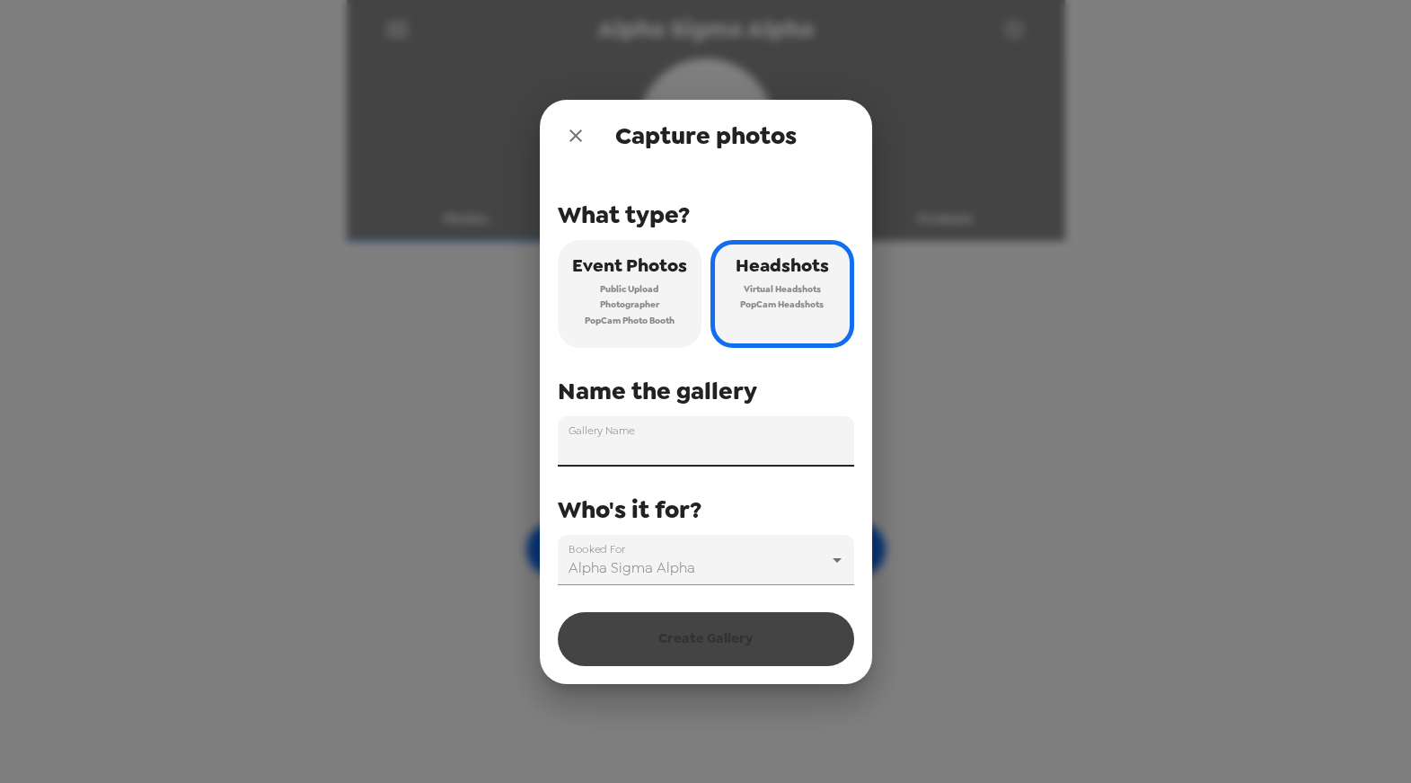
click at [849, 490] on div "What type? Event Photos Public Upload Photographer PopCam Photo Booth Headshots…" at bounding box center [706, 378] width 296 height 413
click at [764, 438] on input "Gallery Name" at bounding box center [706, 441] width 296 height 50
paste input "Eta Eta"
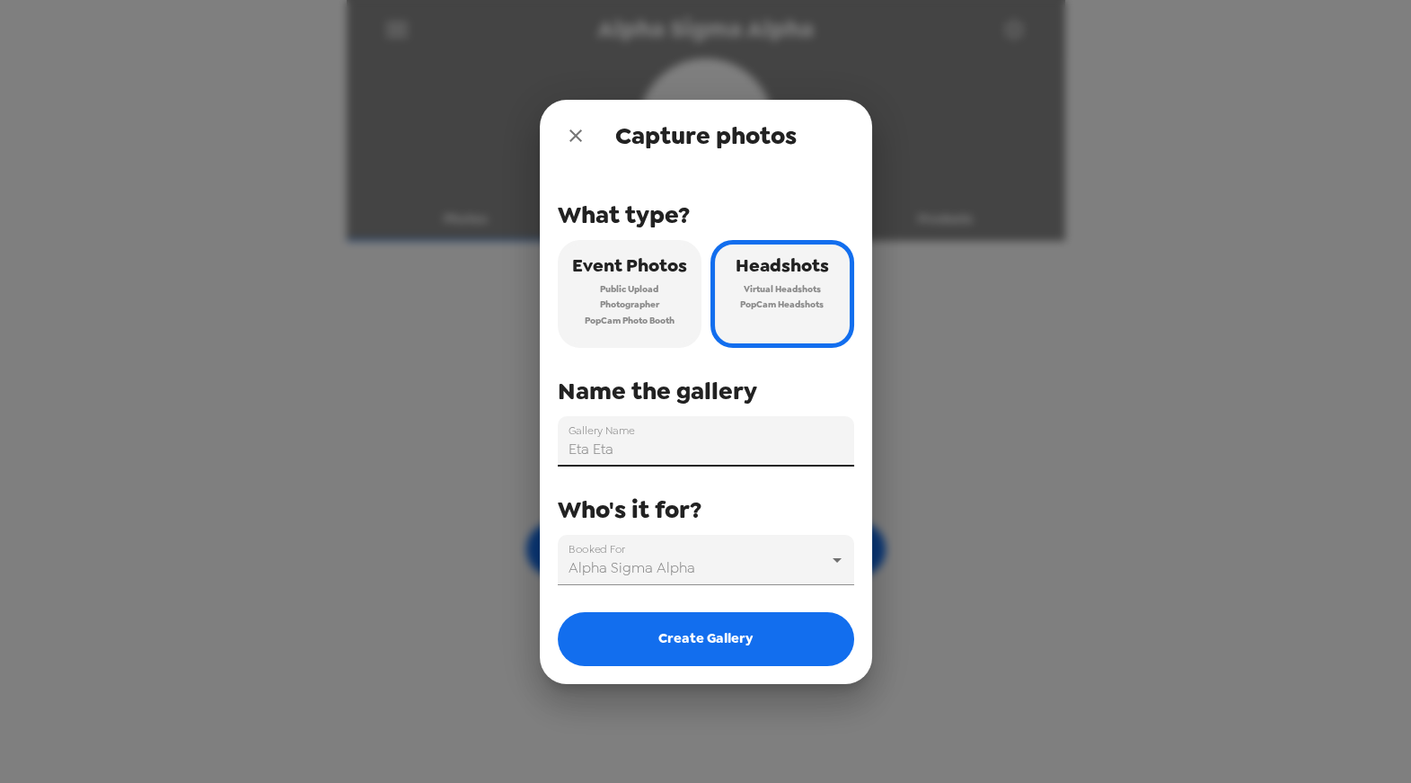
type input "Eta Eta"
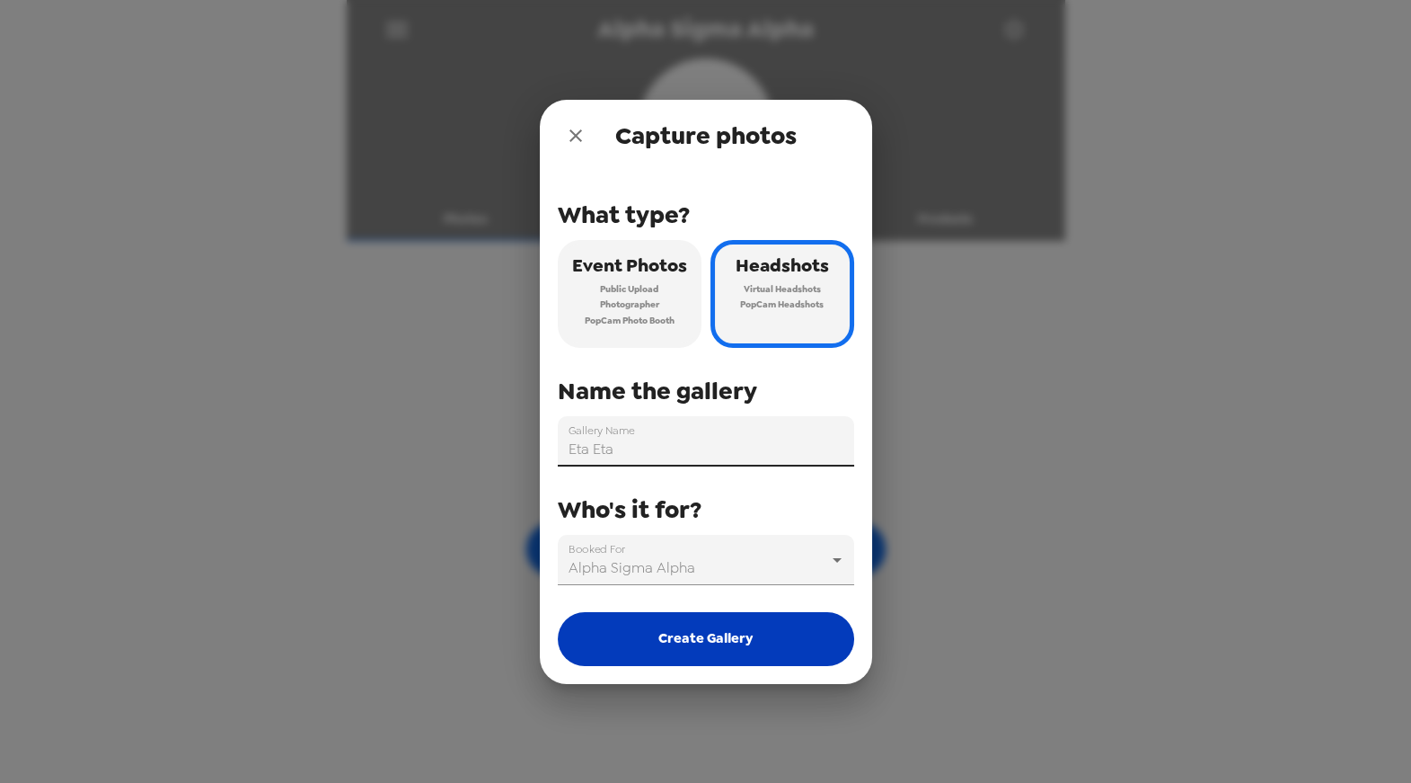
click at [705, 633] on button "Create Gallery" at bounding box center [706, 639] width 296 height 54
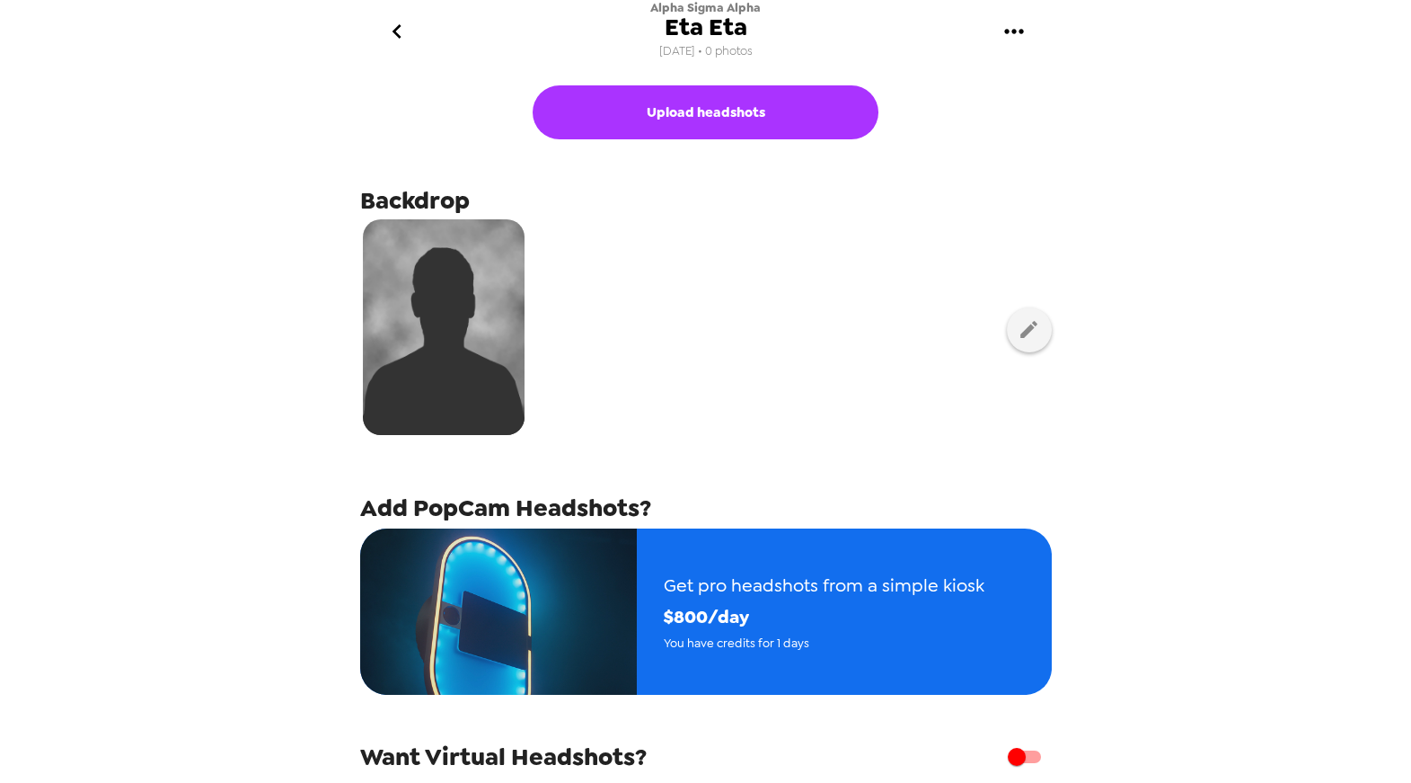
click at [871, 343] on div at bounding box center [706, 330] width 692 height 226
click at [1032, 324] on button "button" at bounding box center [1029, 329] width 45 height 45
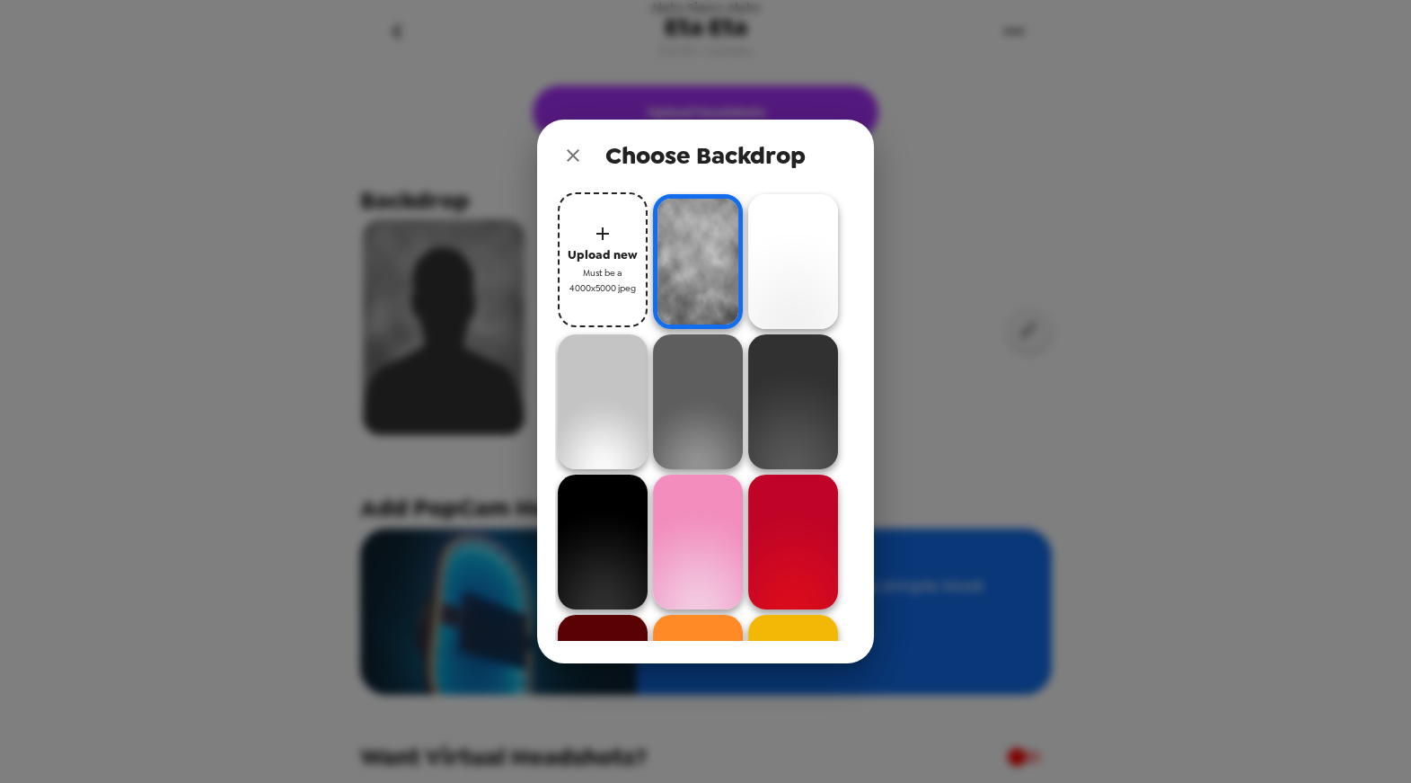
click at [570, 153] on icon "close" at bounding box center [573, 155] width 13 height 13
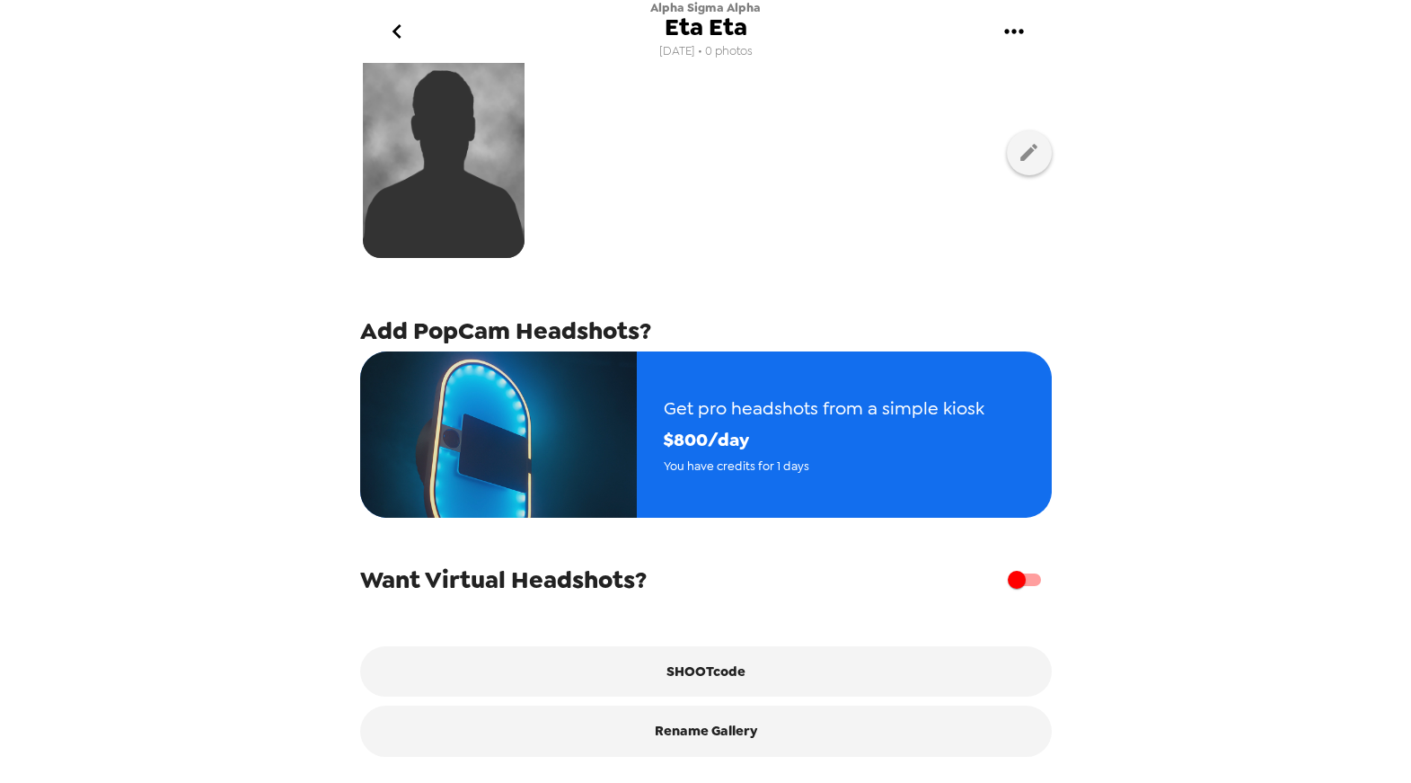
scroll to position [185, 0]
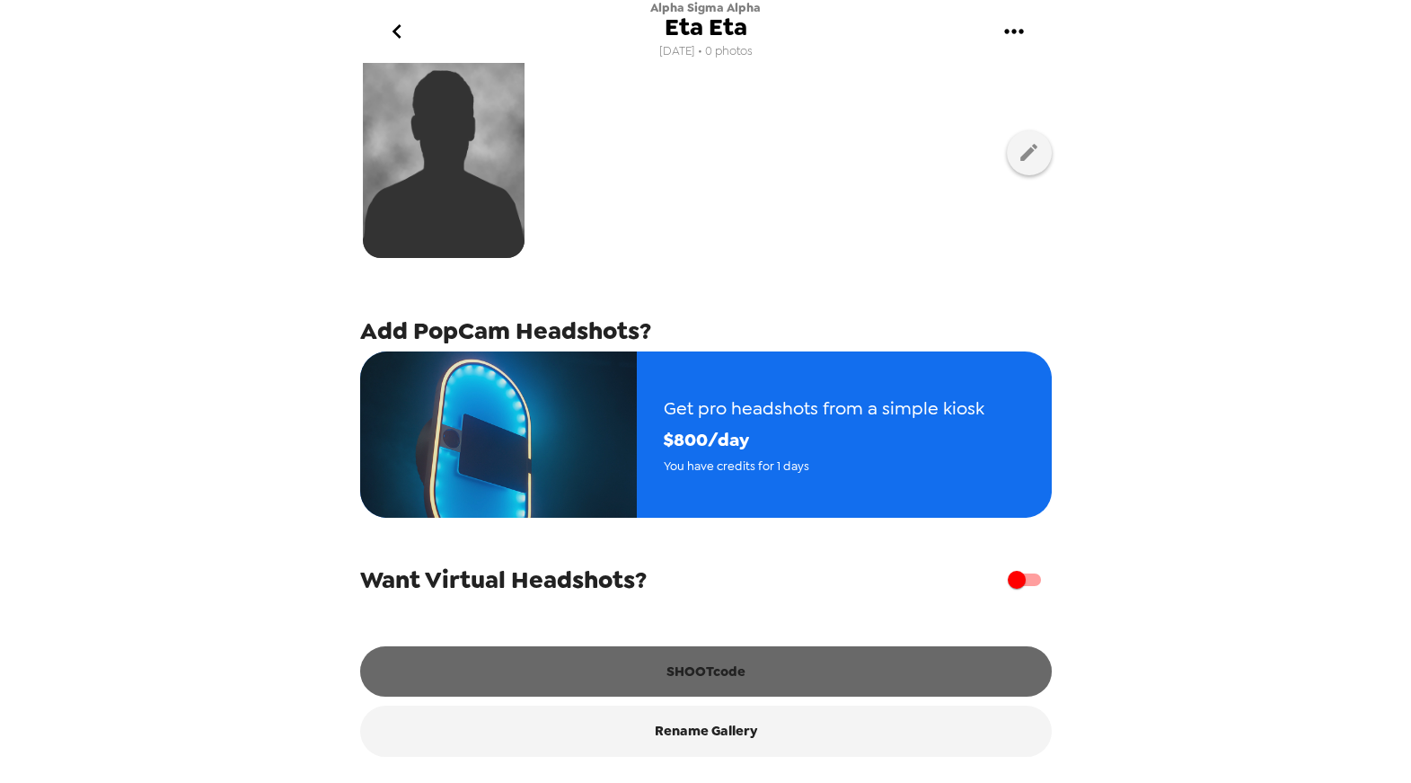
click at [787, 666] on button "SHOOTcode" at bounding box center [706, 671] width 692 height 50
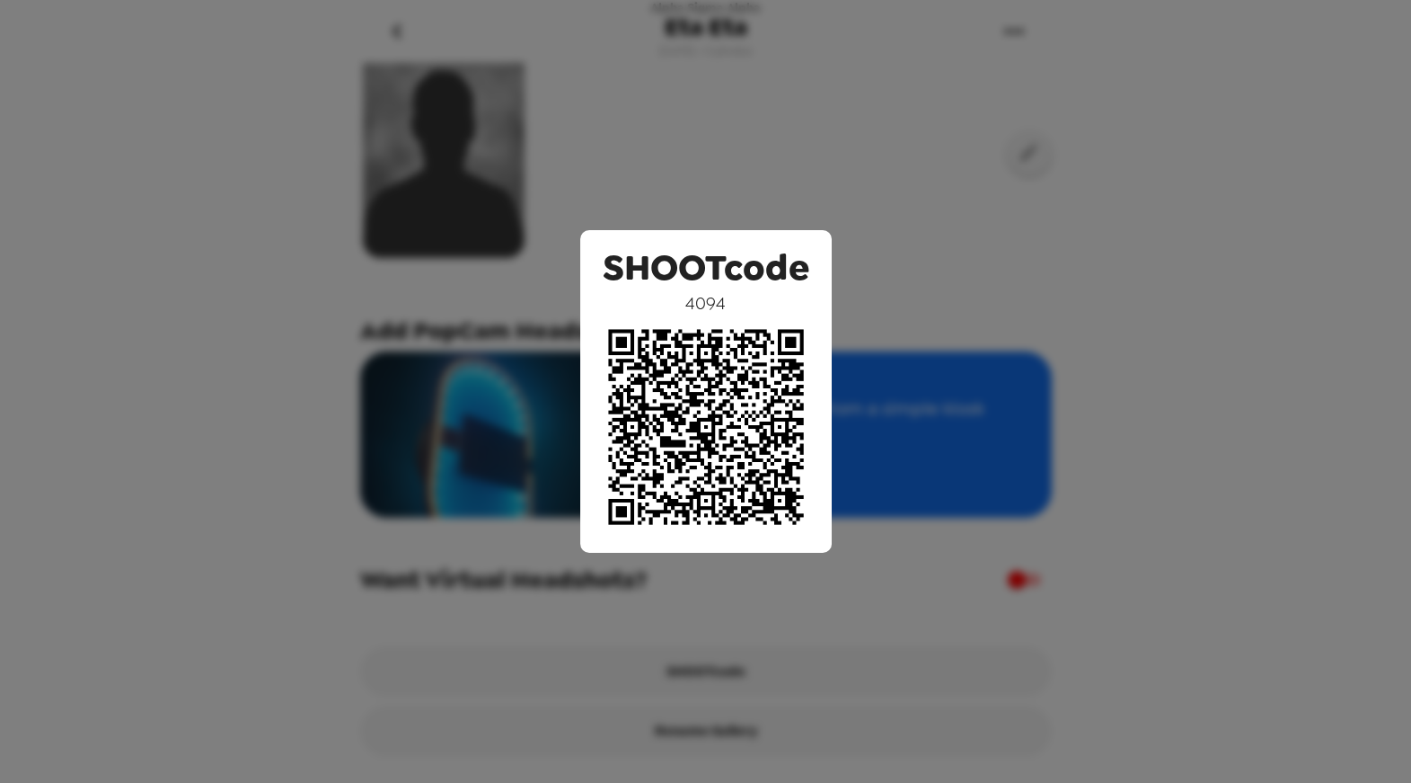
click at [705, 300] on span "4094" at bounding box center [705, 302] width 40 height 23
copy span "4094"
click at [903, 142] on div "SHOOTcode 4094" at bounding box center [705, 391] width 1411 height 783
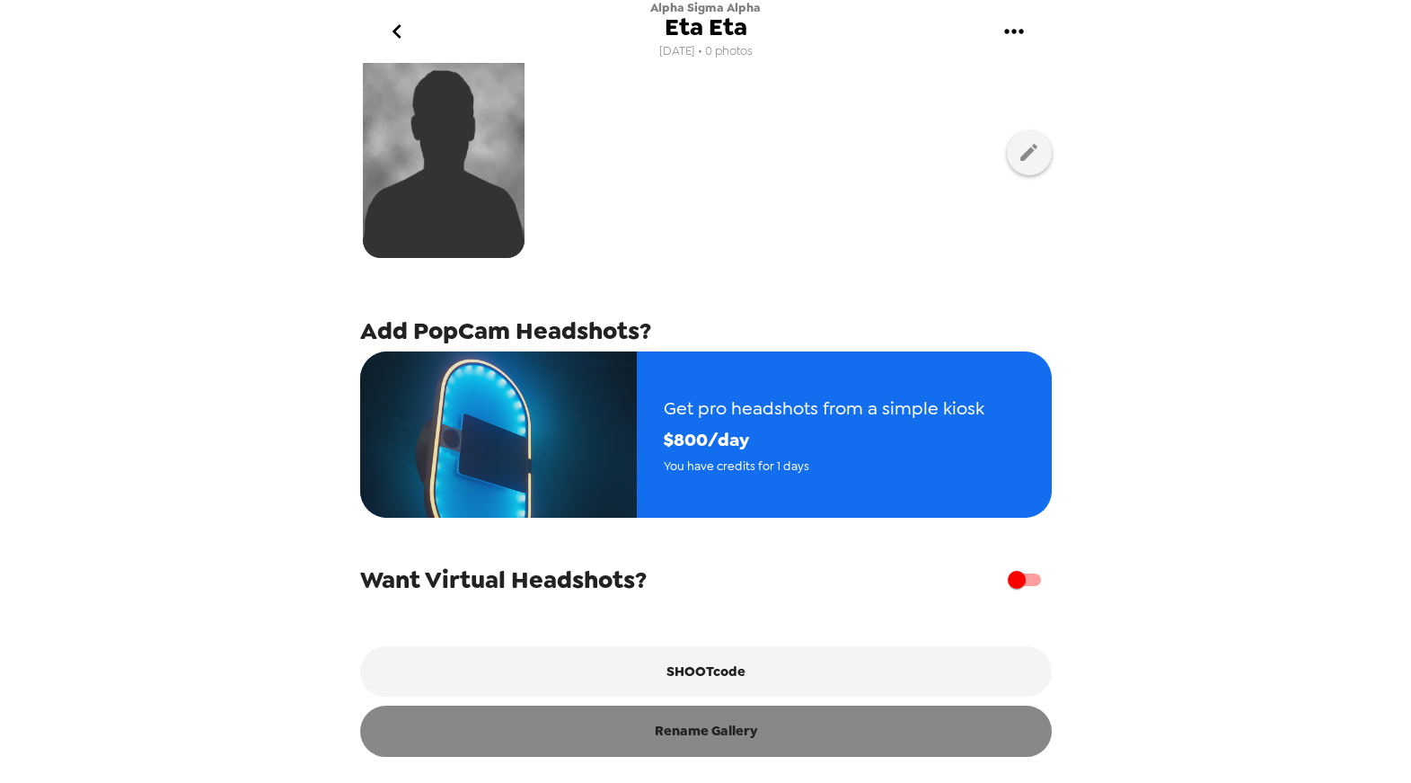
click at [773, 741] on button "Rename Gallery" at bounding box center [706, 730] width 692 height 50
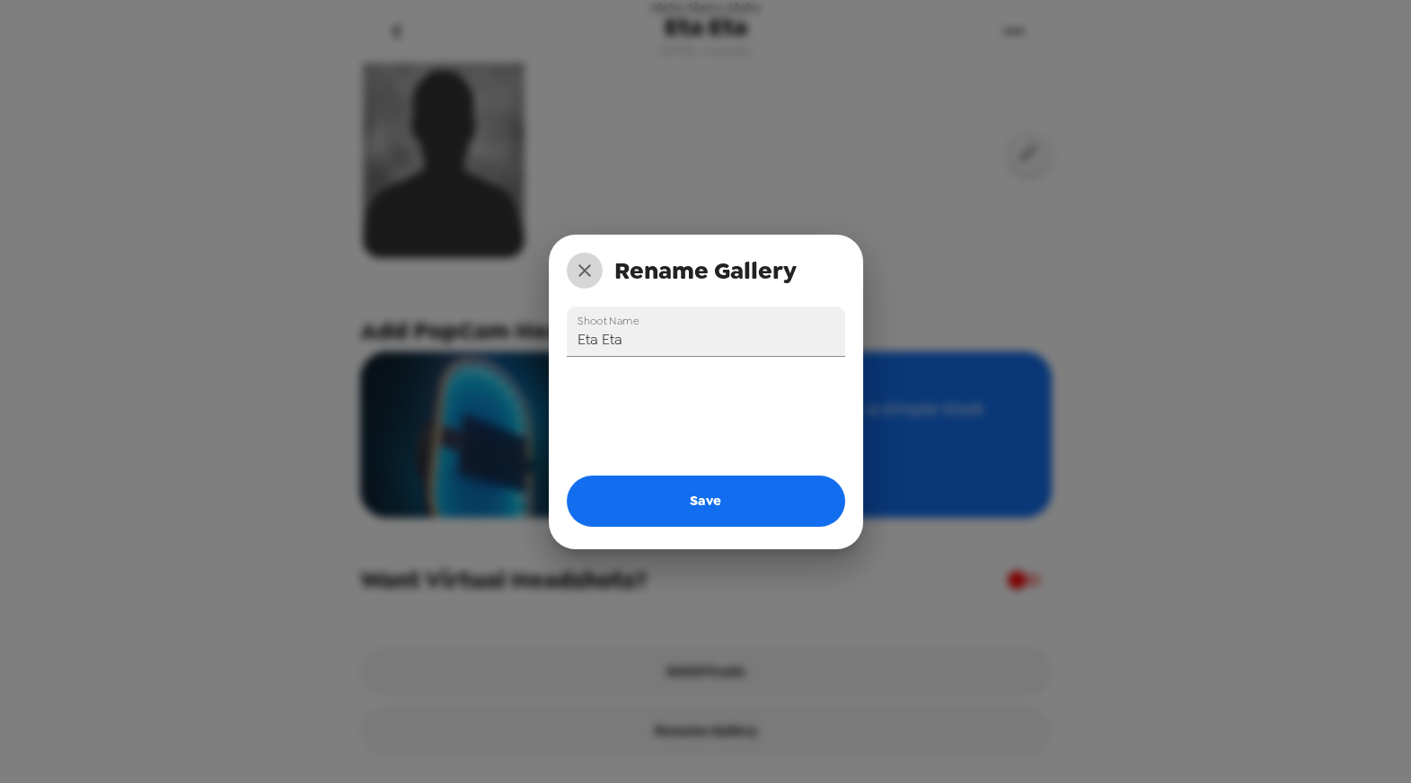
click at [580, 270] on icon "close" at bounding box center [585, 271] width 22 height 22
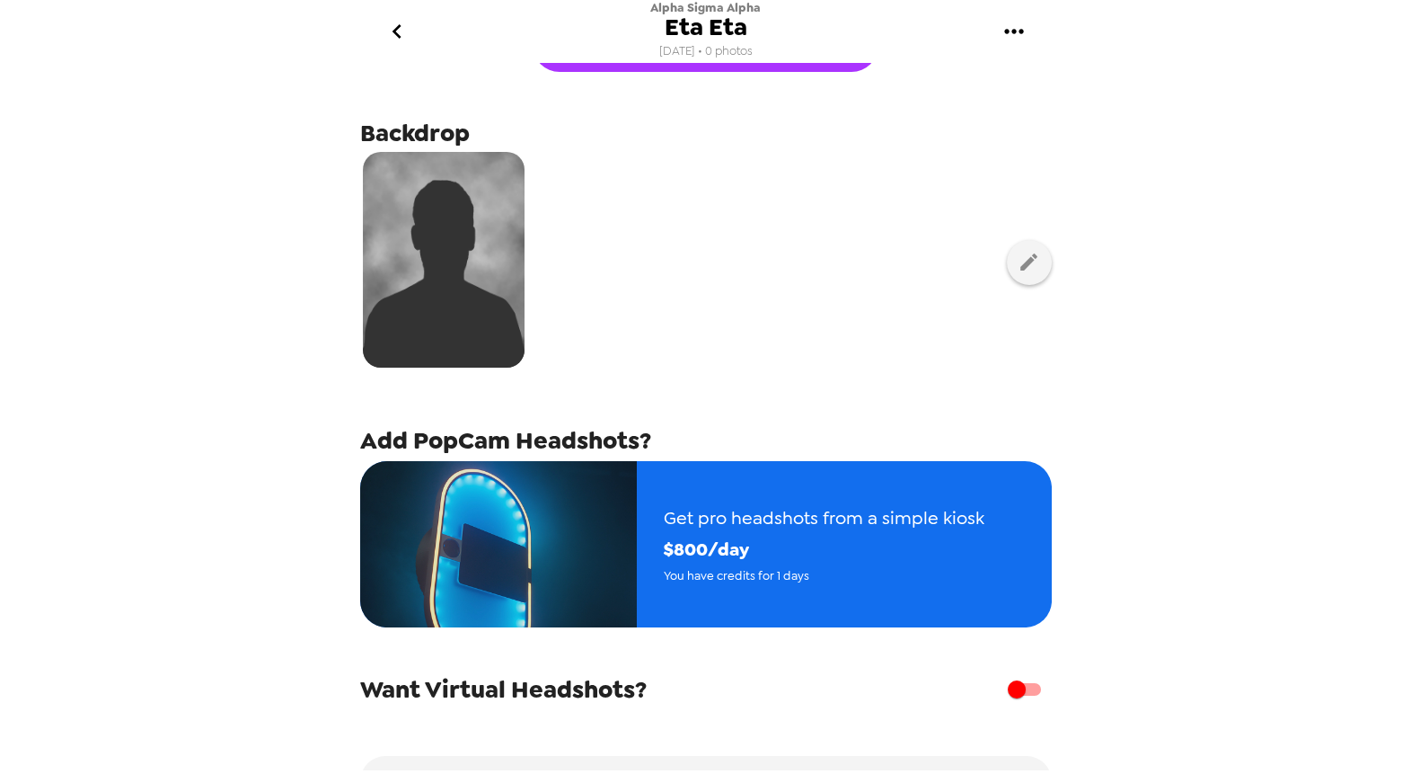
scroll to position [0, 0]
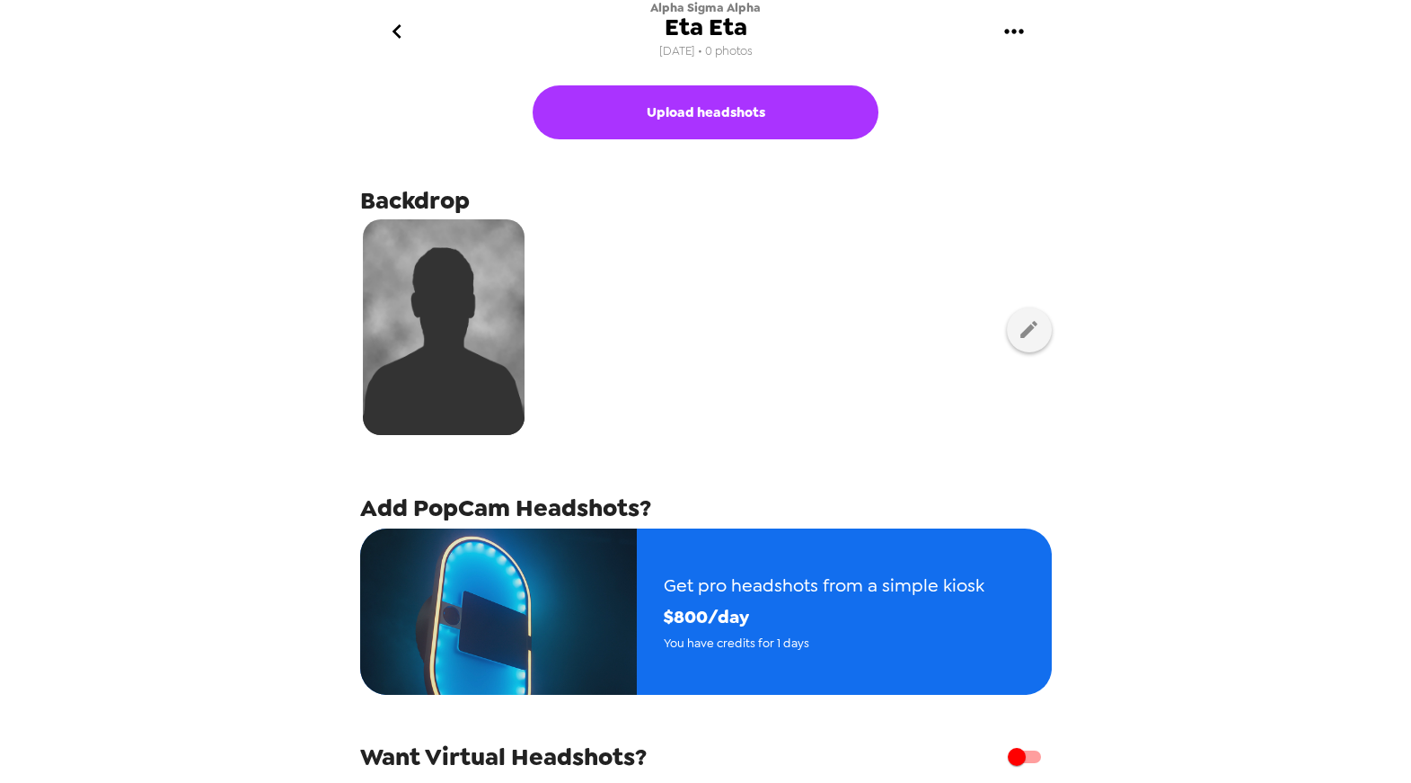
click at [1012, 35] on icon "gallery menu" at bounding box center [1014, 31] width 29 height 29
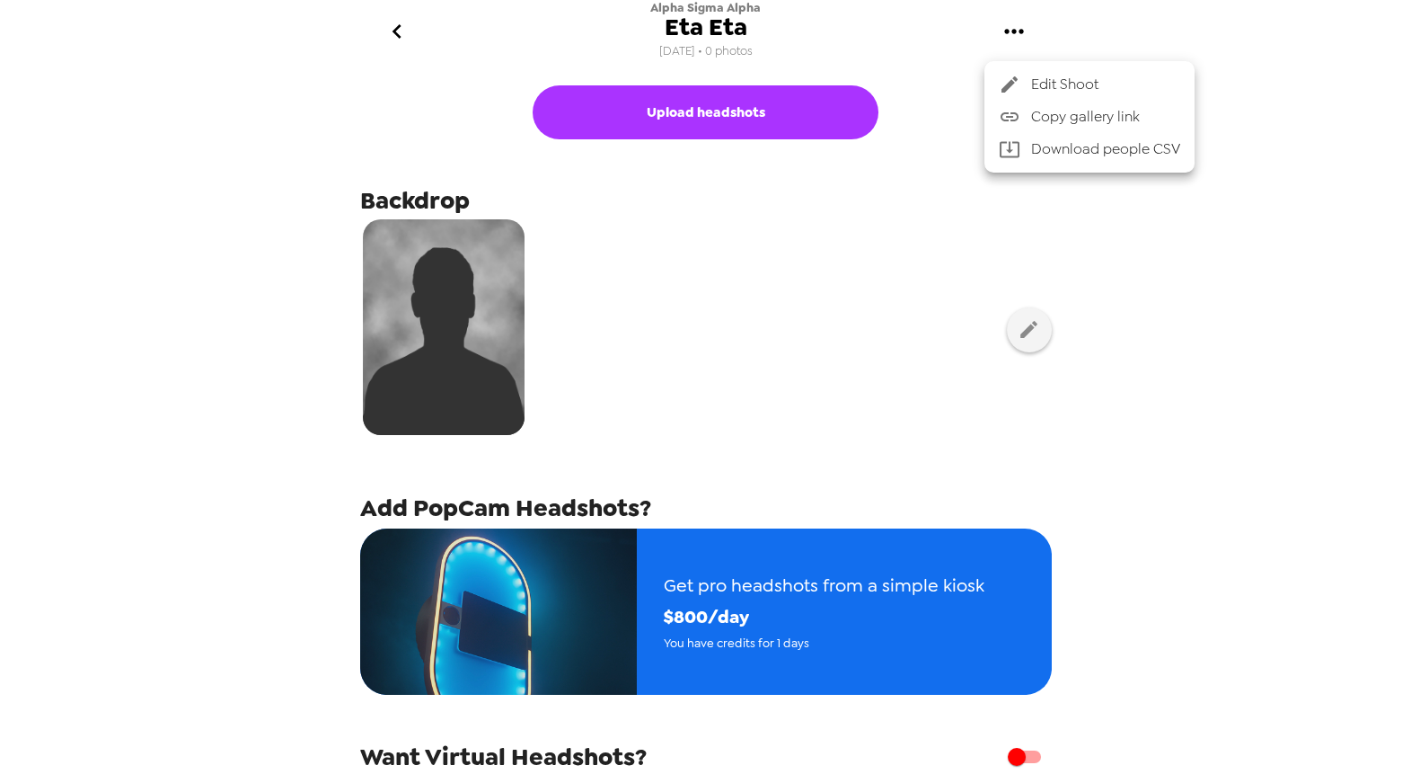
click at [1126, 122] on span "Copy gallery link" at bounding box center [1105, 117] width 149 height 22
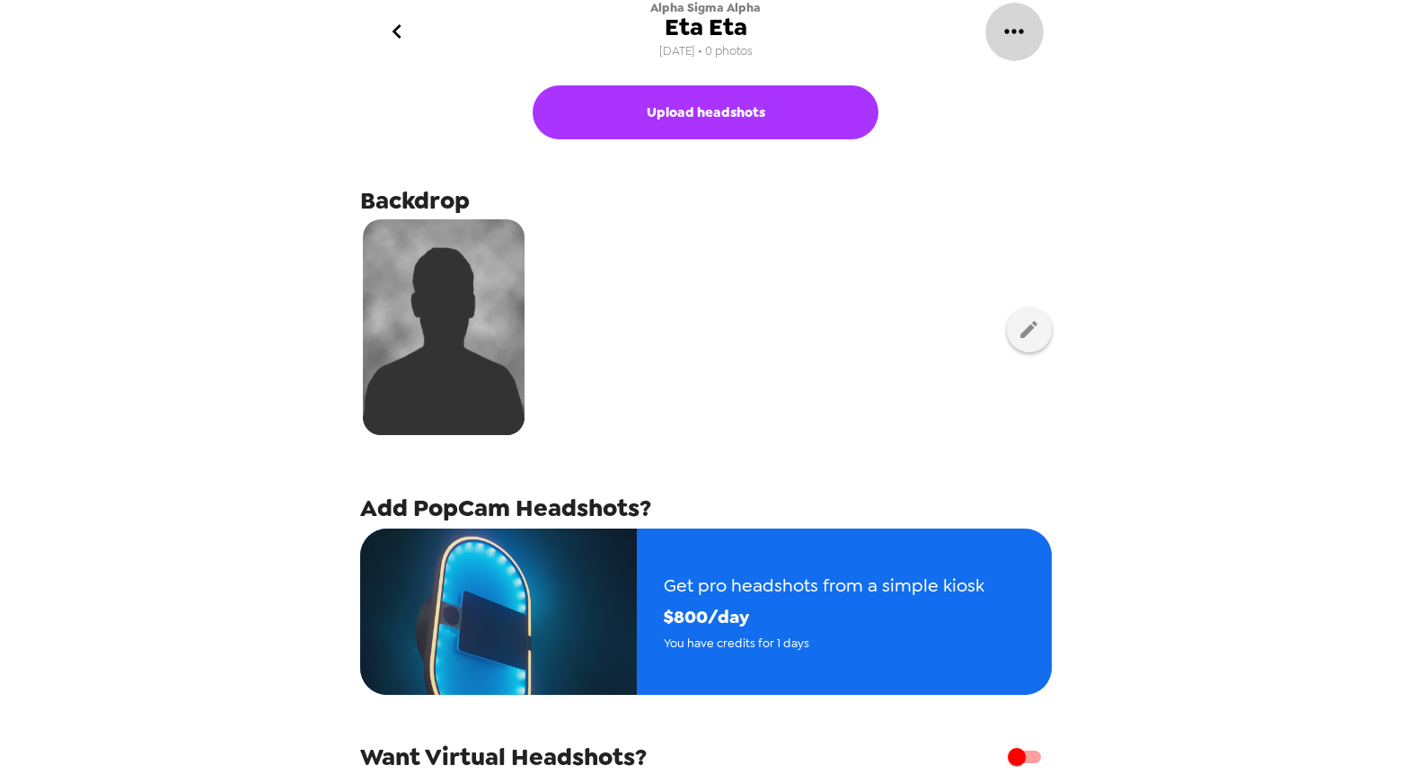
click at [1001, 40] on icon "gallery menu" at bounding box center [1014, 31] width 29 height 29
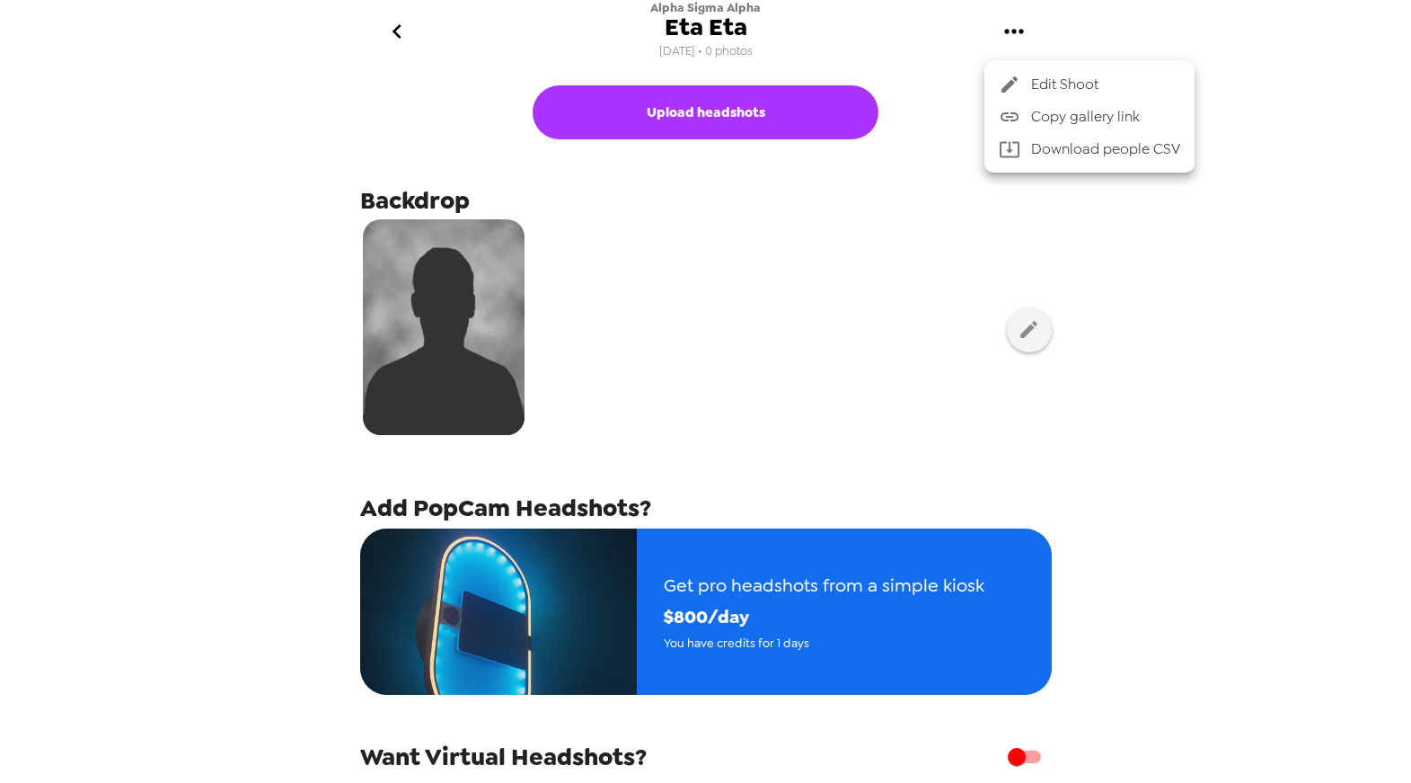
click at [388, 33] on div at bounding box center [705, 391] width 1411 height 783
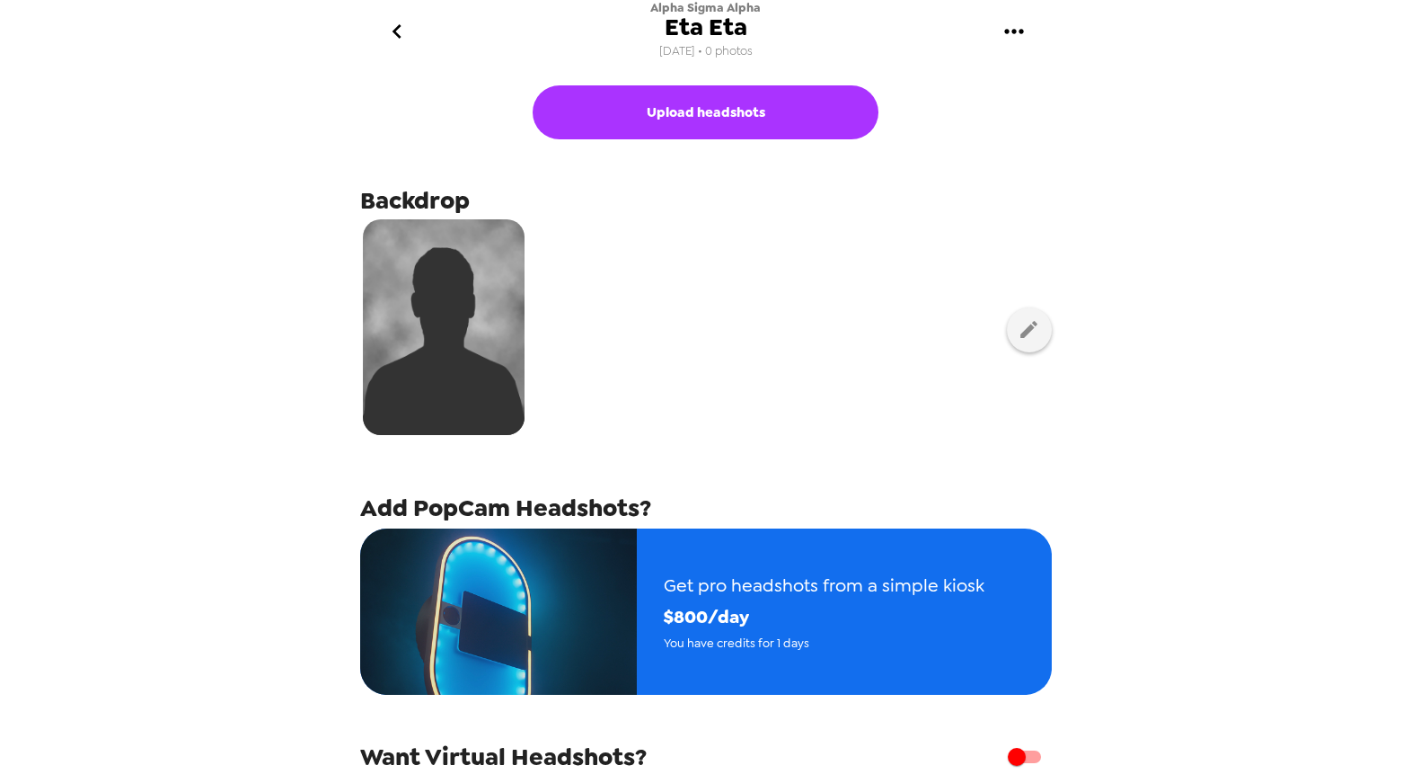
click at [394, 32] on icon "go back" at bounding box center [397, 31] width 9 height 14
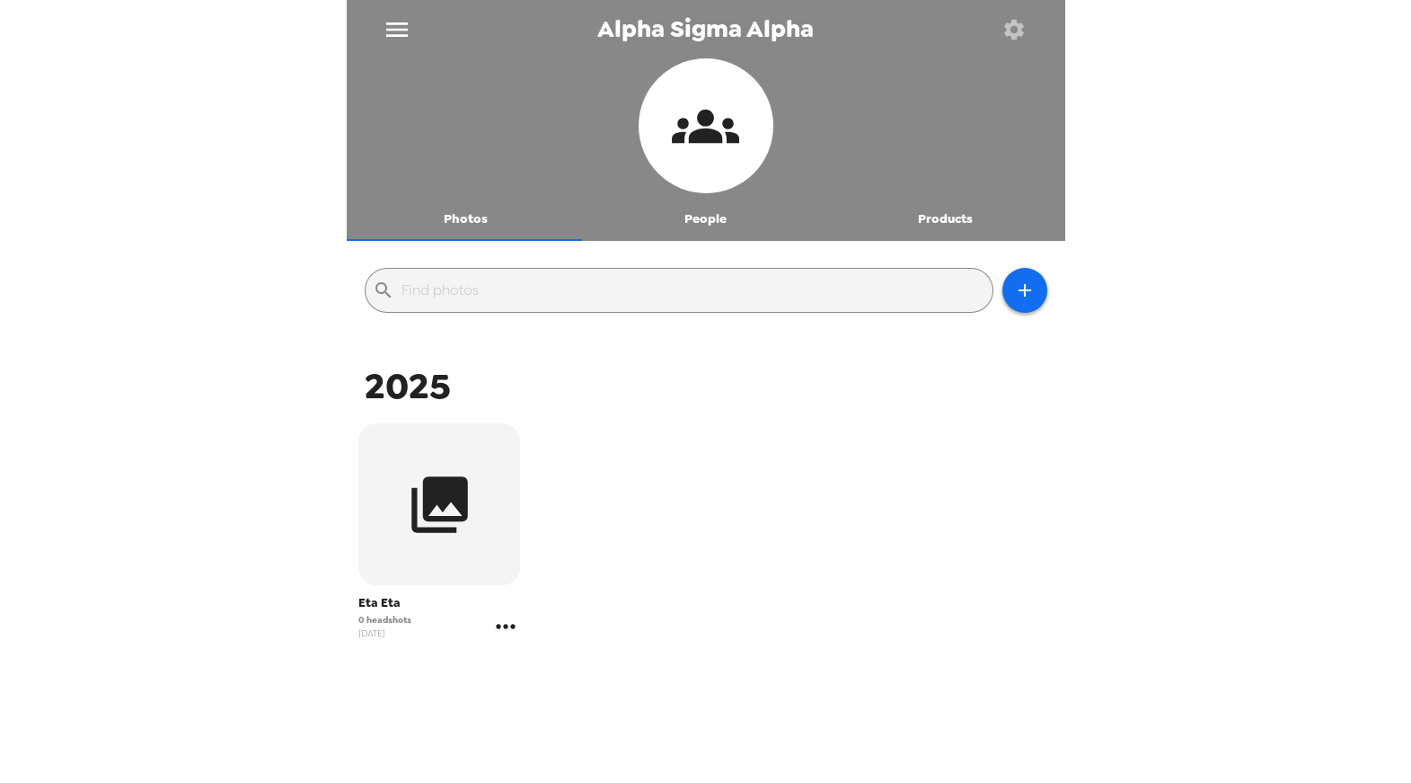
click at [509, 623] on icon "gallery menu" at bounding box center [505, 626] width 29 height 29
click at [867, 561] on div at bounding box center [705, 391] width 1411 height 783
click at [1014, 295] on icon "button" at bounding box center [1025, 290] width 22 height 22
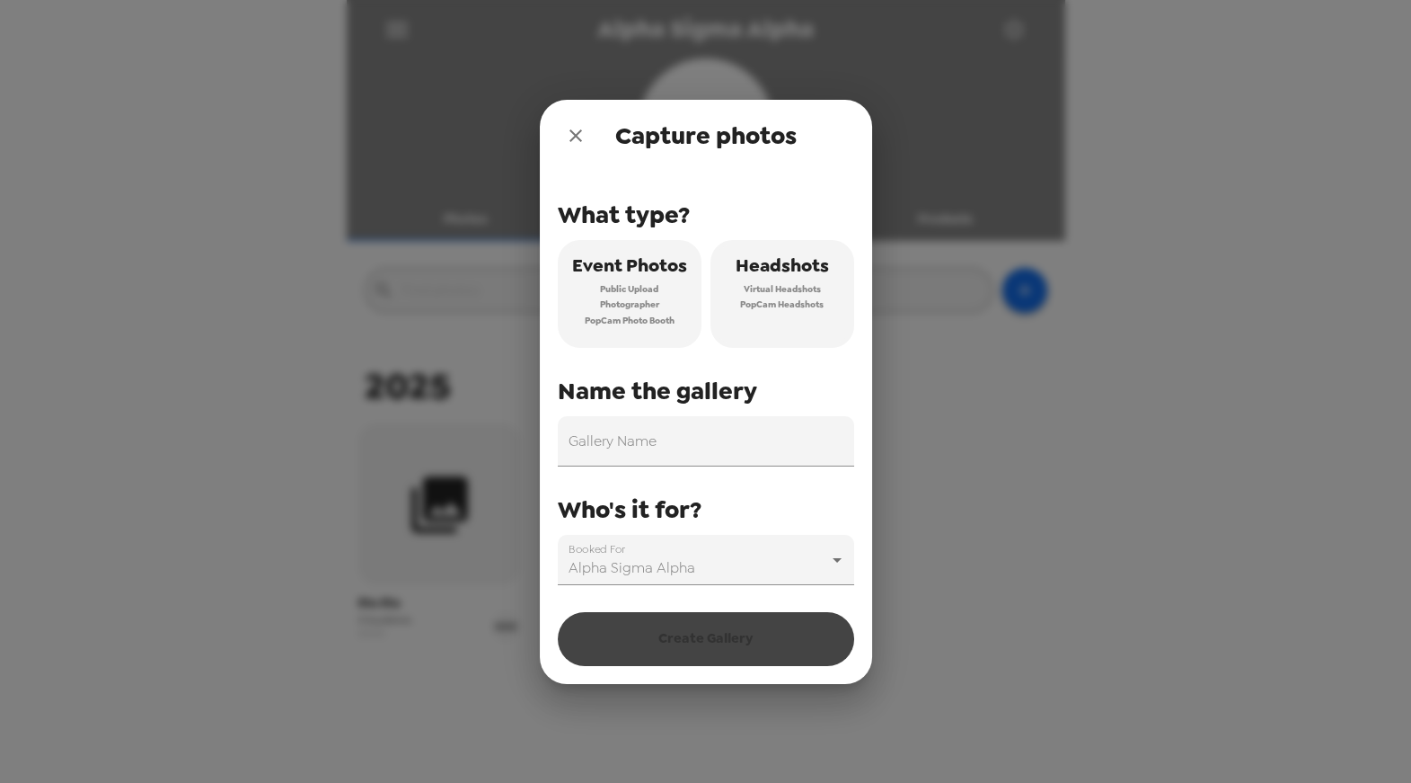
click at [574, 142] on icon "close" at bounding box center [576, 136] width 22 height 22
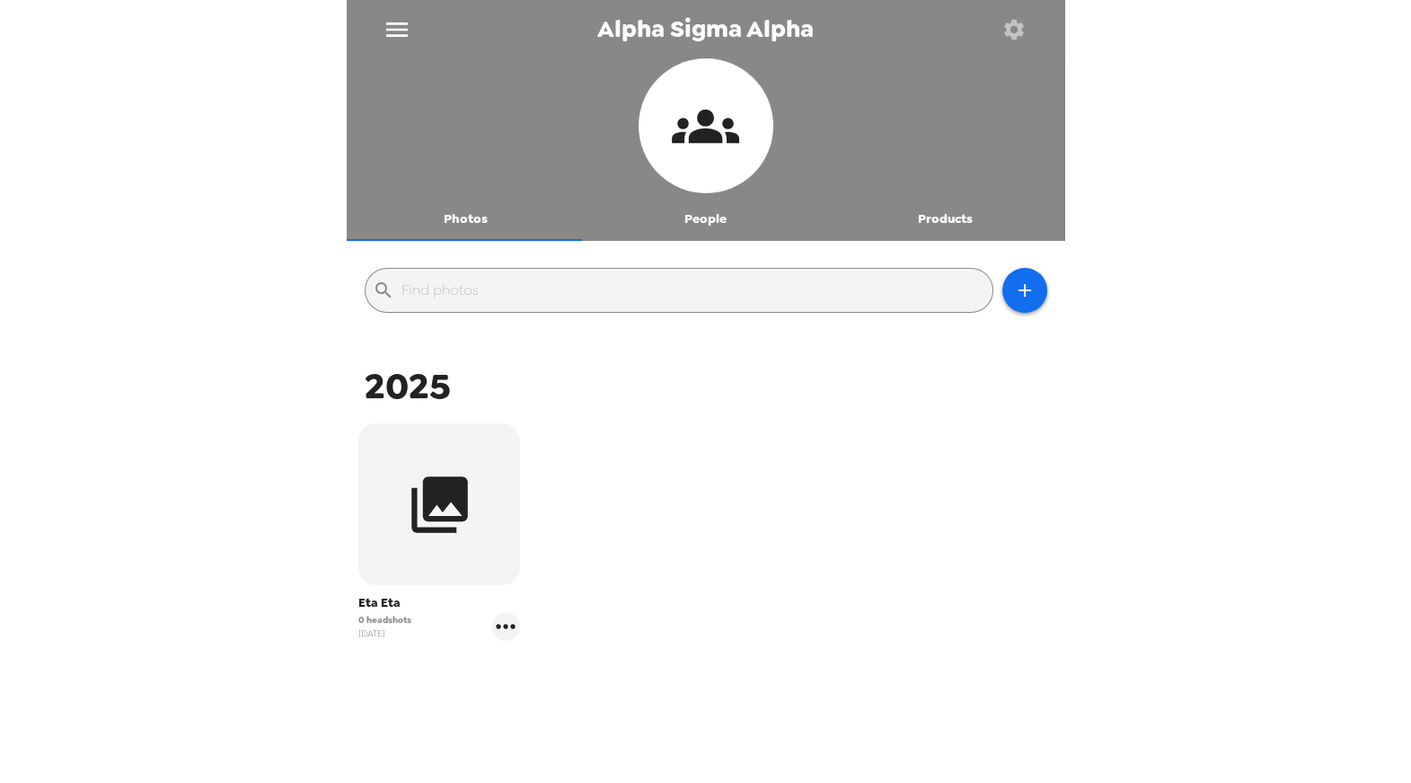
click at [853, 467] on div "Eta Eta 0 headshots [DATE]" at bounding box center [706, 545] width 710 height 253
click at [724, 217] on button "People" at bounding box center [706, 219] width 240 height 43
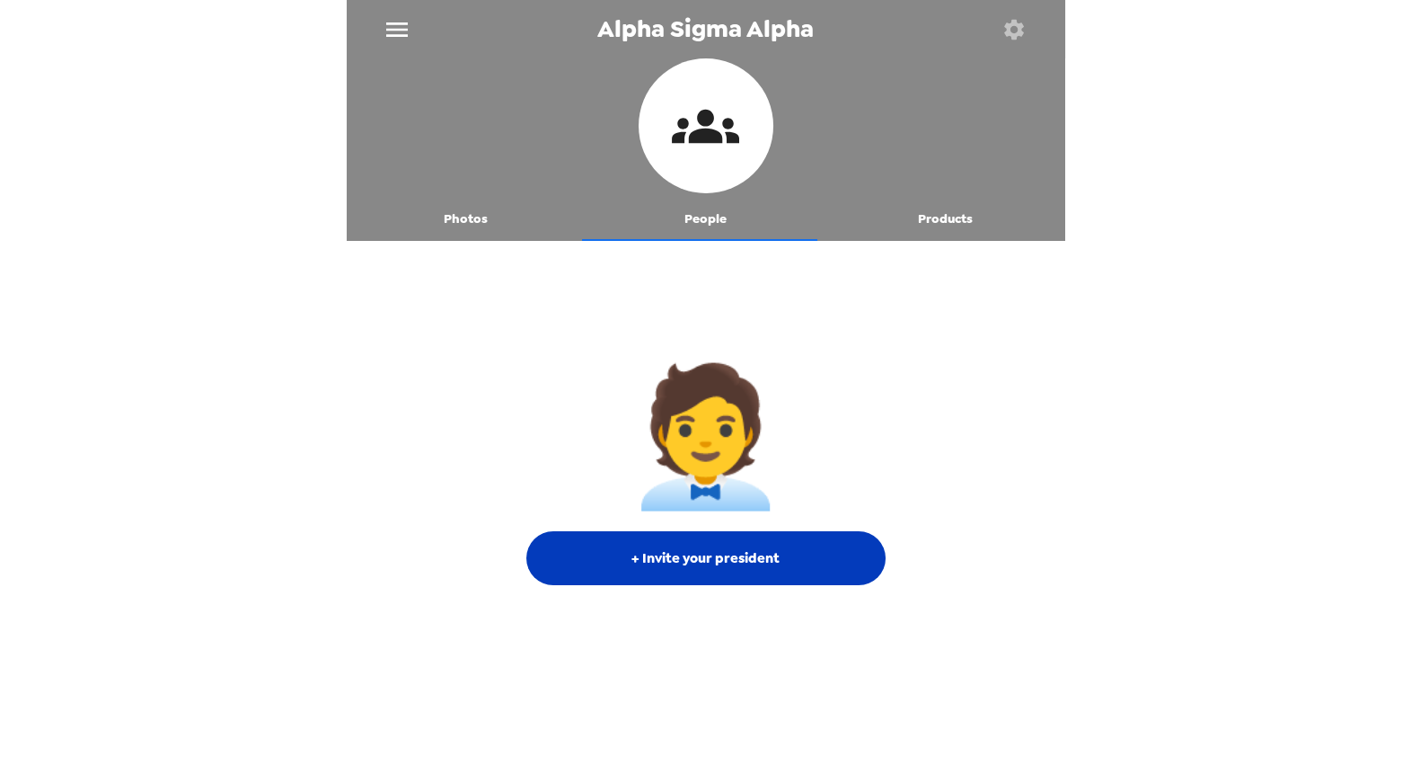
click at [738, 571] on button "+ Invite your president" at bounding box center [705, 558] width 359 height 54
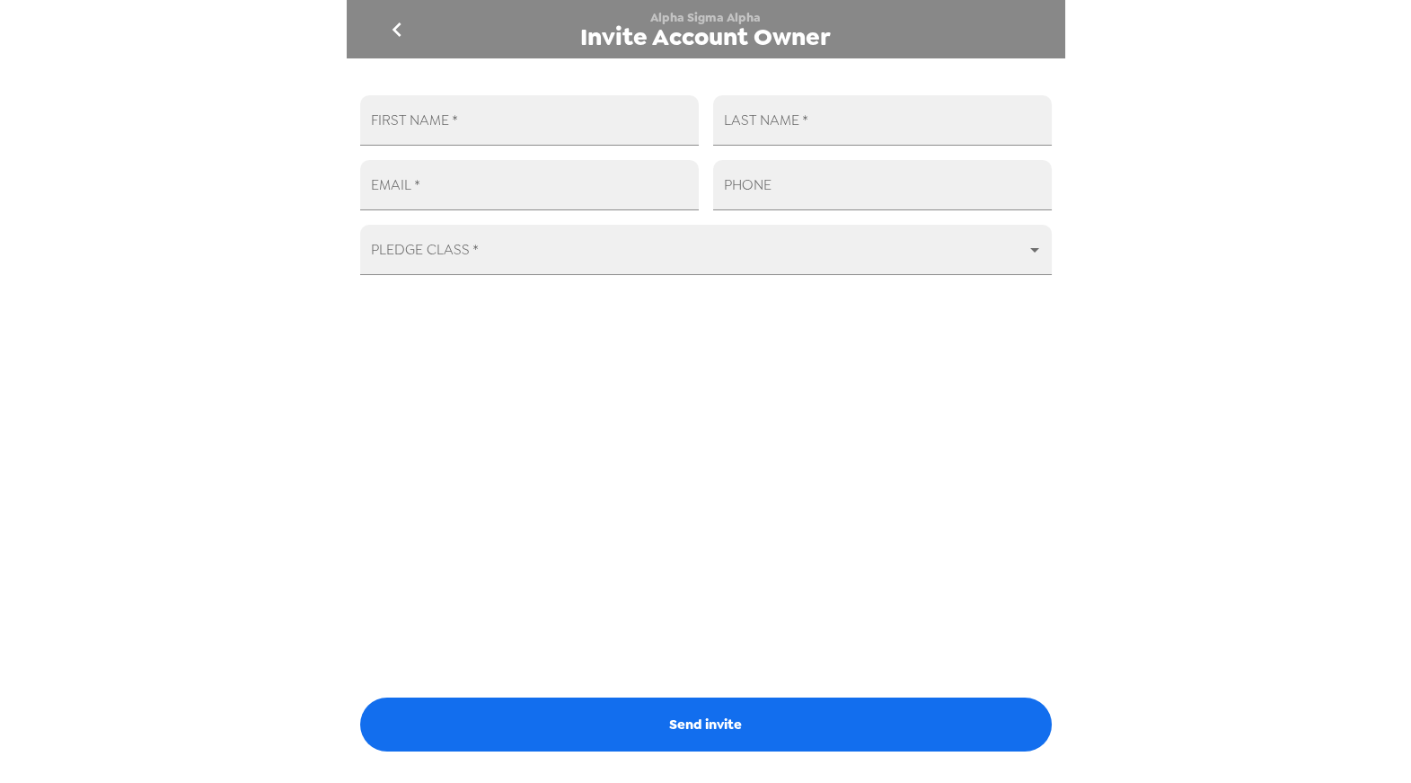
click at [401, 37] on icon "go back" at bounding box center [397, 29] width 29 height 29
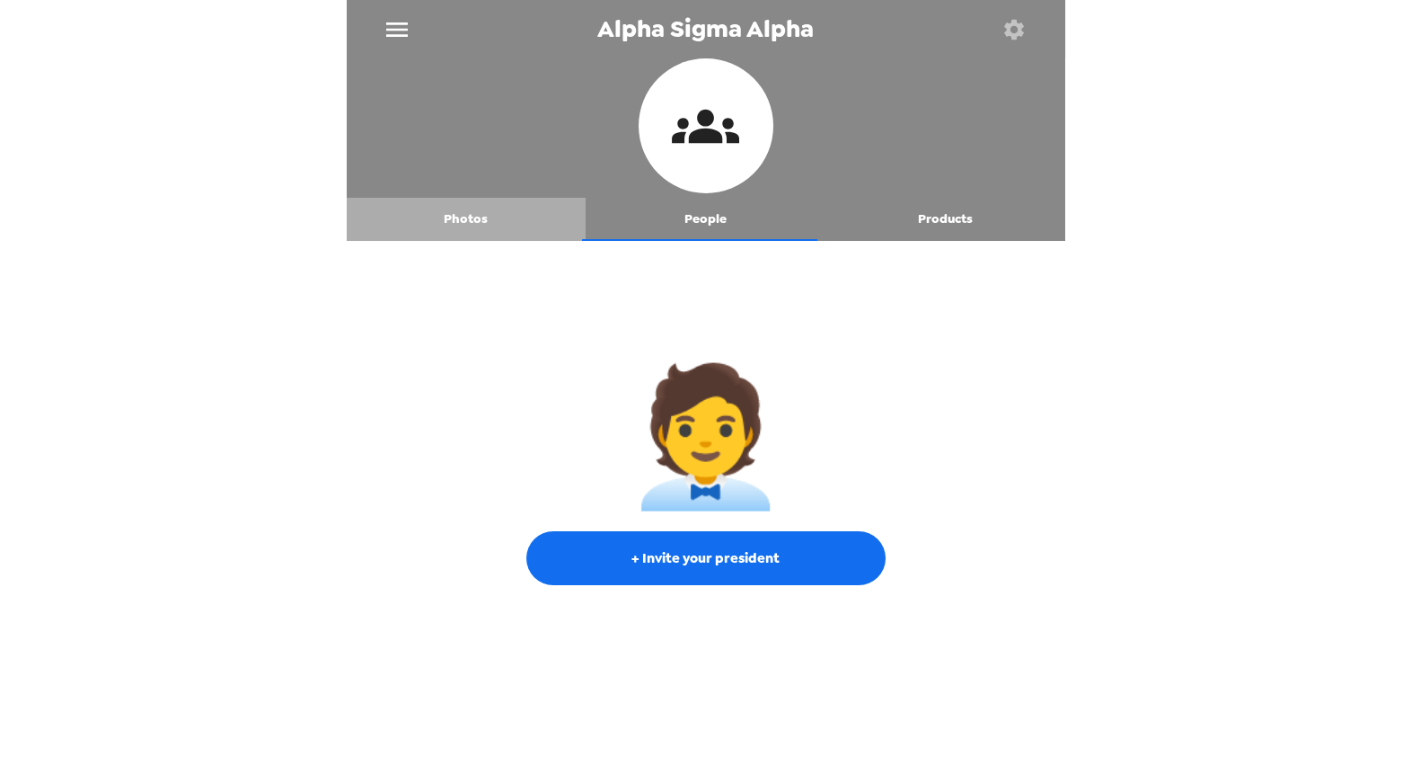
click at [474, 218] on button "Photos" at bounding box center [467, 219] width 240 height 43
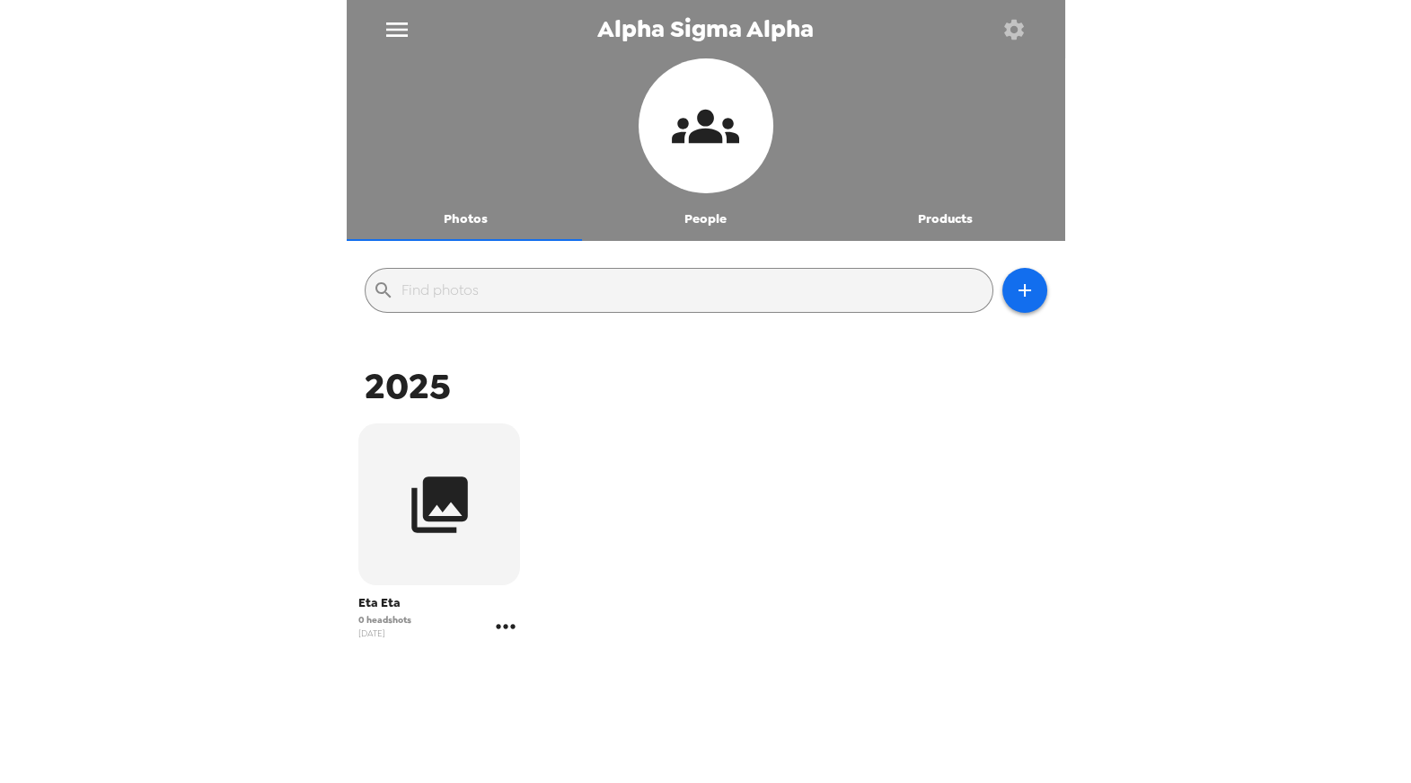
click at [506, 632] on icon "gallery menu" at bounding box center [505, 626] width 29 height 29
click at [630, 554] on div at bounding box center [705, 391] width 1411 height 783
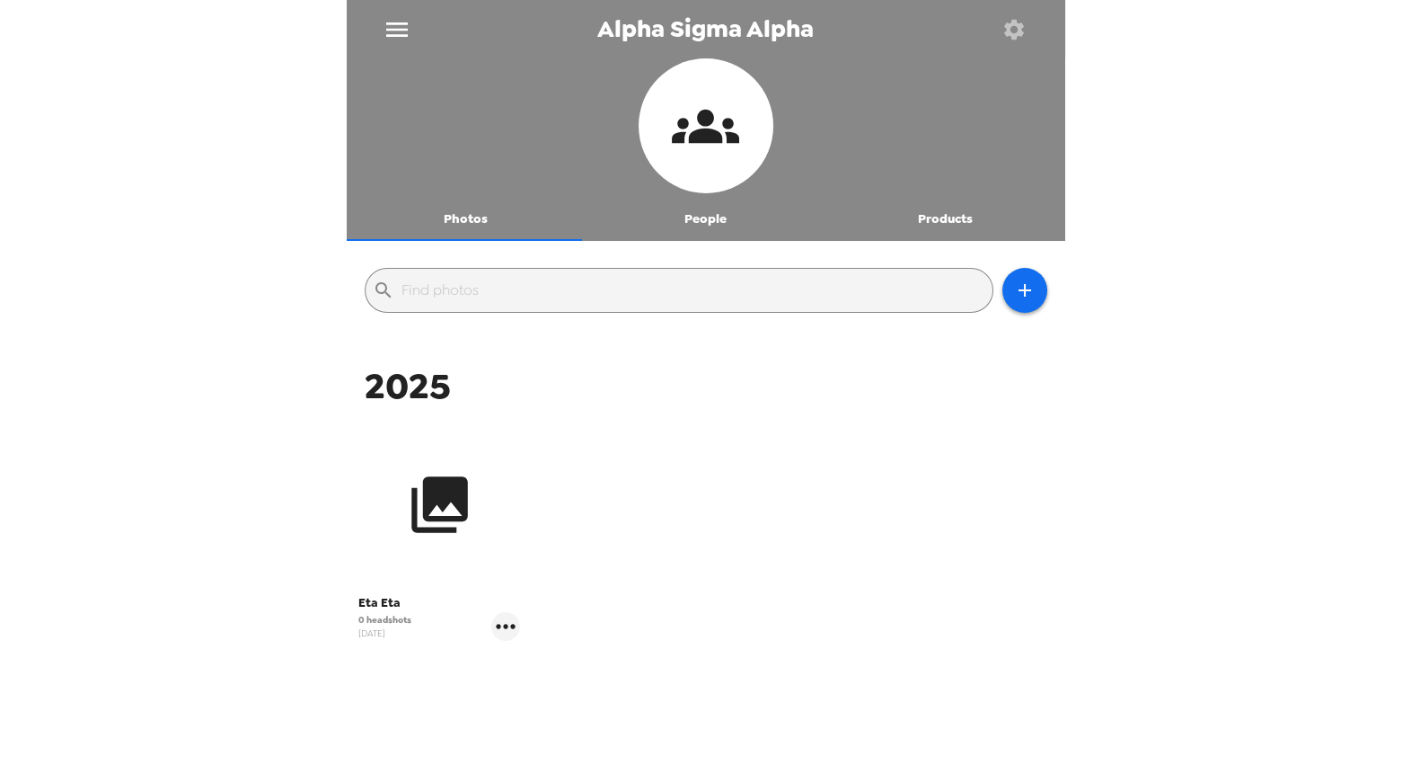
click at [442, 498] on icon "button" at bounding box center [439, 504] width 57 height 57
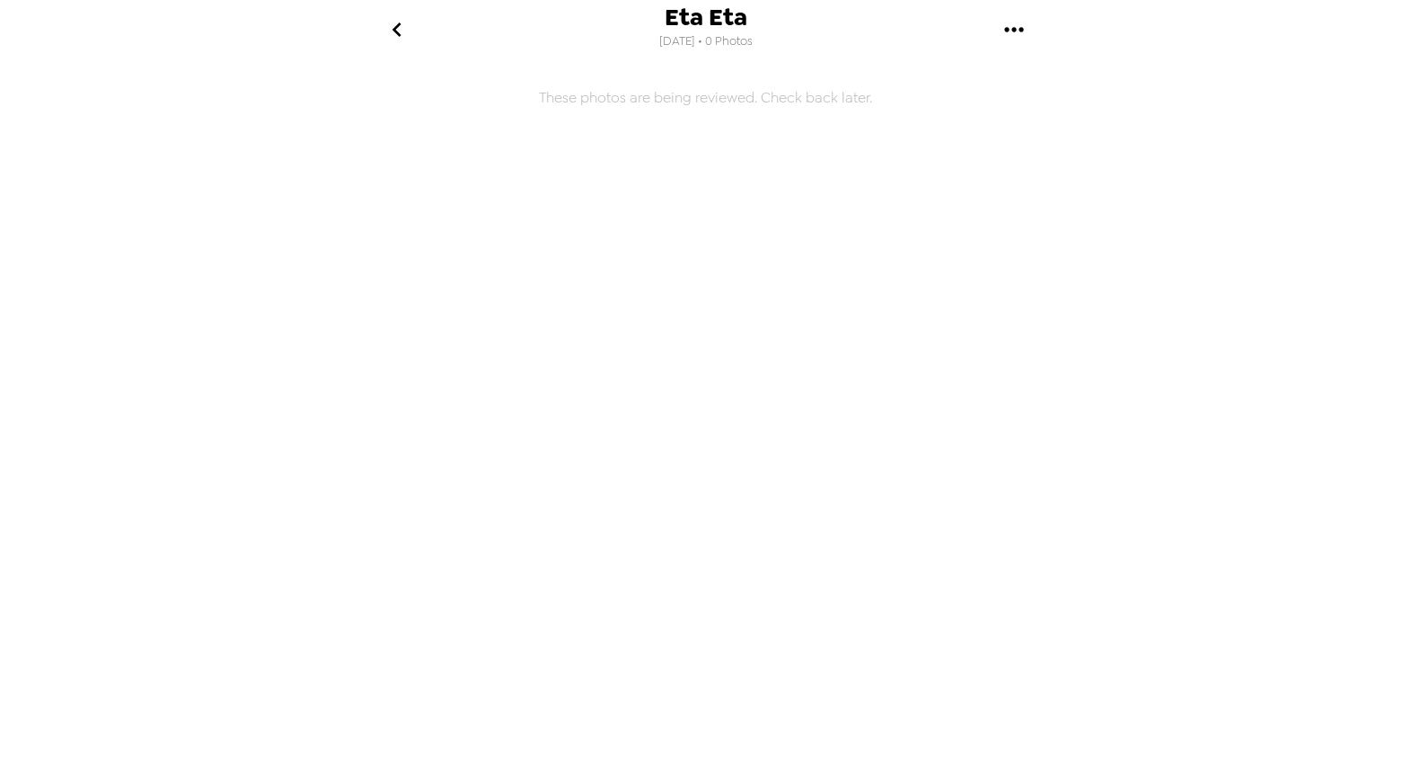
click at [998, 28] on button "gallery menu" at bounding box center [1015, 29] width 58 height 58
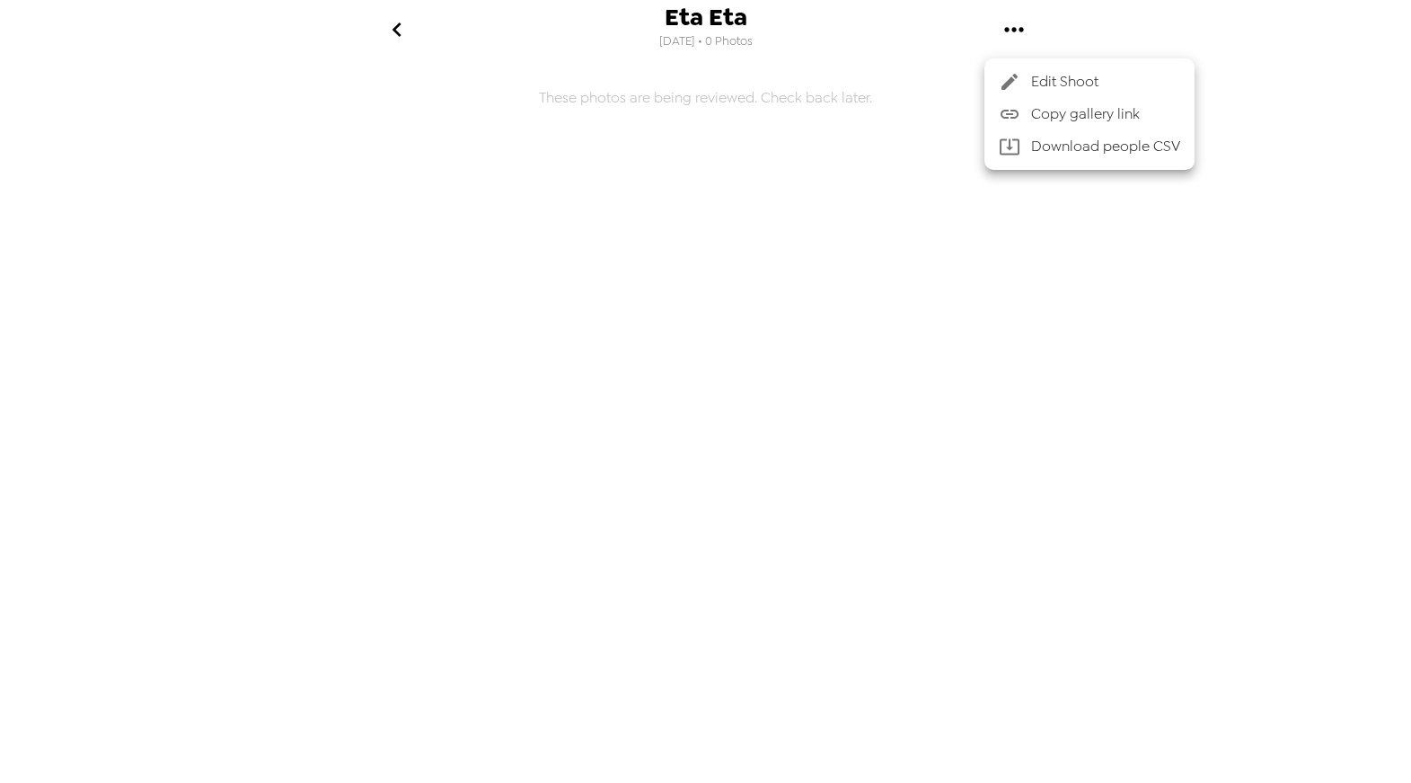
click at [920, 348] on div at bounding box center [705, 391] width 1411 height 783
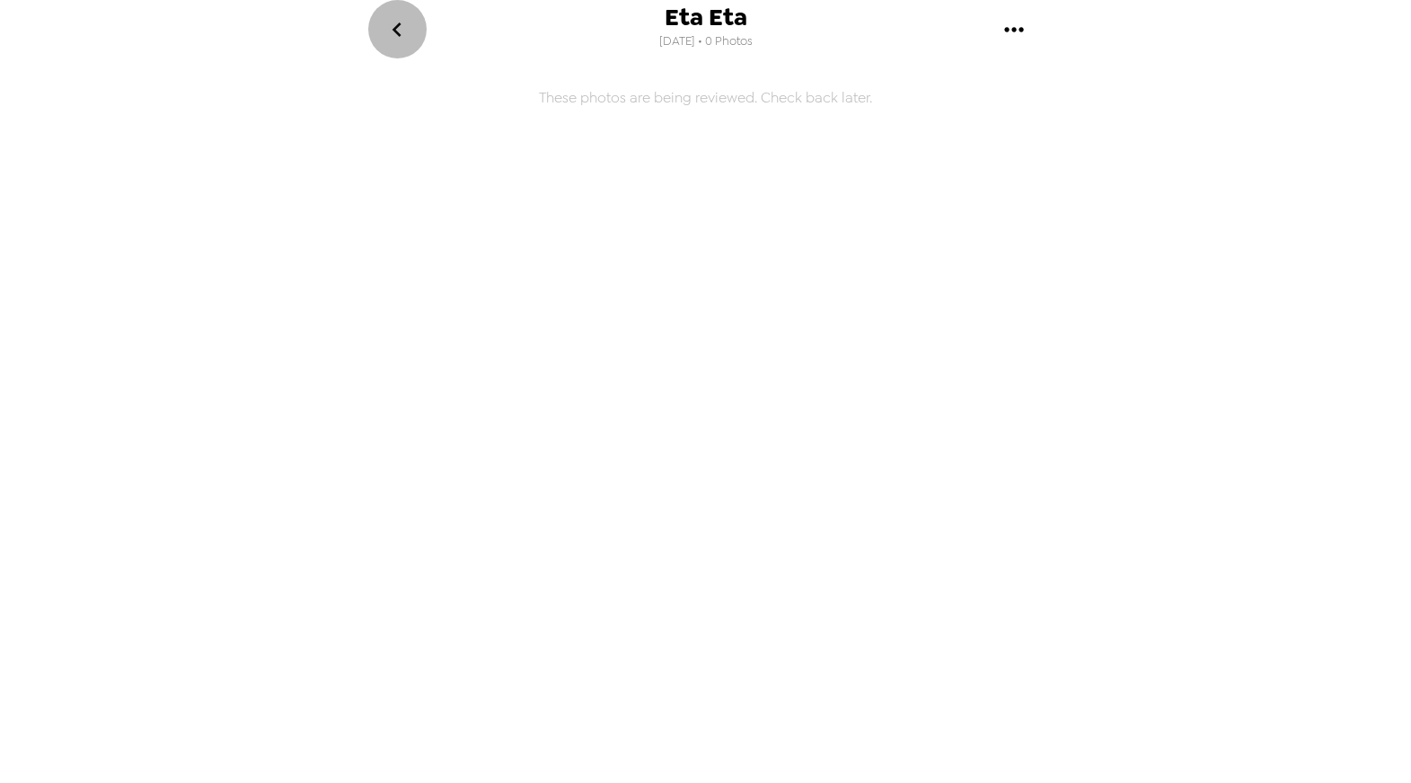
click at [409, 23] on icon "go back" at bounding box center [397, 29] width 29 height 29
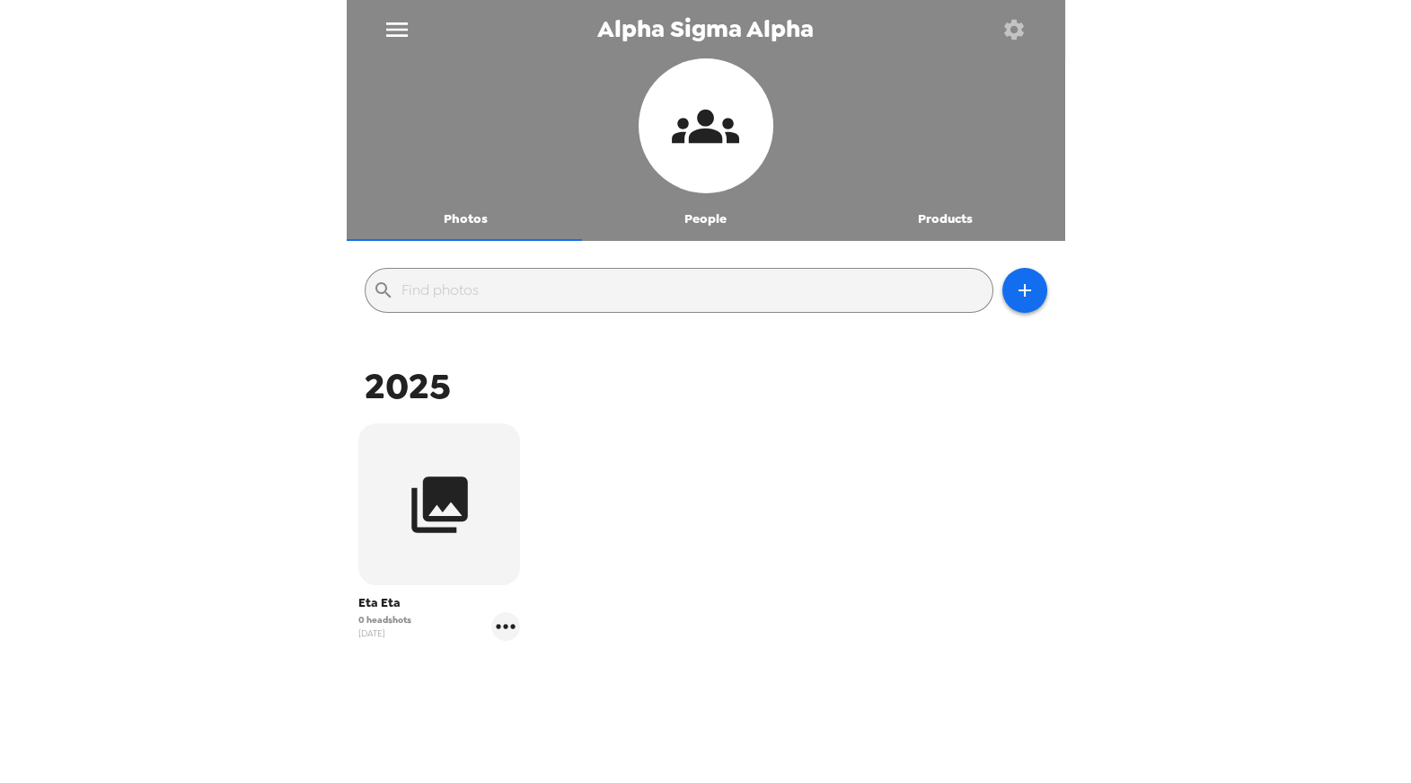
click at [394, 31] on icon "menu" at bounding box center [397, 29] width 29 height 29
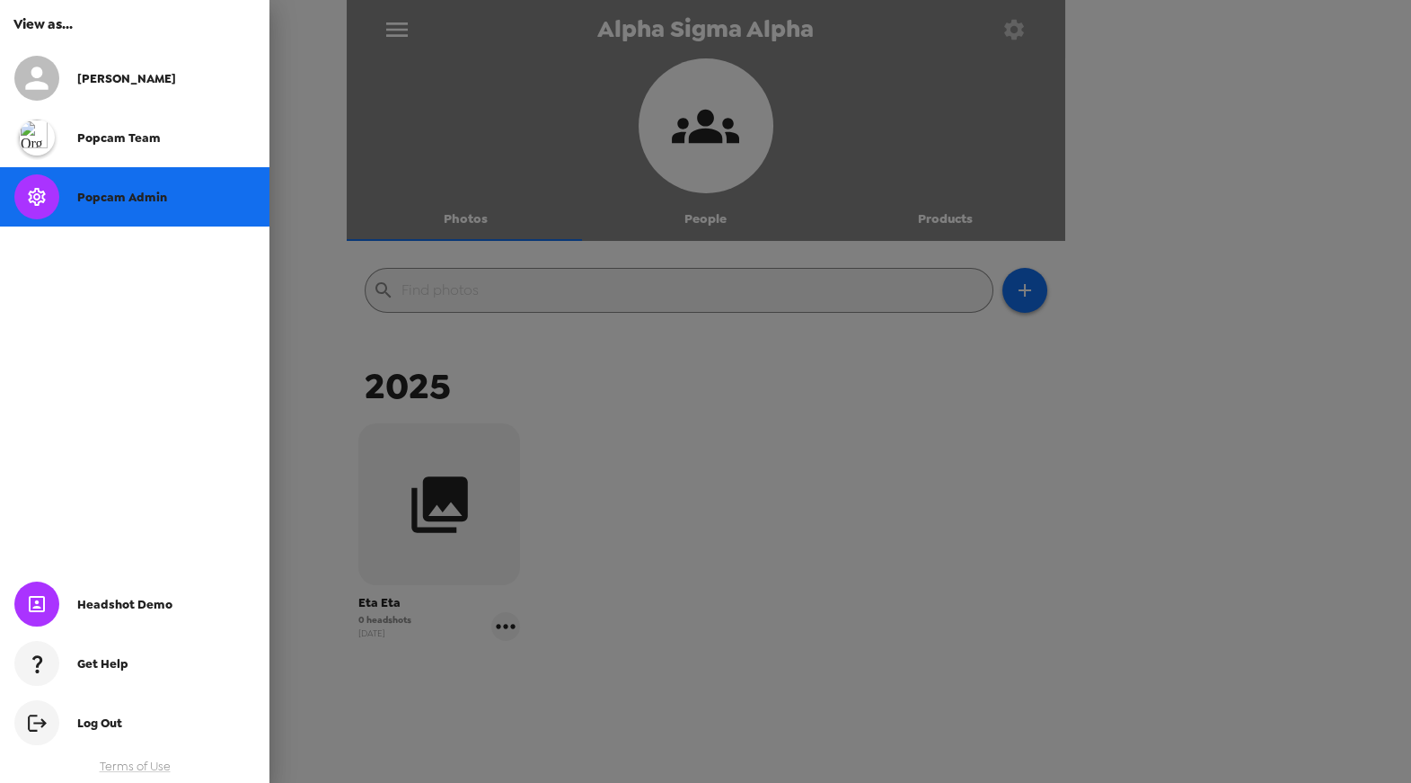
click at [394, 31] on div at bounding box center [705, 391] width 1411 height 783
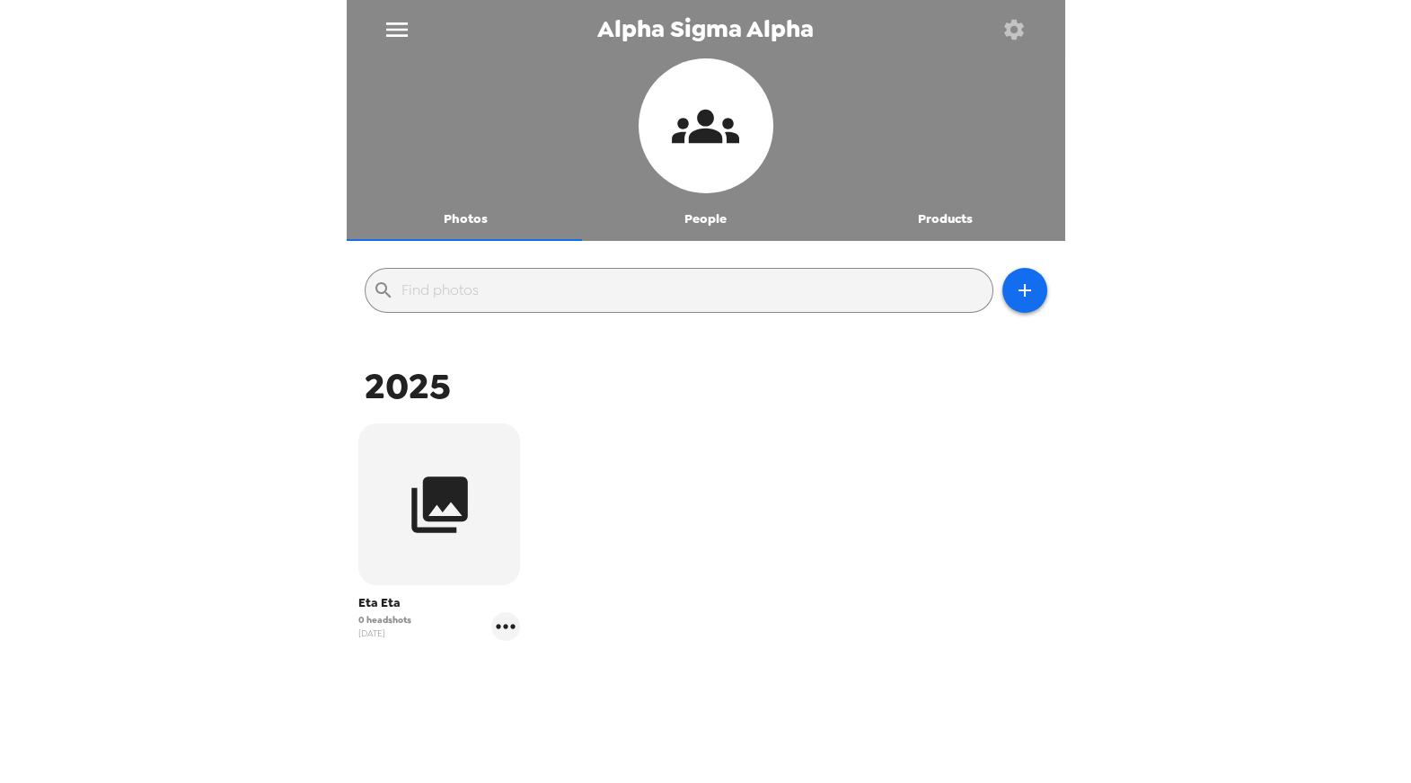
click at [1022, 32] on icon "button" at bounding box center [1014, 29] width 20 height 20
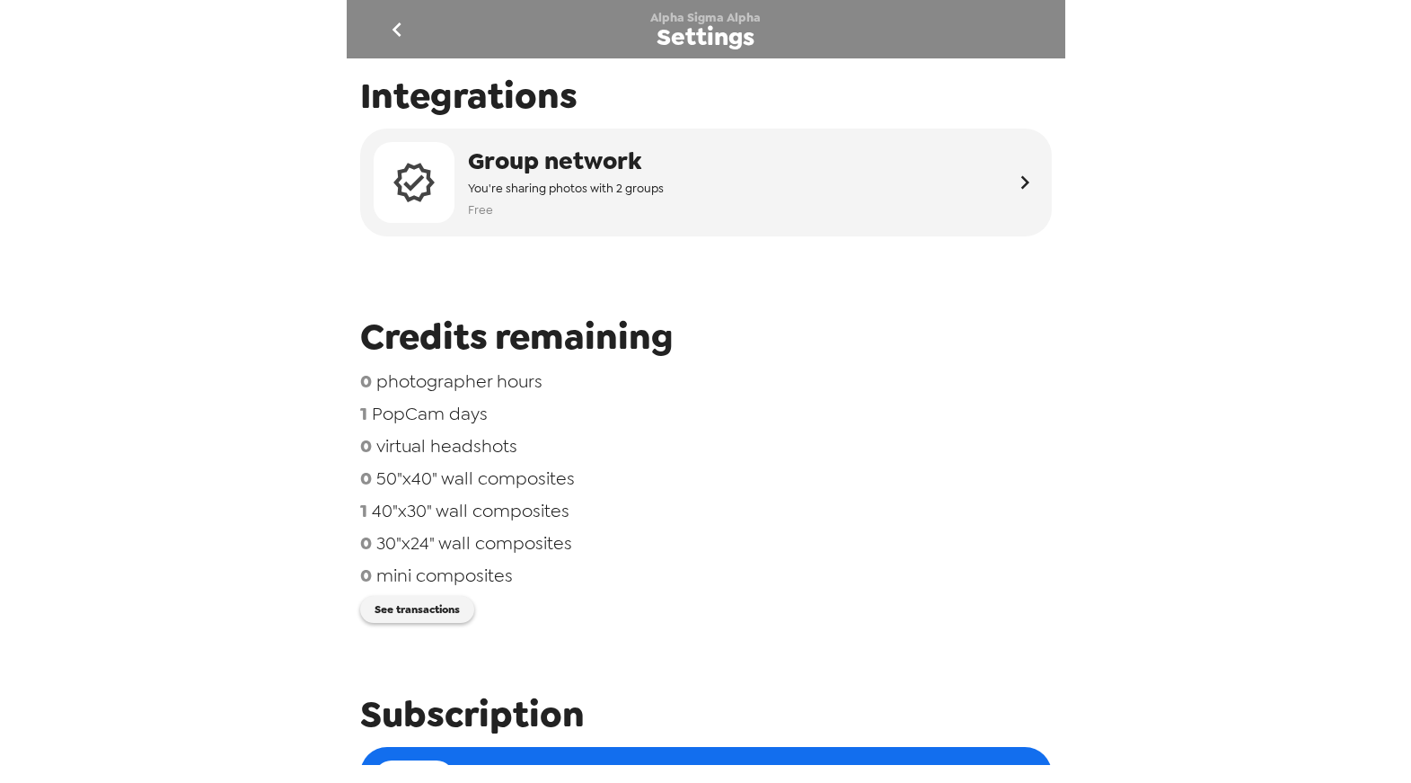
scroll to position [740, 0]
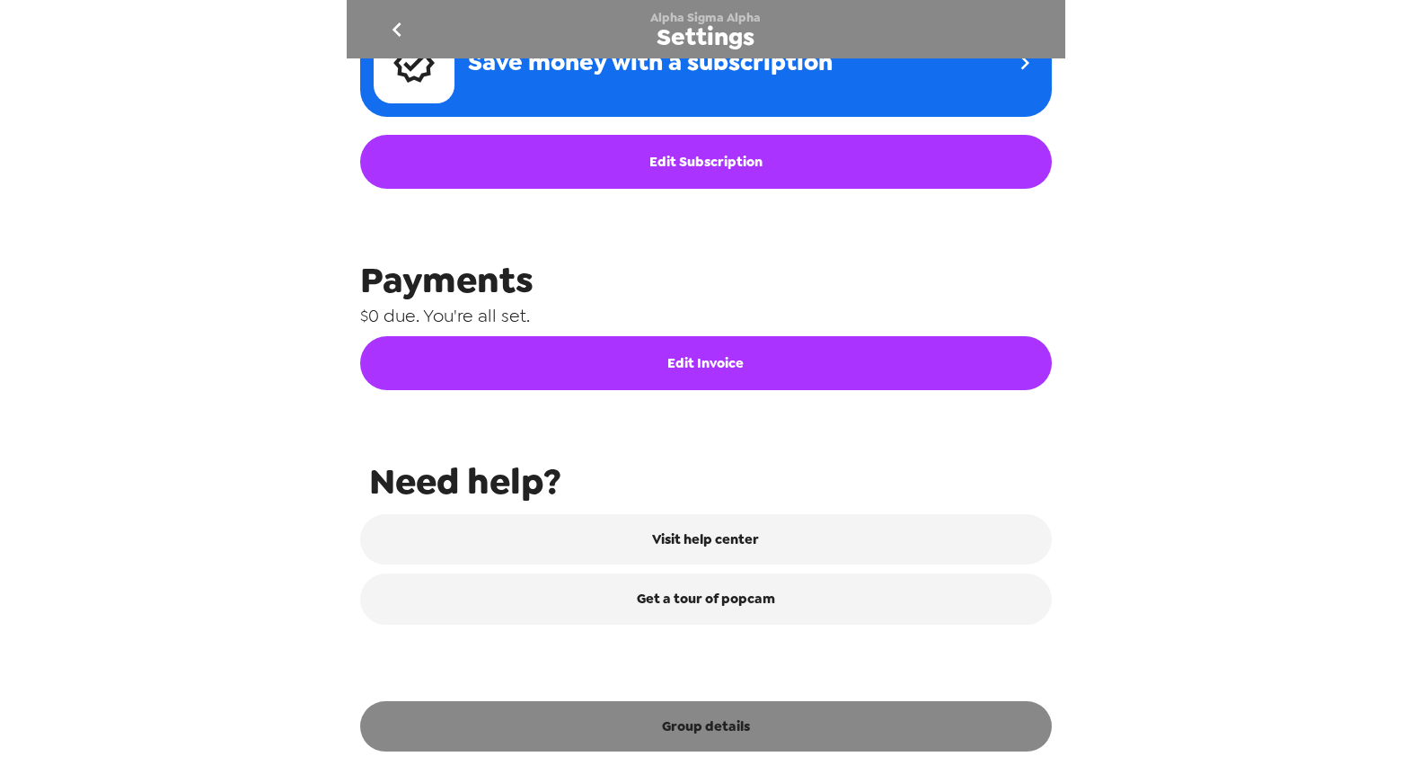
click at [768, 737] on button "Group details" at bounding box center [706, 726] width 692 height 50
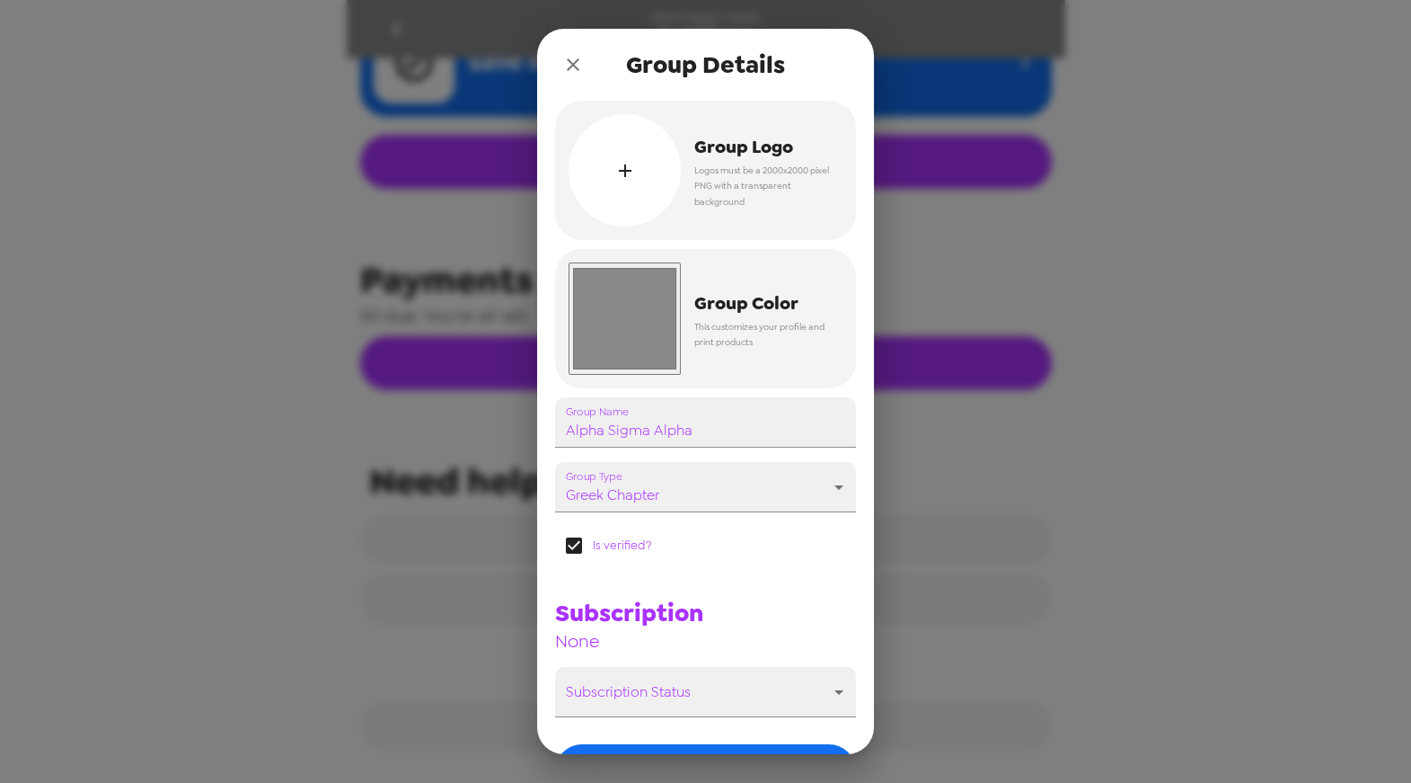
scroll to position [124, 0]
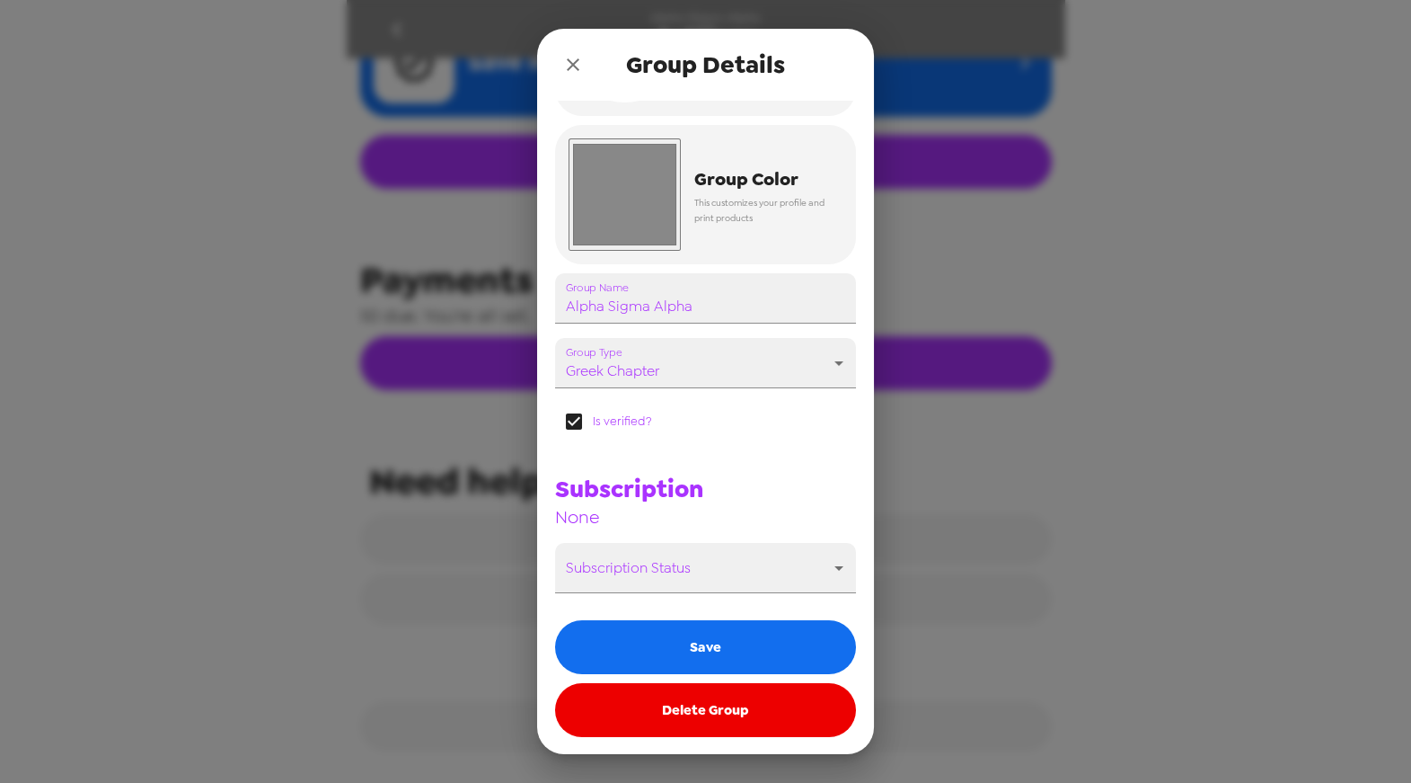
click at [567, 63] on icon "close" at bounding box center [573, 65] width 22 height 22
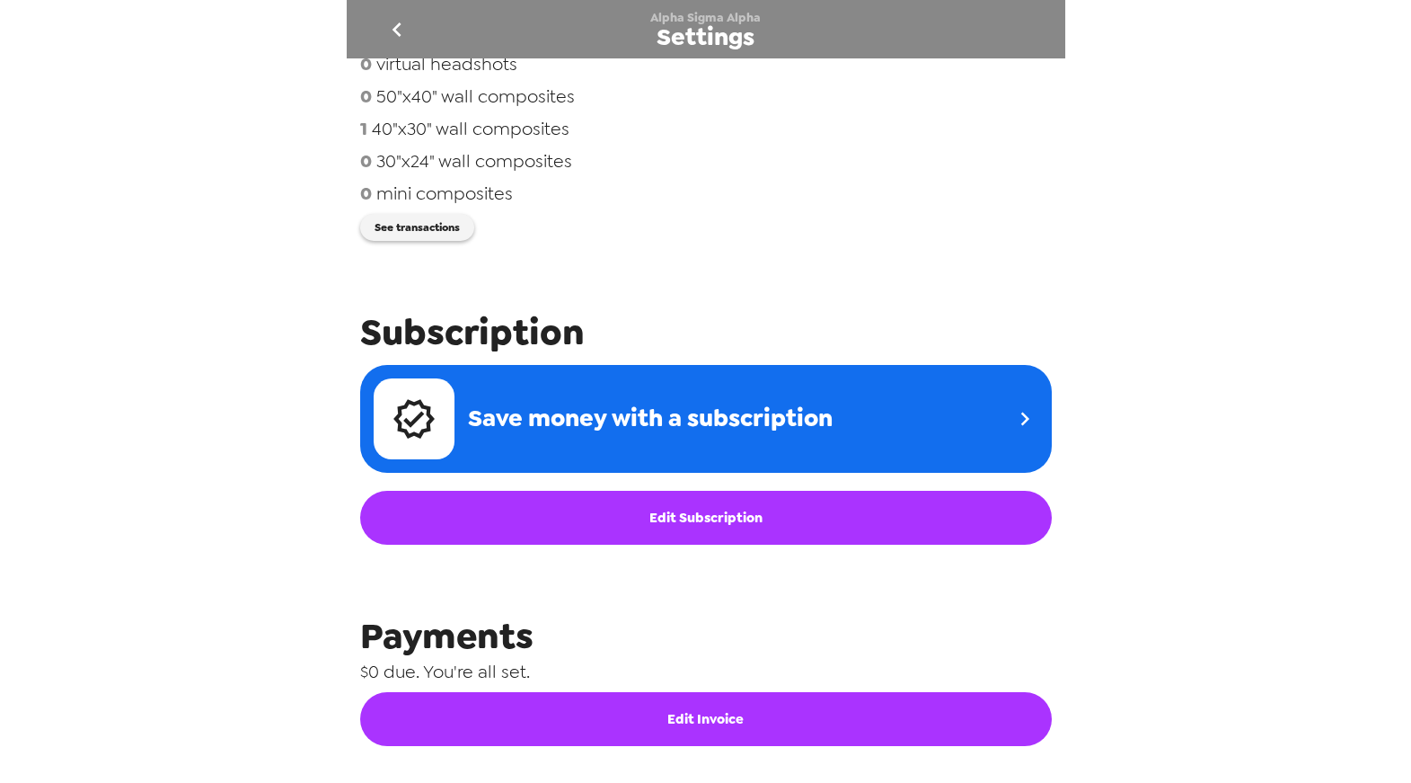
scroll to position [740, 0]
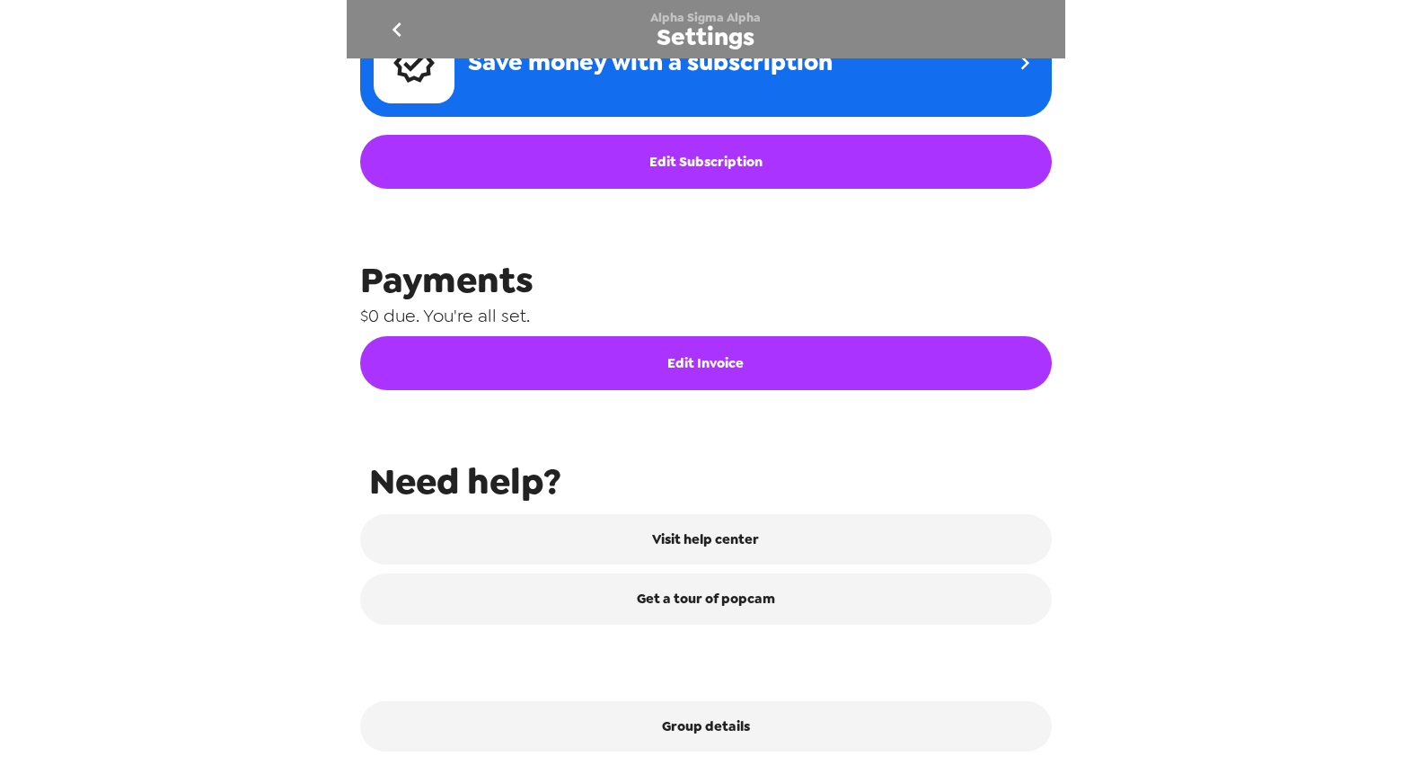
click at [658, 346] on button "Edit Invoice" at bounding box center [706, 363] width 692 height 54
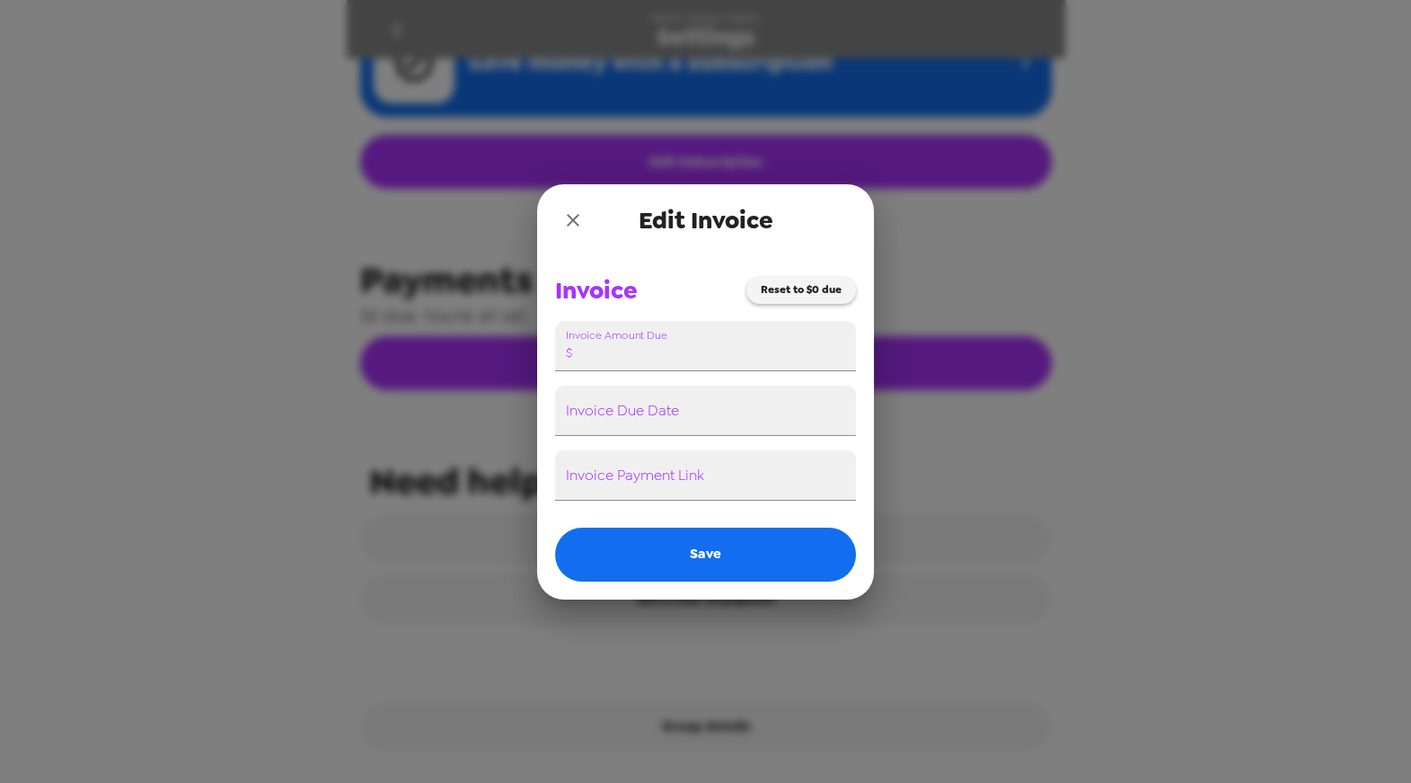
click at [570, 212] on icon "close" at bounding box center [573, 220] width 22 height 22
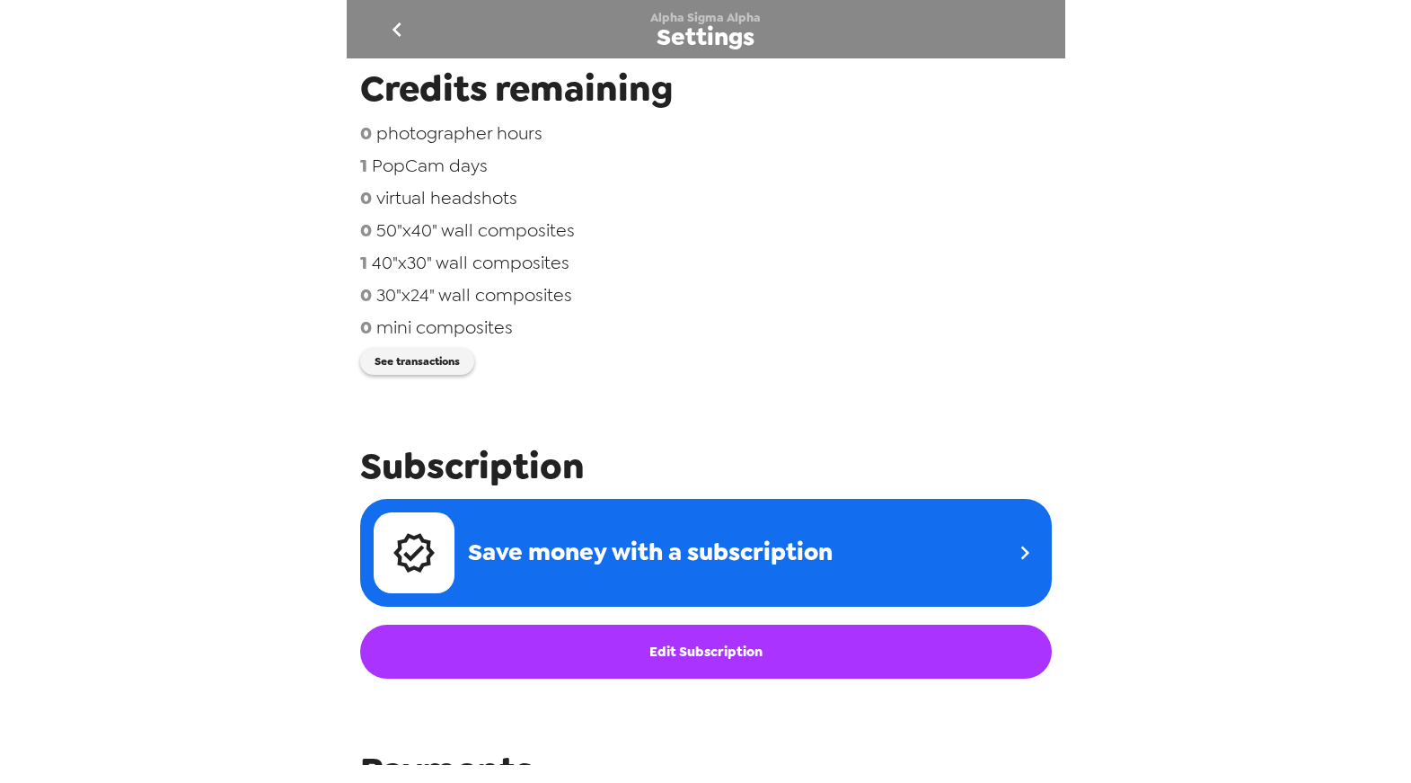
scroll to position [0, 0]
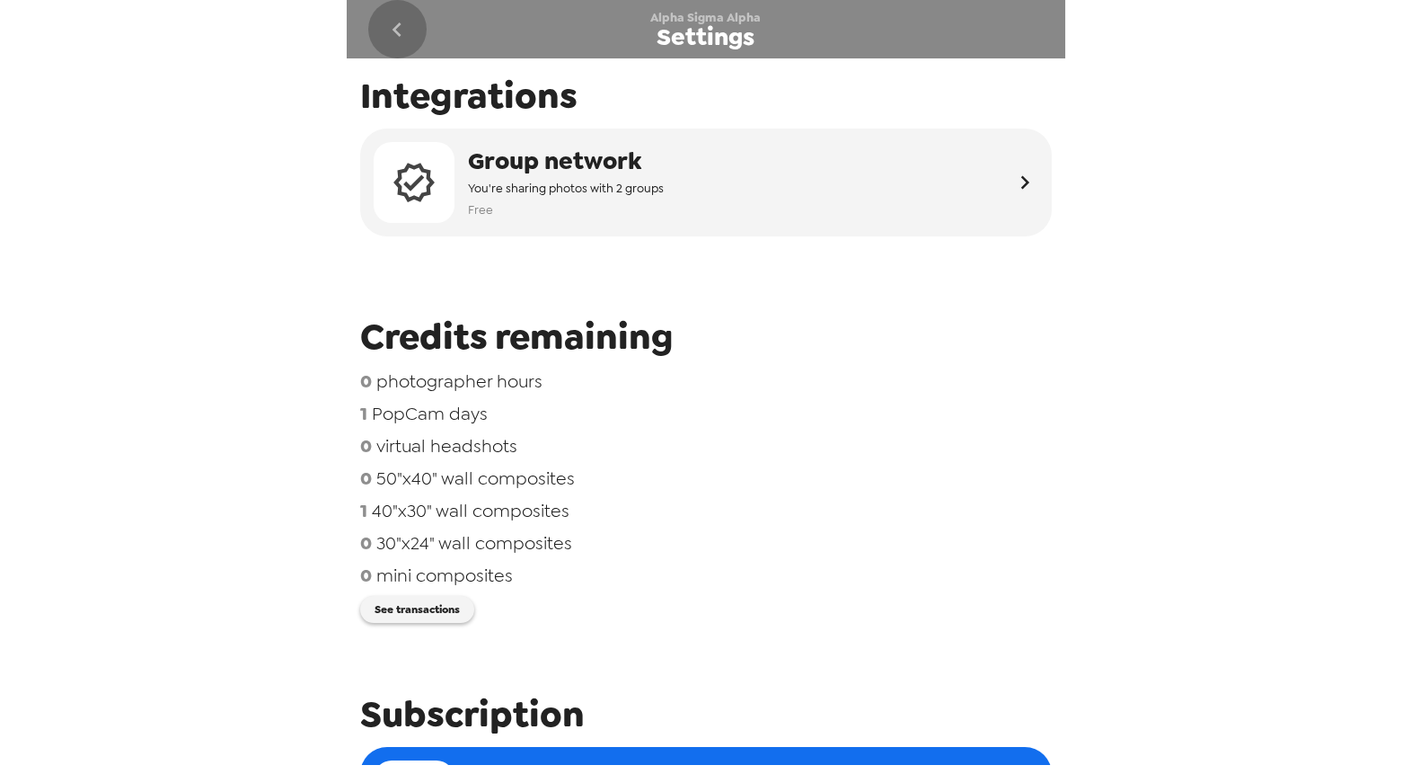
click at [400, 31] on icon "go back" at bounding box center [397, 29] width 29 height 29
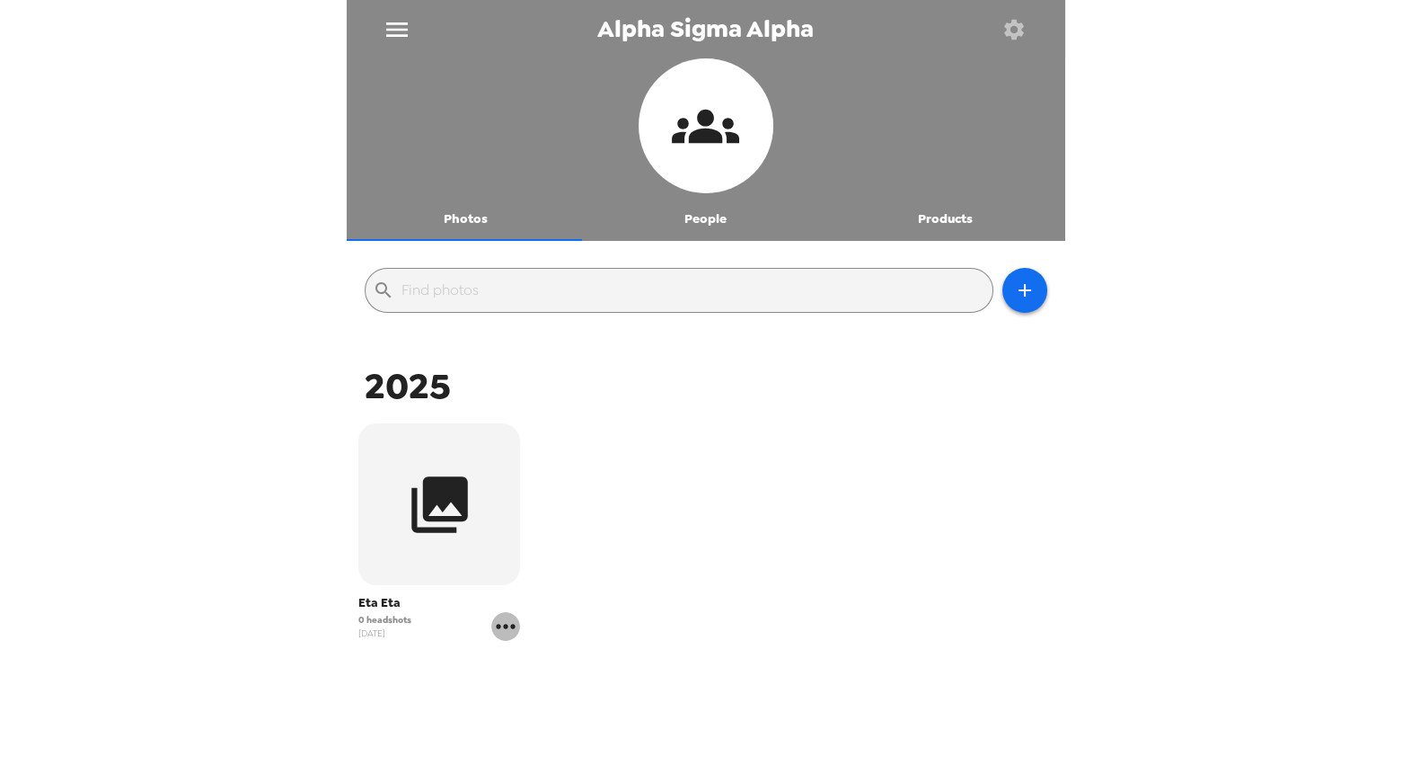
click at [510, 633] on icon "gallery menu" at bounding box center [505, 626] width 29 height 29
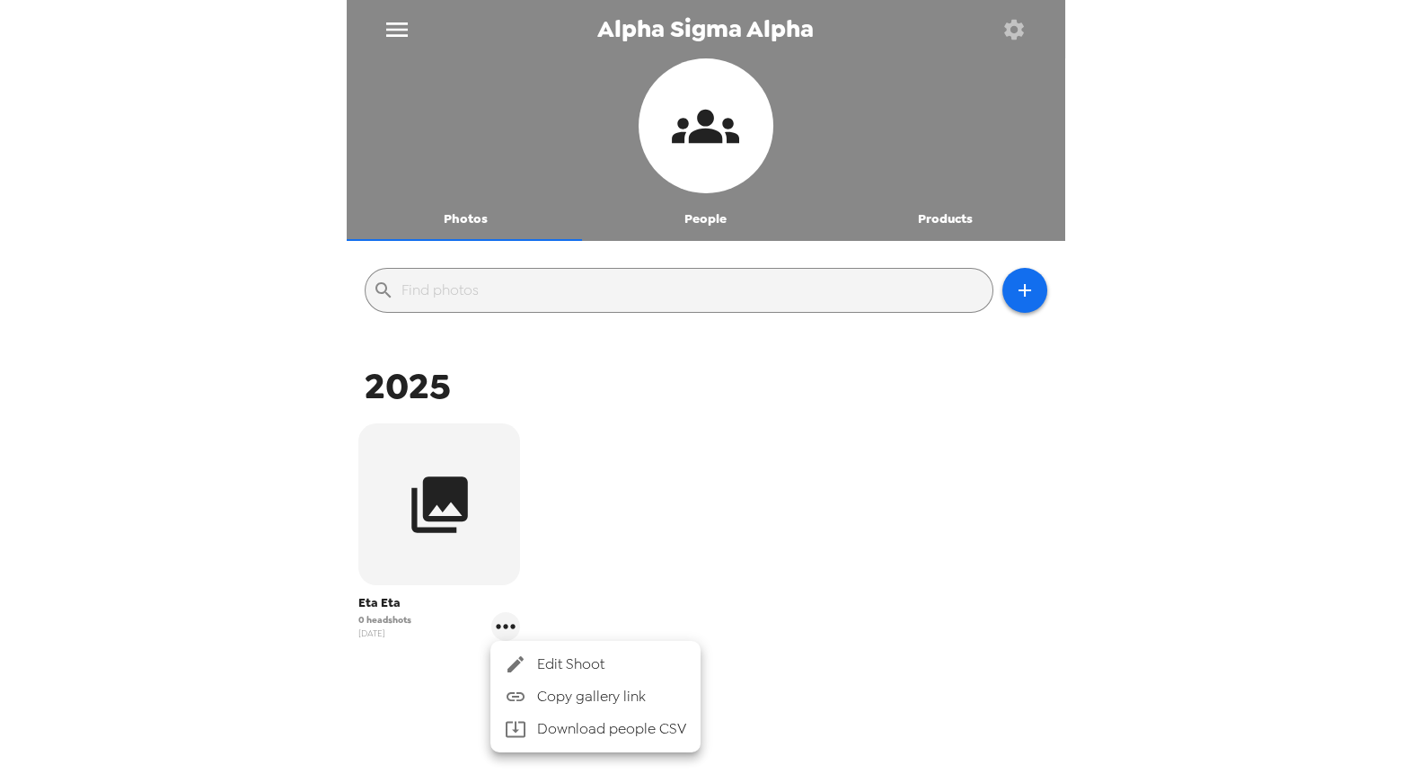
click at [596, 659] on span "Edit Shoot" at bounding box center [611, 664] width 149 height 22
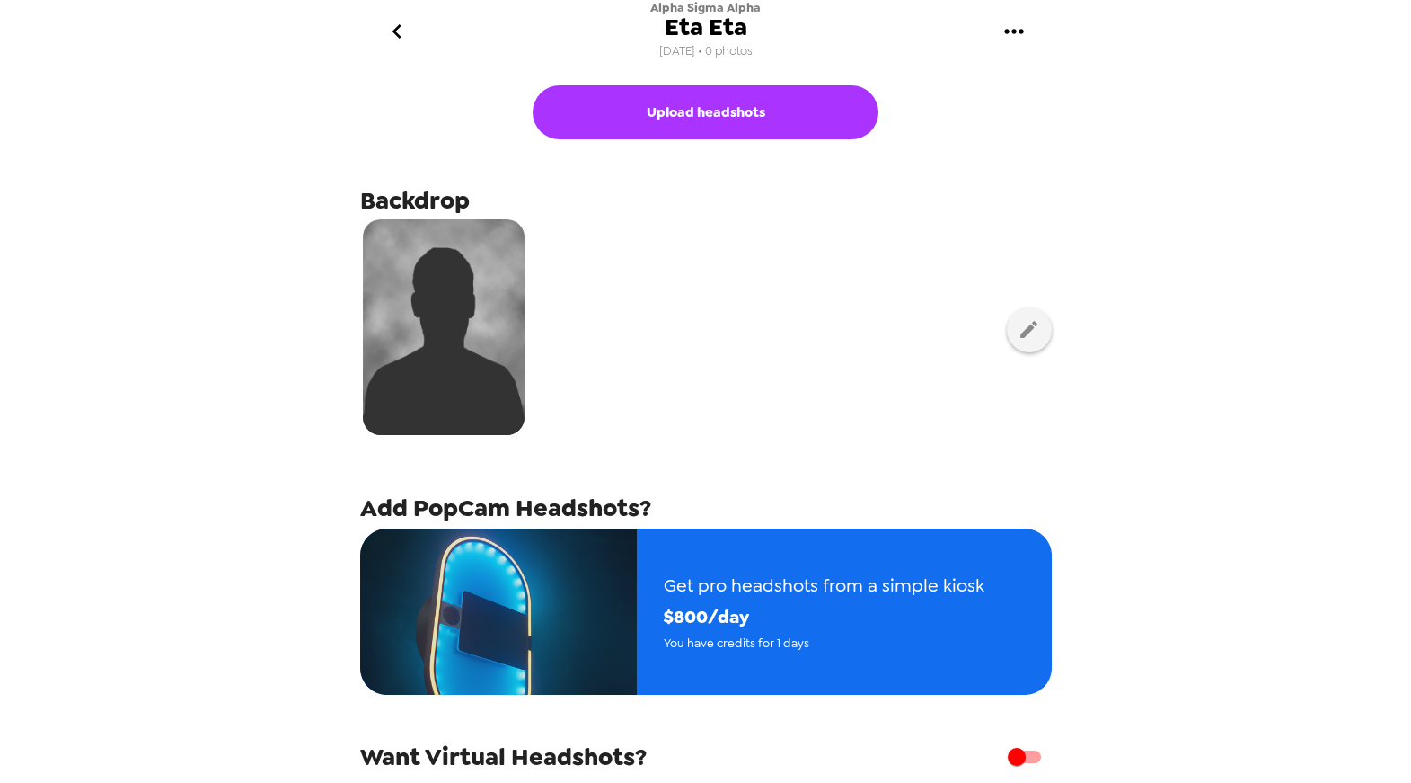
click at [411, 33] on icon "go back" at bounding box center [397, 31] width 29 height 29
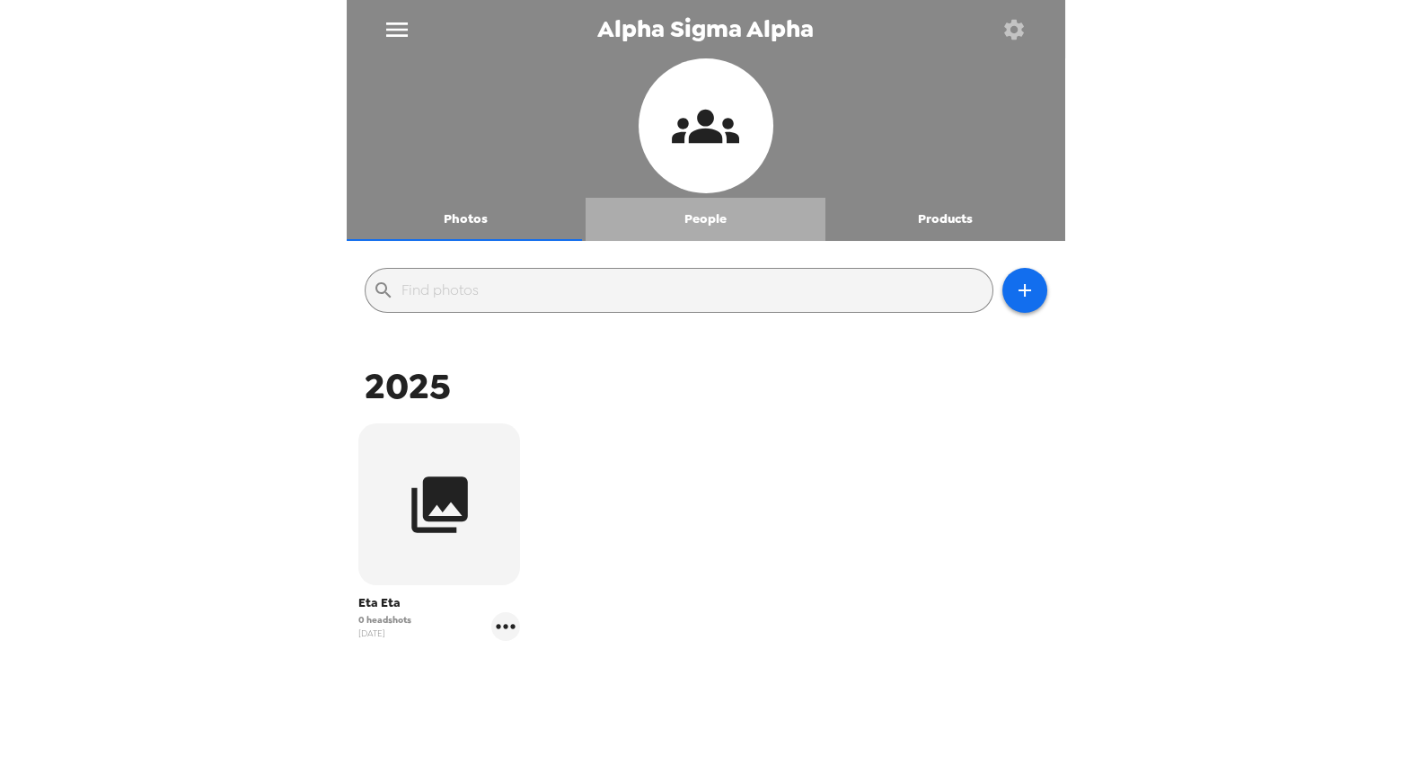
click at [722, 218] on button "People" at bounding box center [706, 219] width 240 height 43
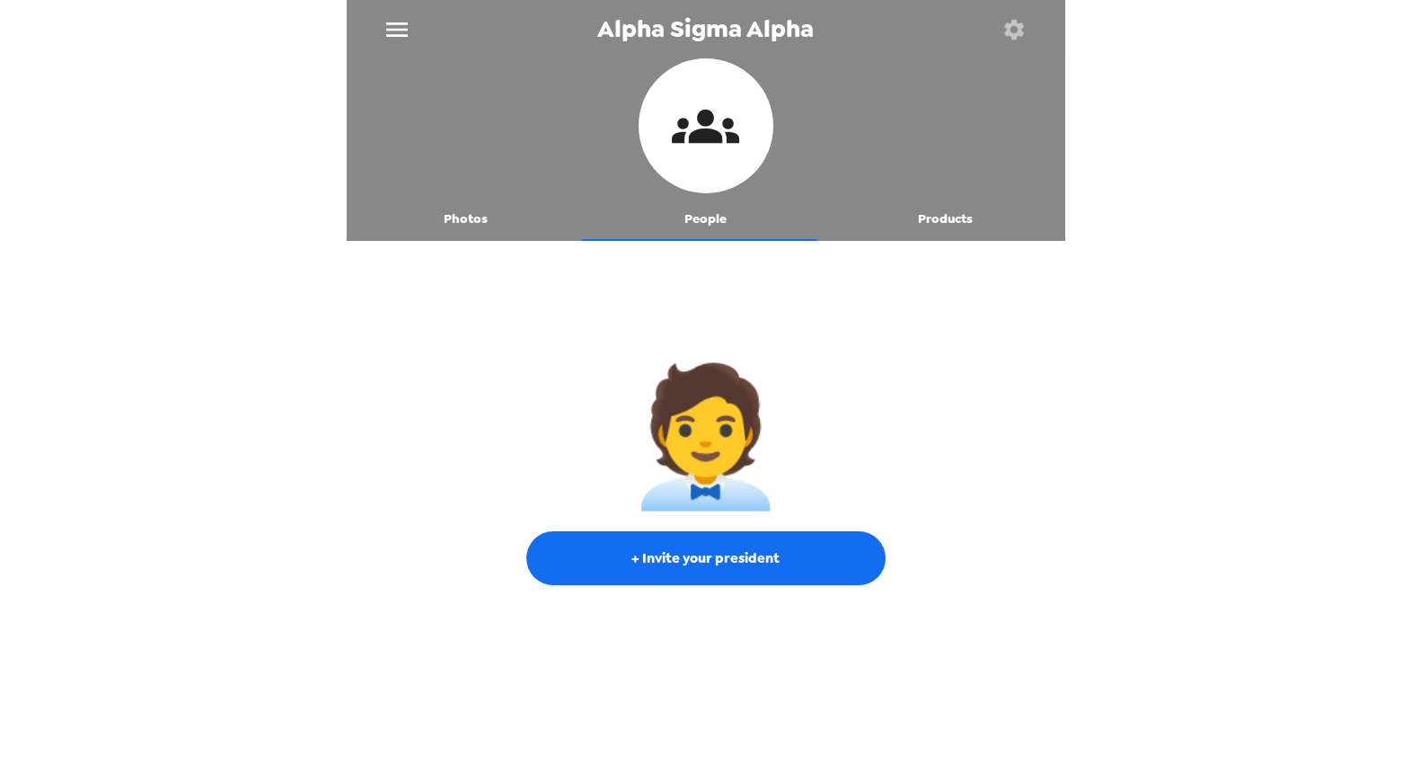
click at [930, 211] on button "Products" at bounding box center [946, 219] width 240 height 43
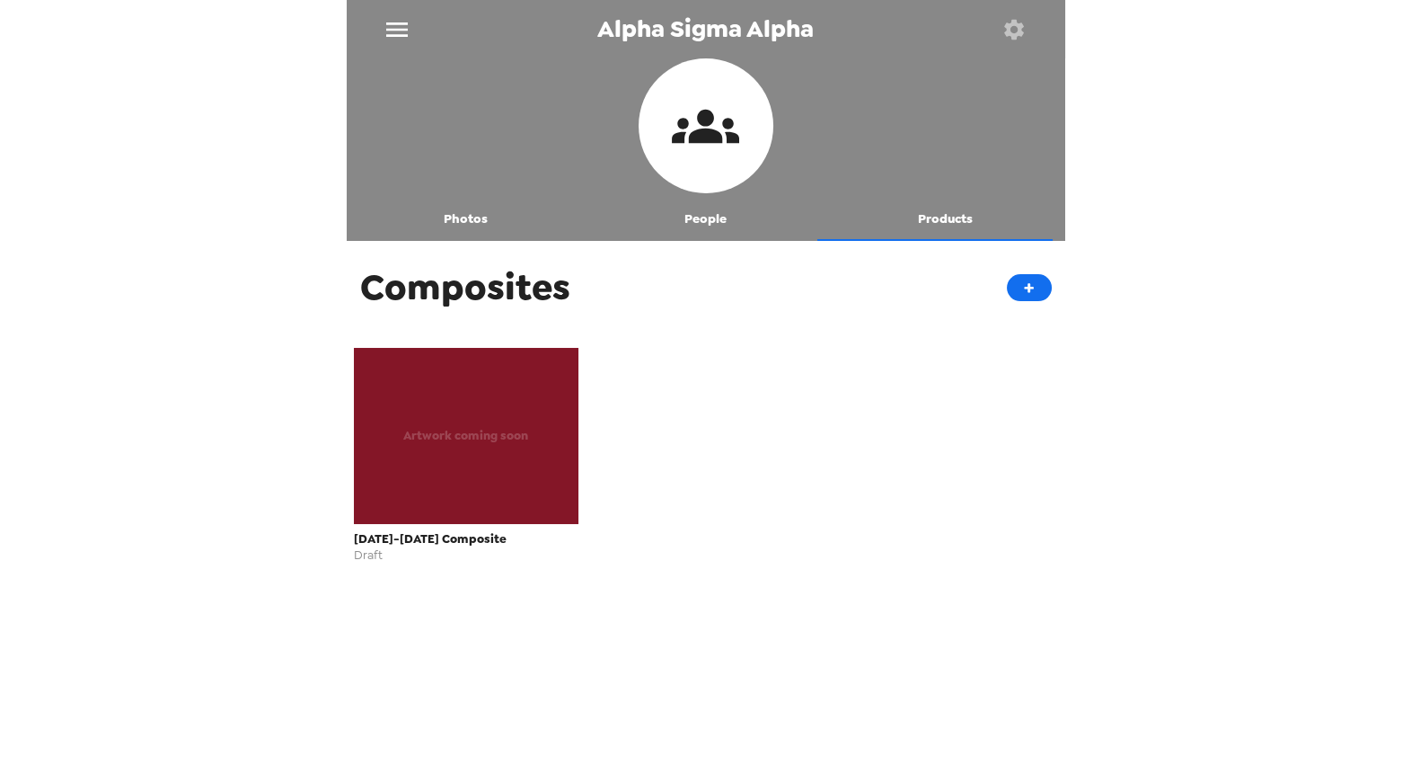
click at [461, 456] on div "Artwork coming soon" at bounding box center [467, 436] width 226 height 176
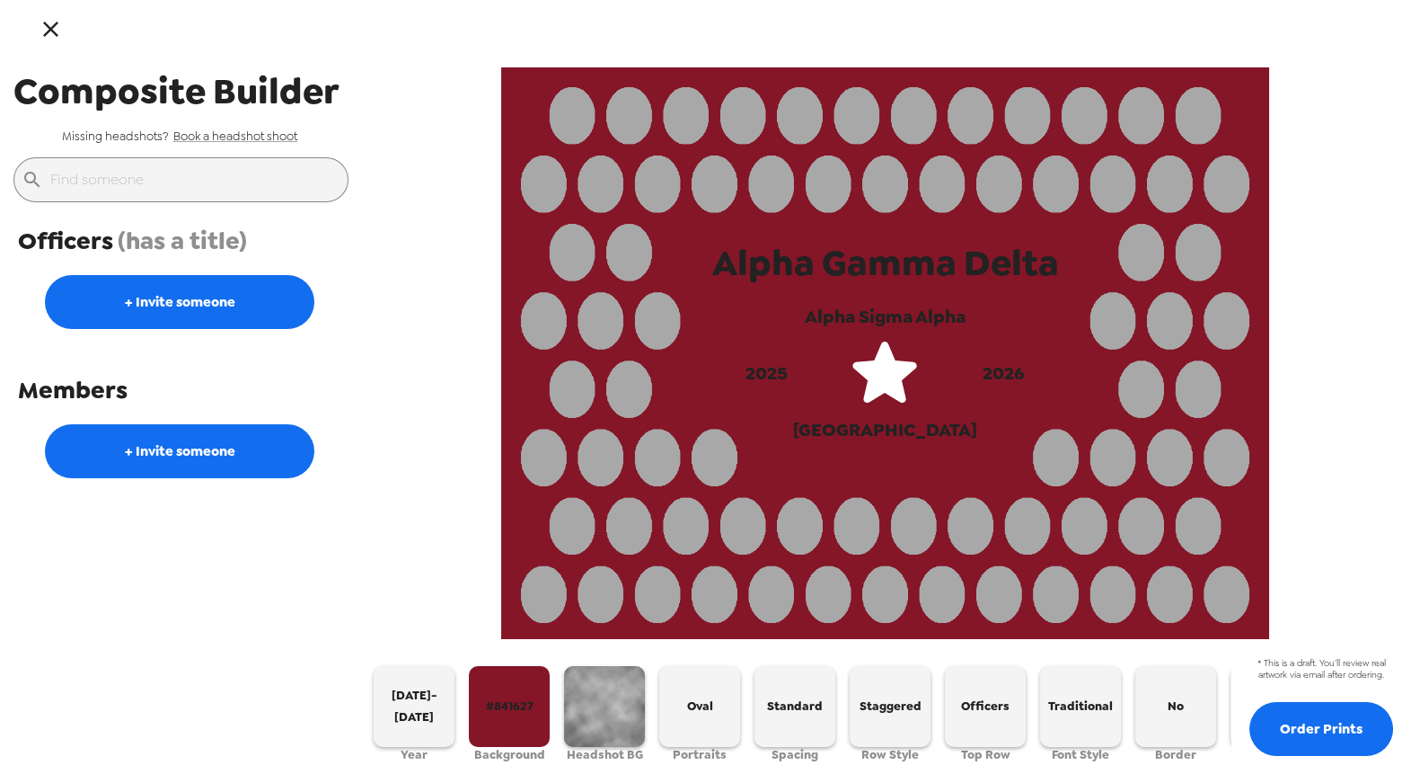
click at [61, 9] on button "button" at bounding box center [51, 29] width 58 height 58
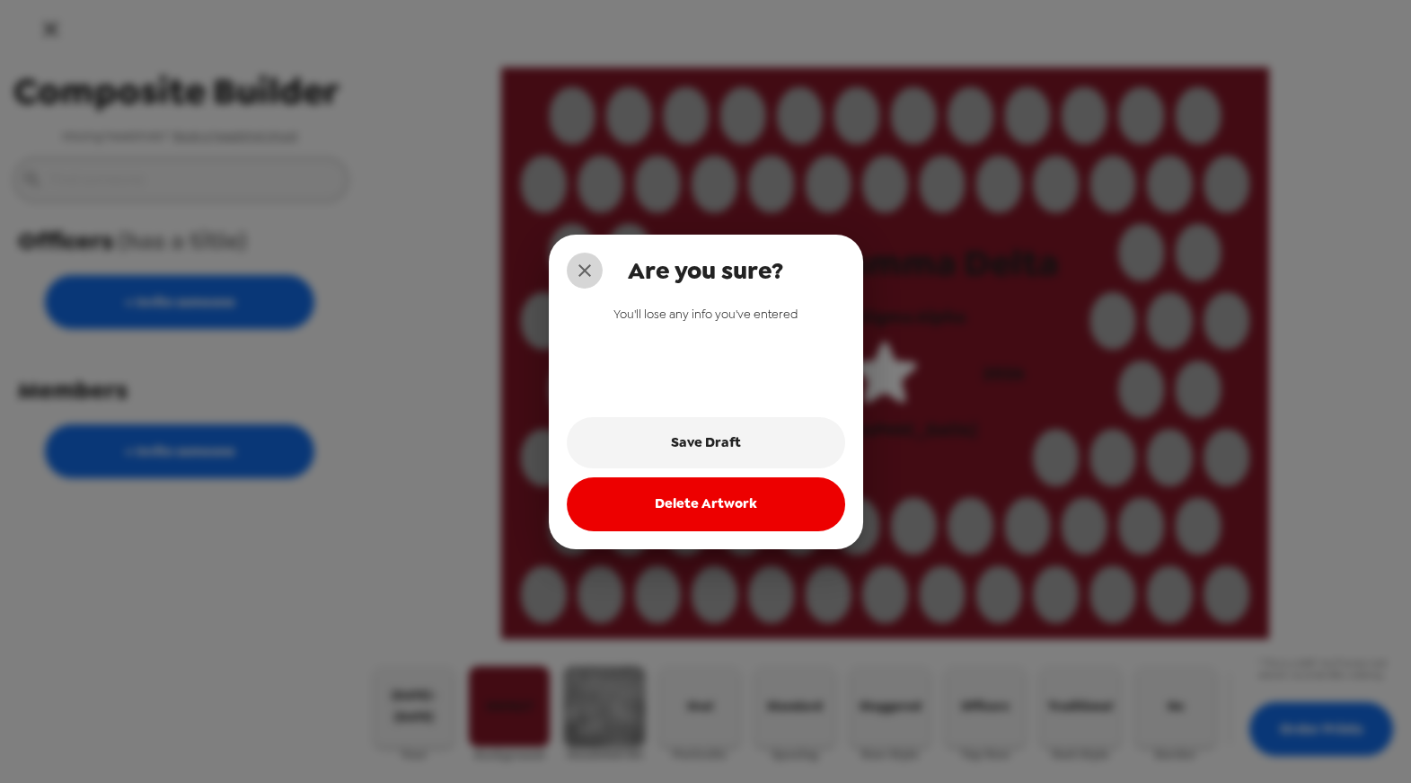
drag, startPoint x: 587, startPoint y: 268, endPoint x: 128, endPoint y: 81, distance: 495.7
click at [587, 268] on icon "close" at bounding box center [585, 270] width 13 height 13
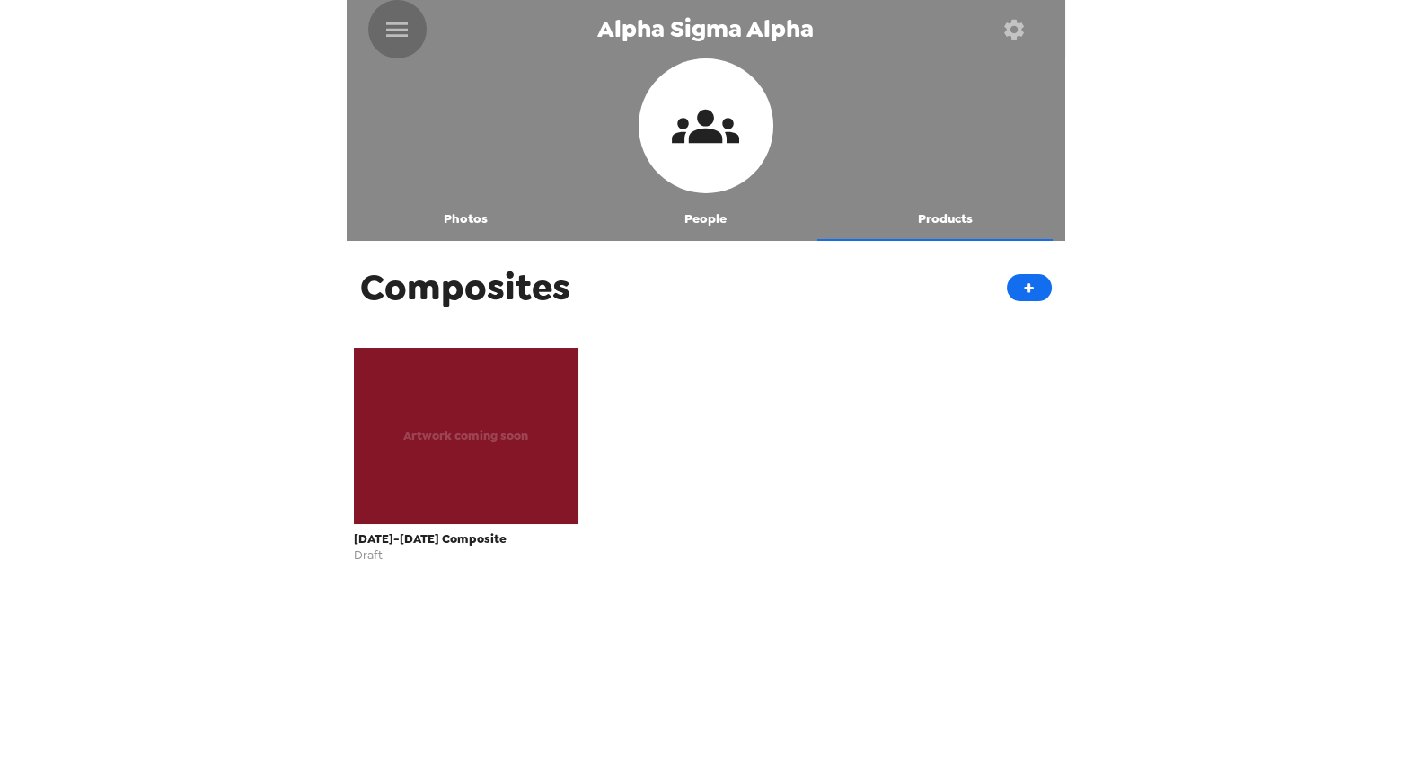
click at [400, 18] on icon "menu" at bounding box center [397, 29] width 29 height 29
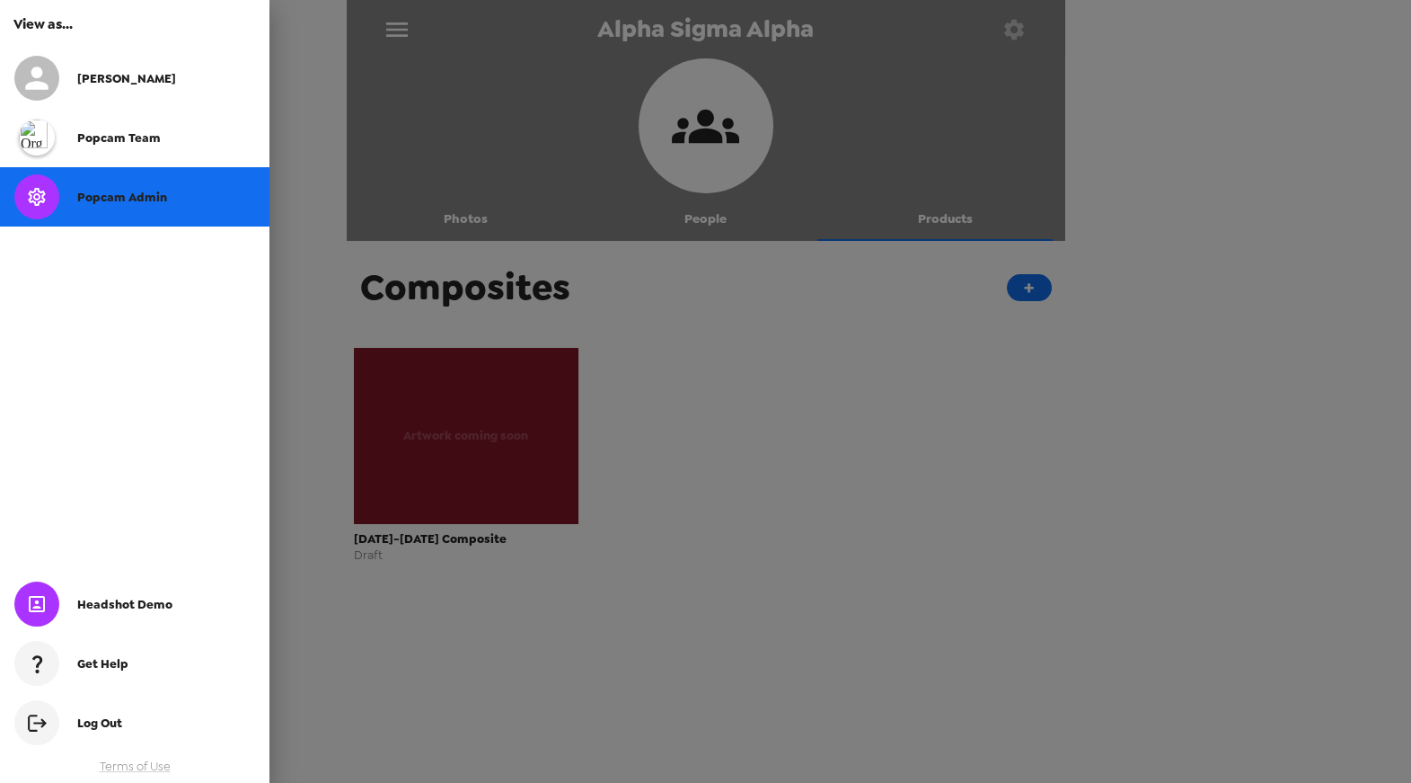
click at [400, 18] on div at bounding box center [705, 391] width 1411 height 783
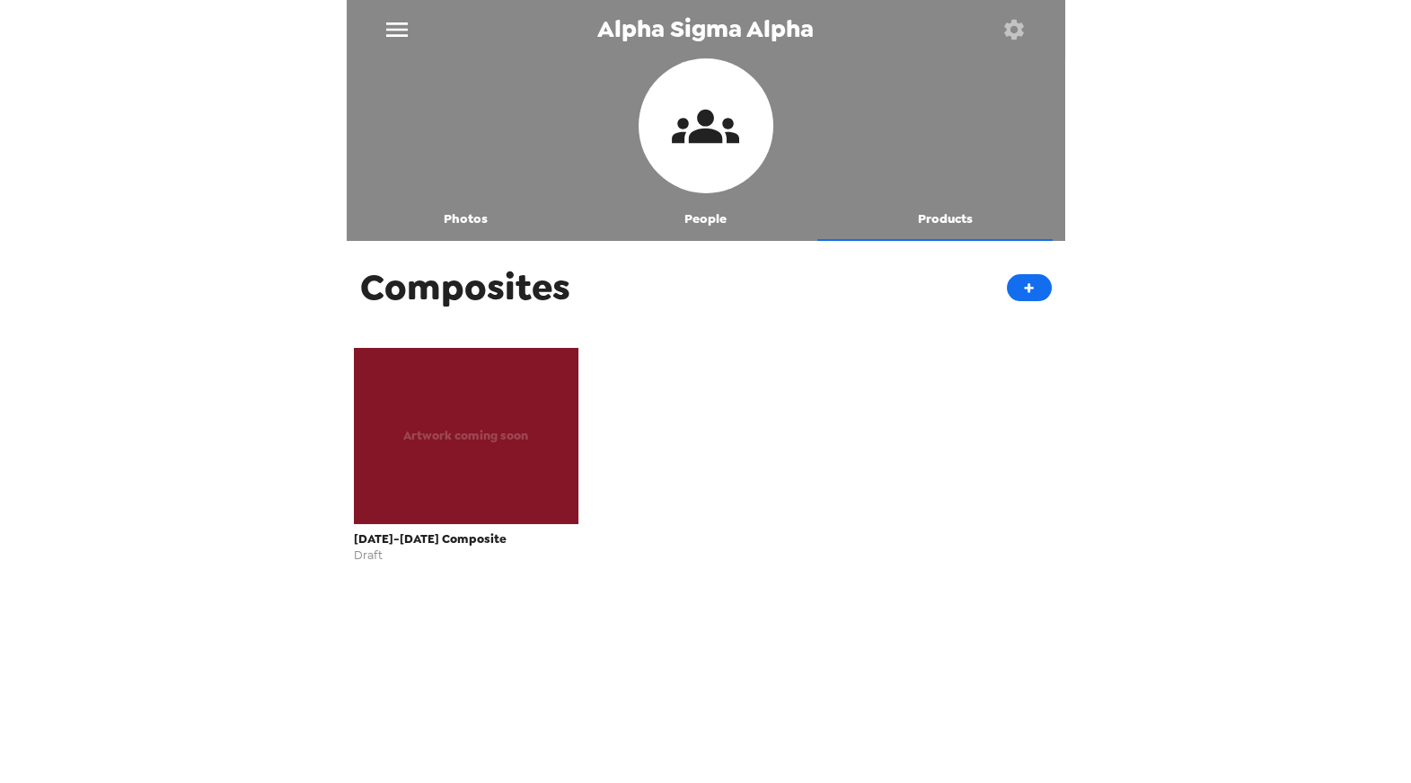
click at [714, 214] on button "People" at bounding box center [706, 219] width 240 height 43
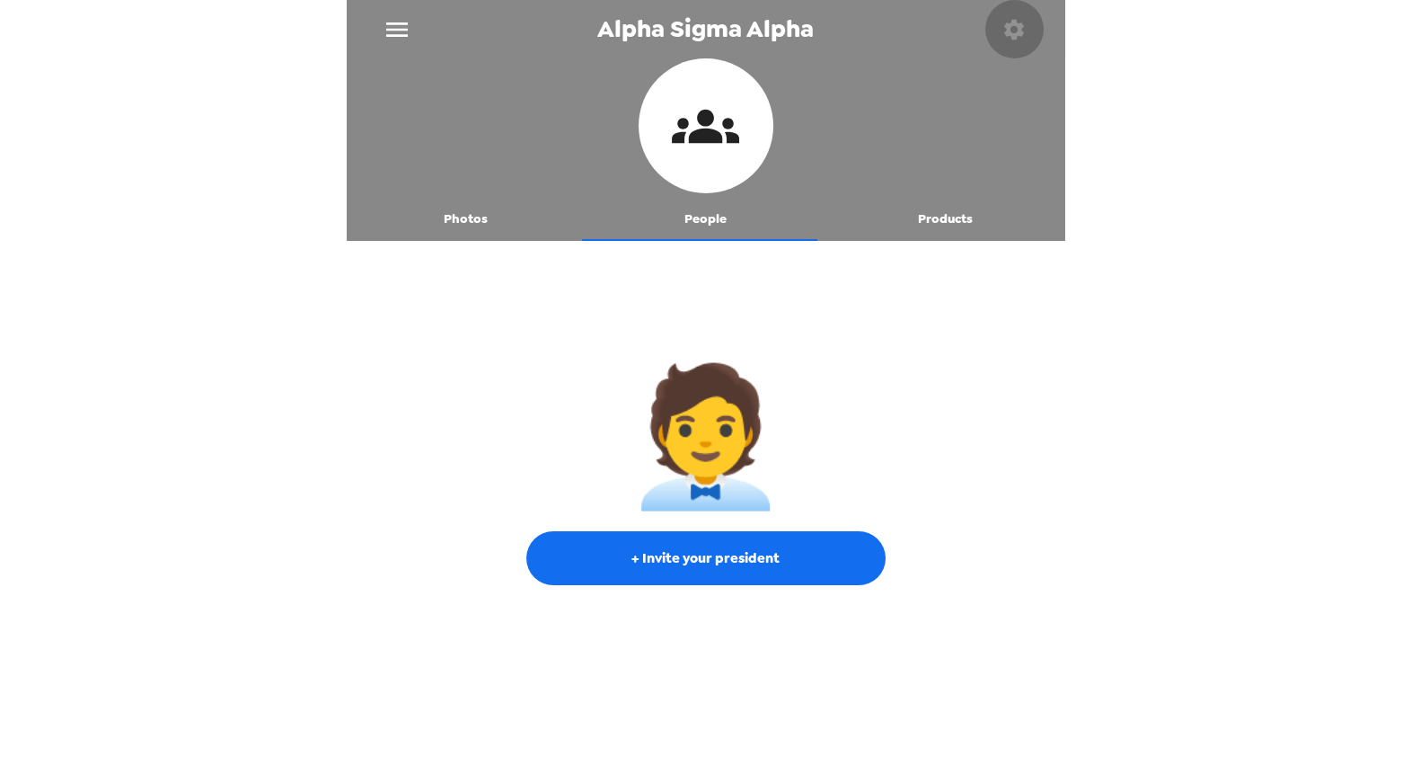
click at [1020, 34] on icon "button" at bounding box center [1014, 29] width 20 height 20
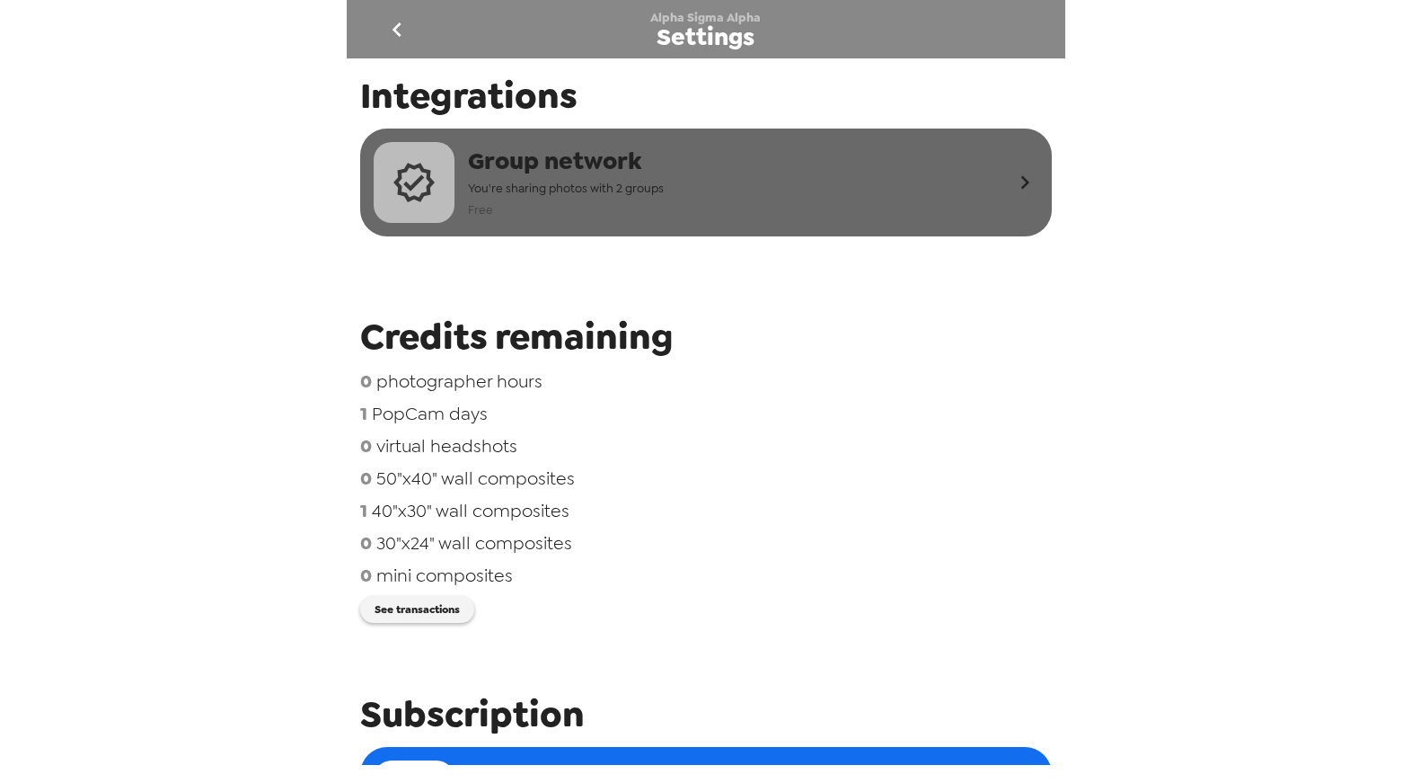
click at [799, 200] on div "Group network You're sharing photos with 2 groups Free" at bounding box center [693, 182] width 638 height 81
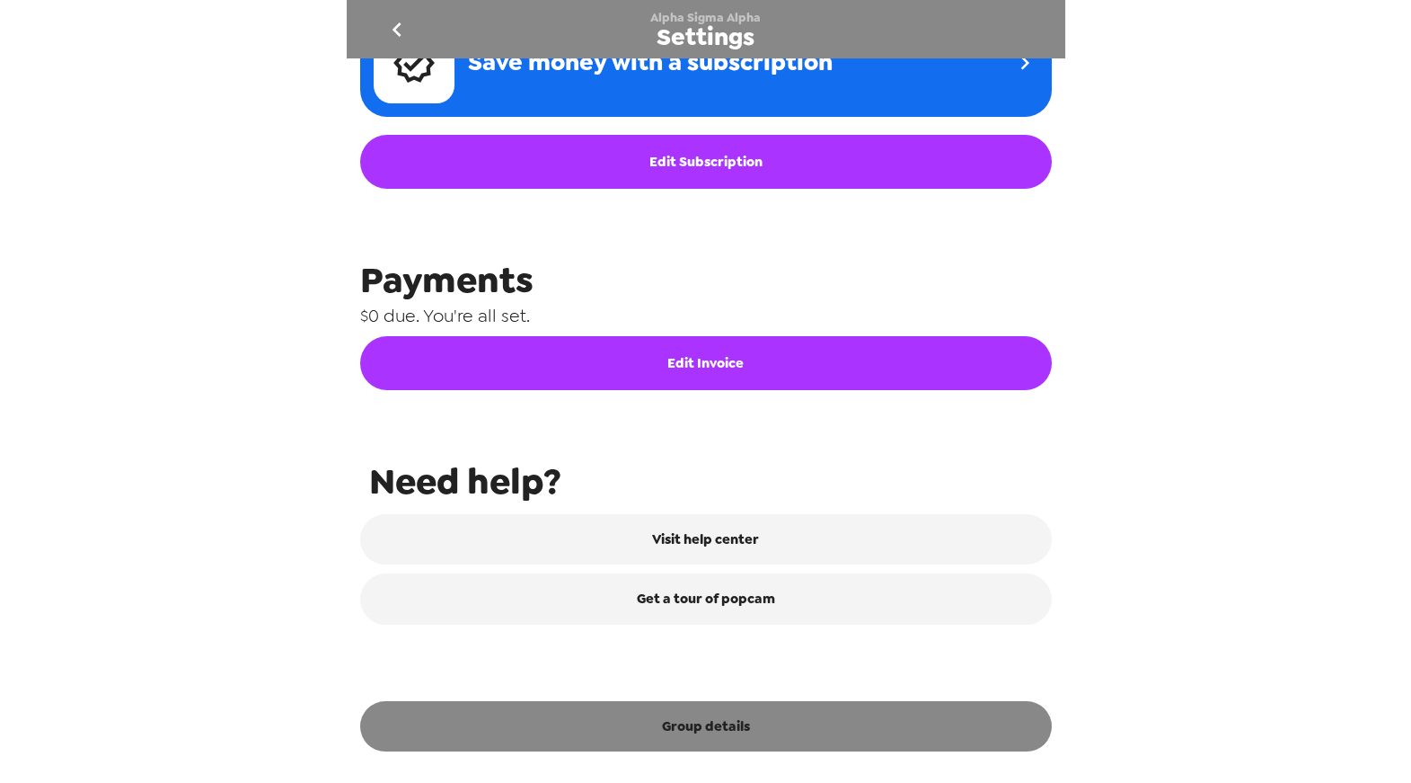
click at [750, 710] on button "Group details" at bounding box center [706, 726] width 692 height 50
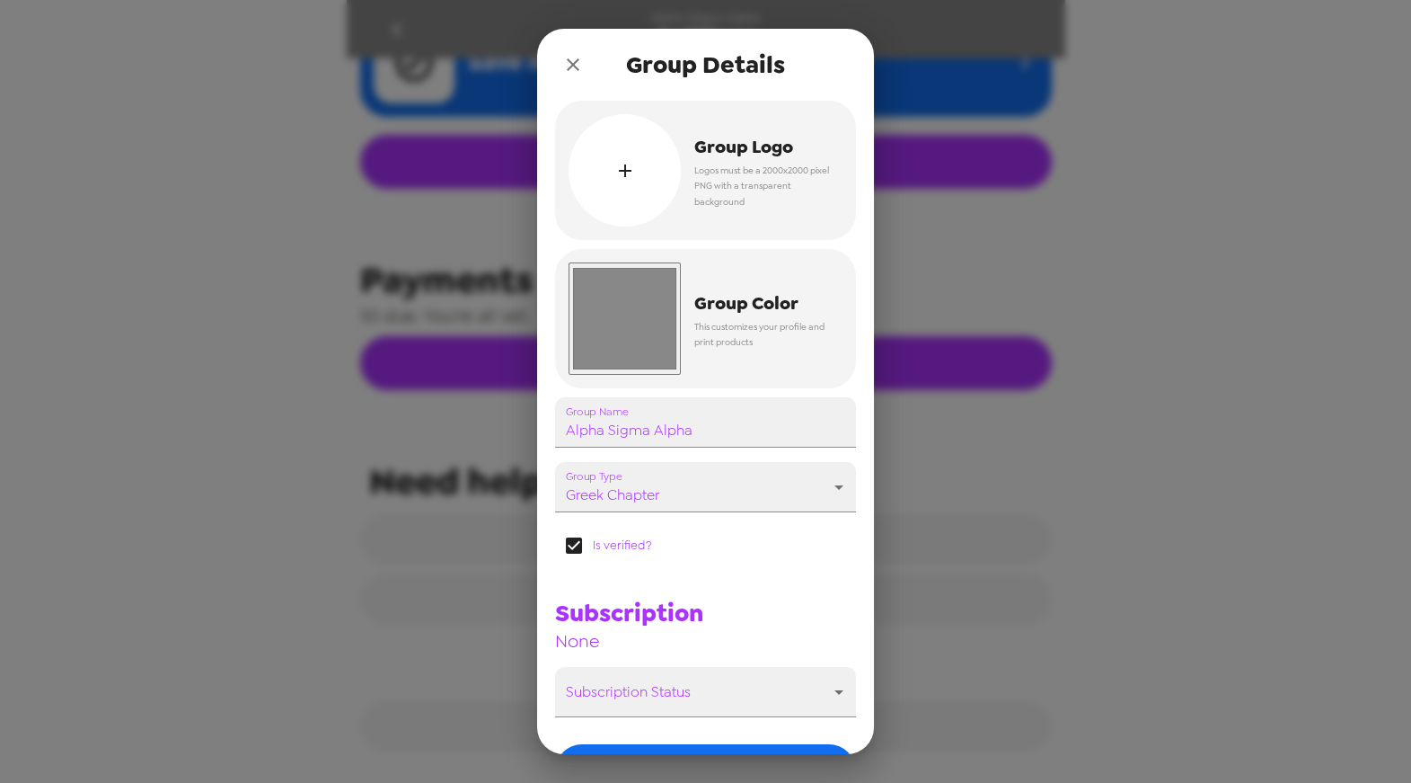
click at [576, 67] on icon "close" at bounding box center [573, 64] width 13 height 13
